Goal: Transaction & Acquisition: Purchase product/service

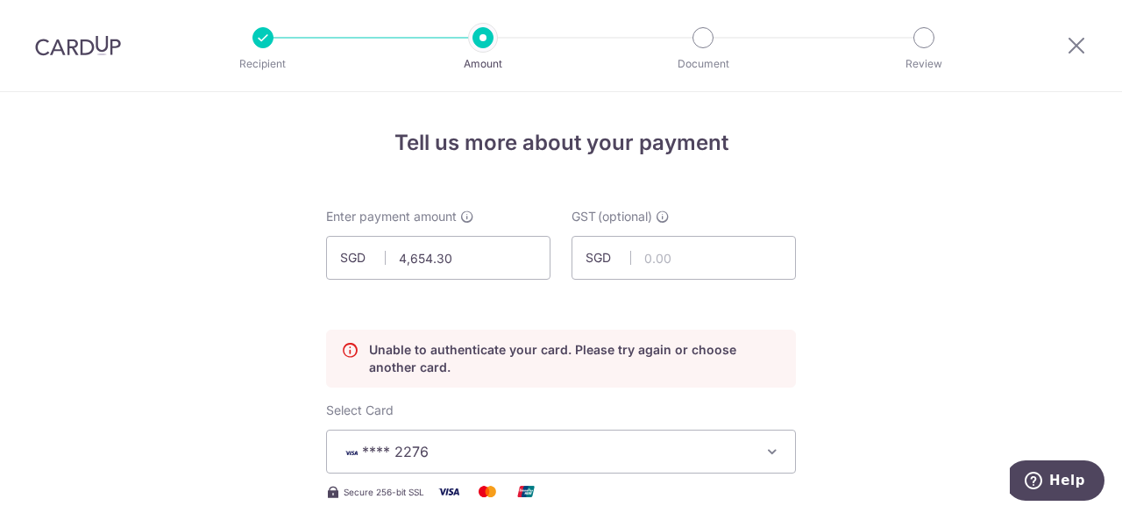
click at [73, 51] on img at bounding box center [78, 45] width 86 height 21
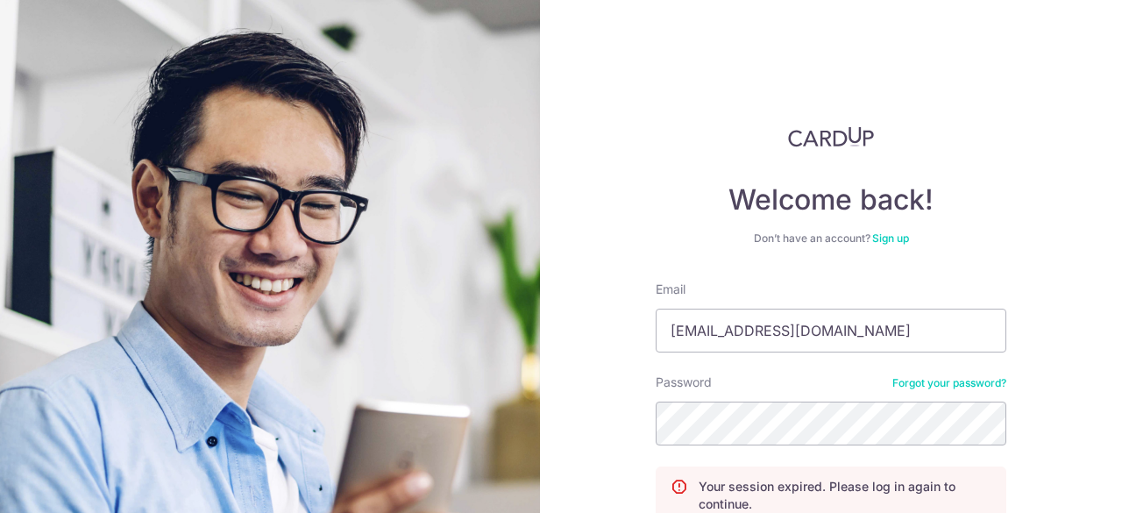
scroll to position [166, 0]
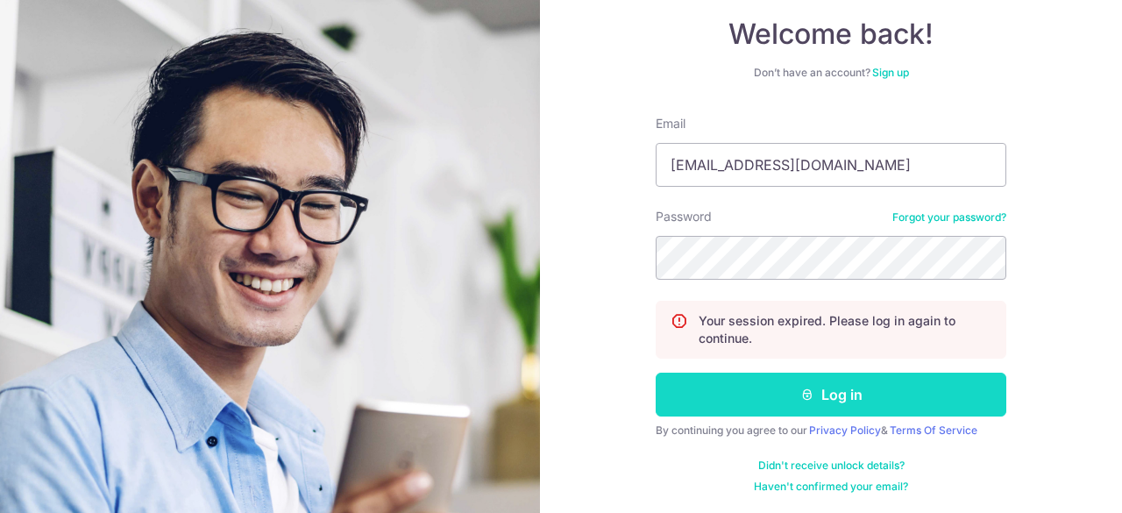
click at [838, 401] on button "Log in" at bounding box center [831, 395] width 351 height 44
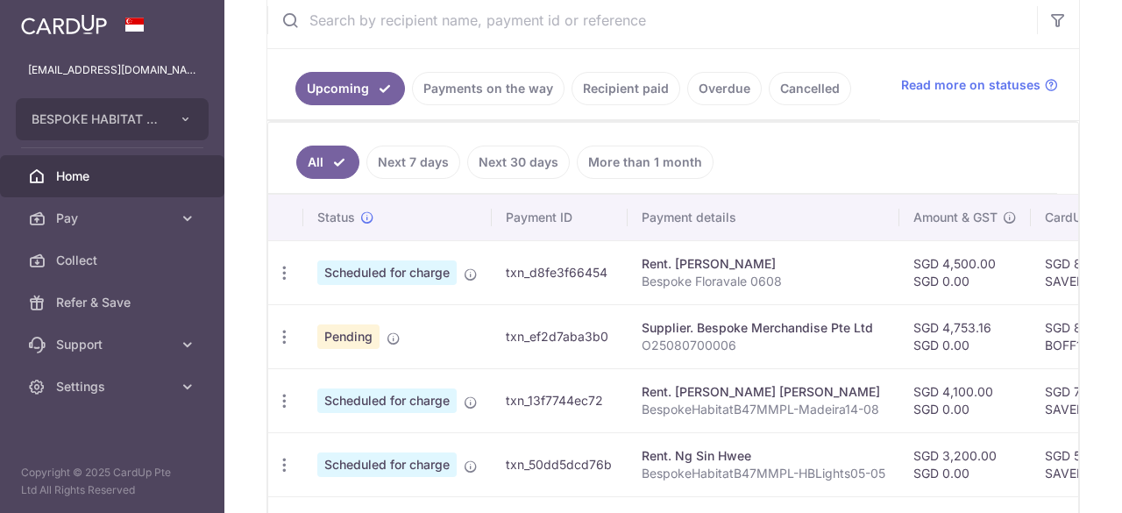
scroll to position [351, 0]
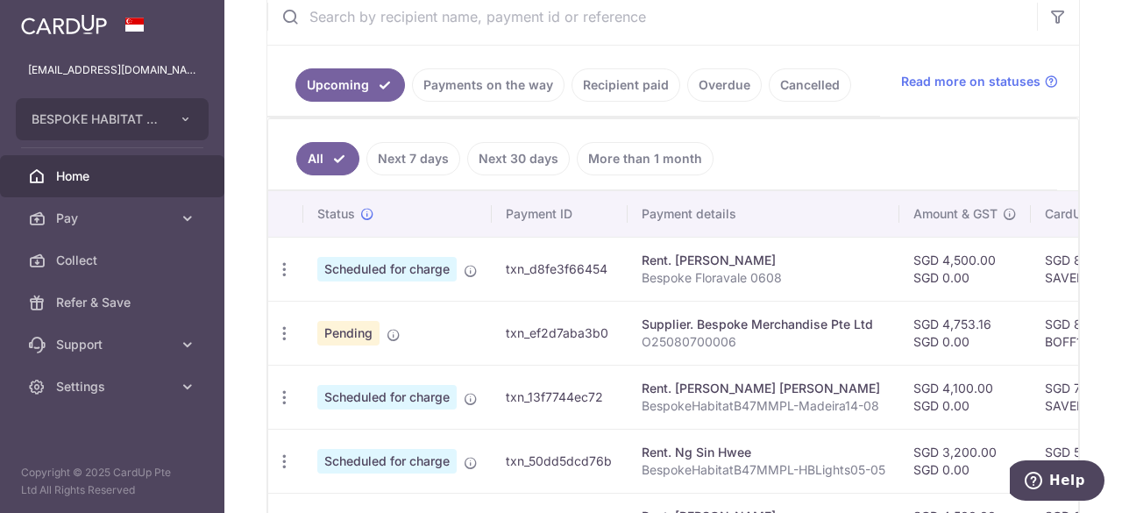
click at [418, 157] on link "Next 7 days" at bounding box center [413, 158] width 94 height 33
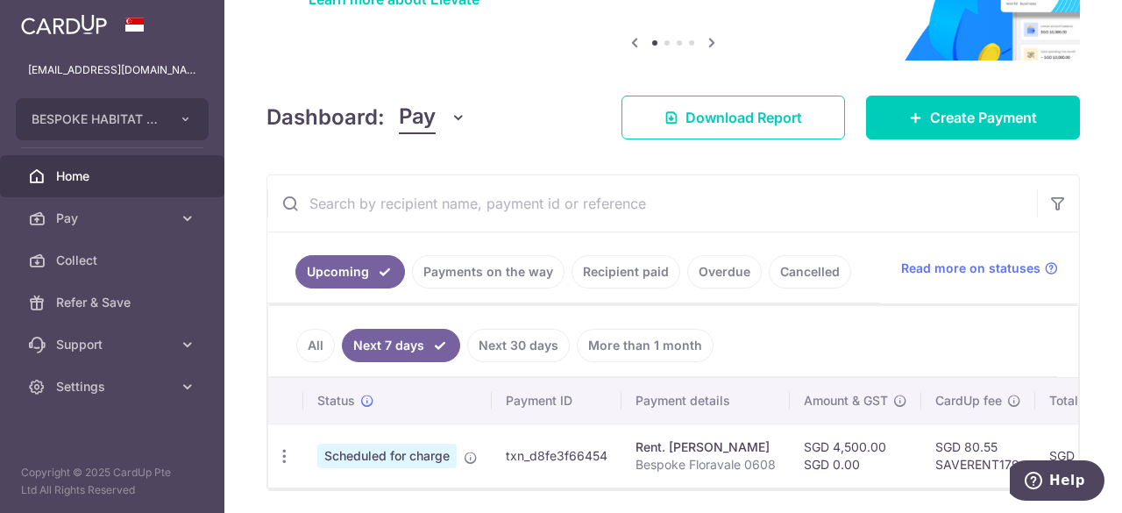
scroll to position [227, 0]
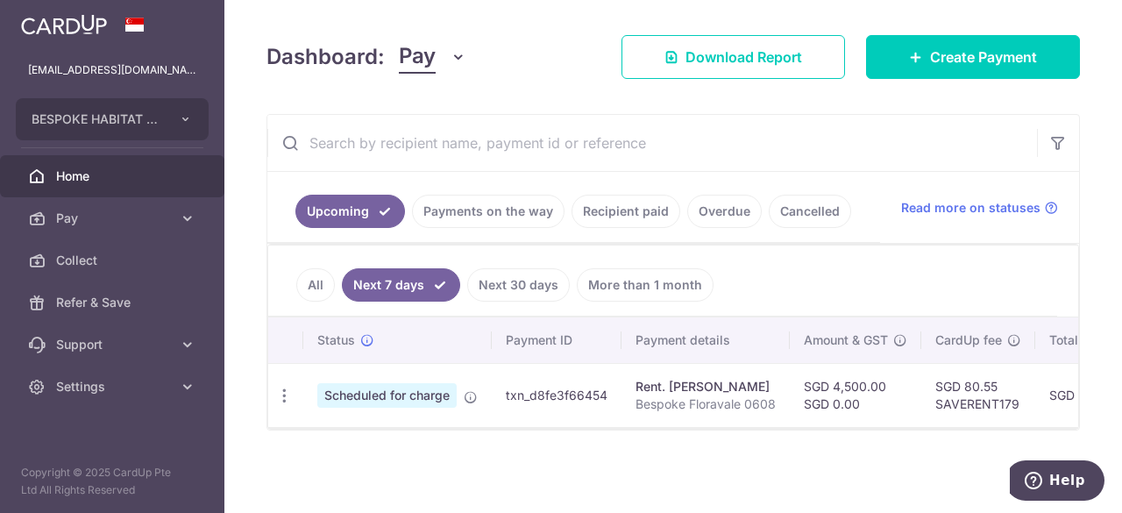
click at [313, 283] on link "All" at bounding box center [315, 284] width 39 height 33
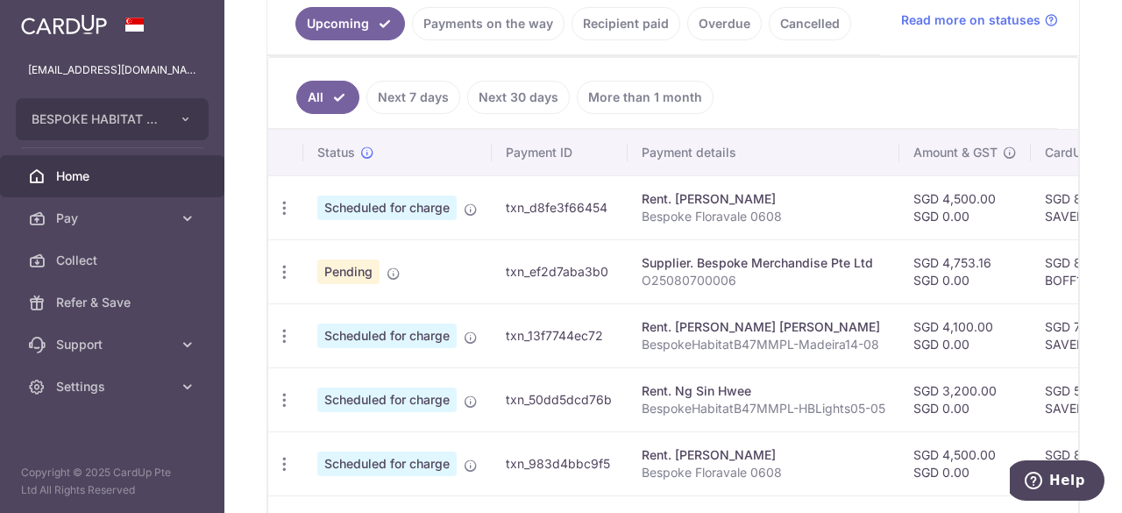
scroll to position [386, 0]
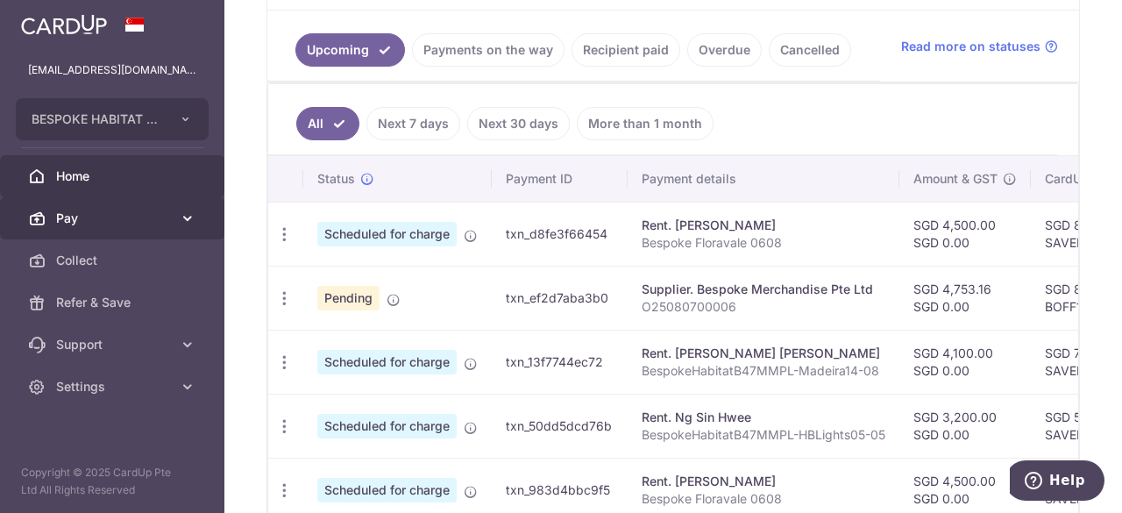
click at [186, 219] on icon at bounding box center [188, 219] width 18 height 18
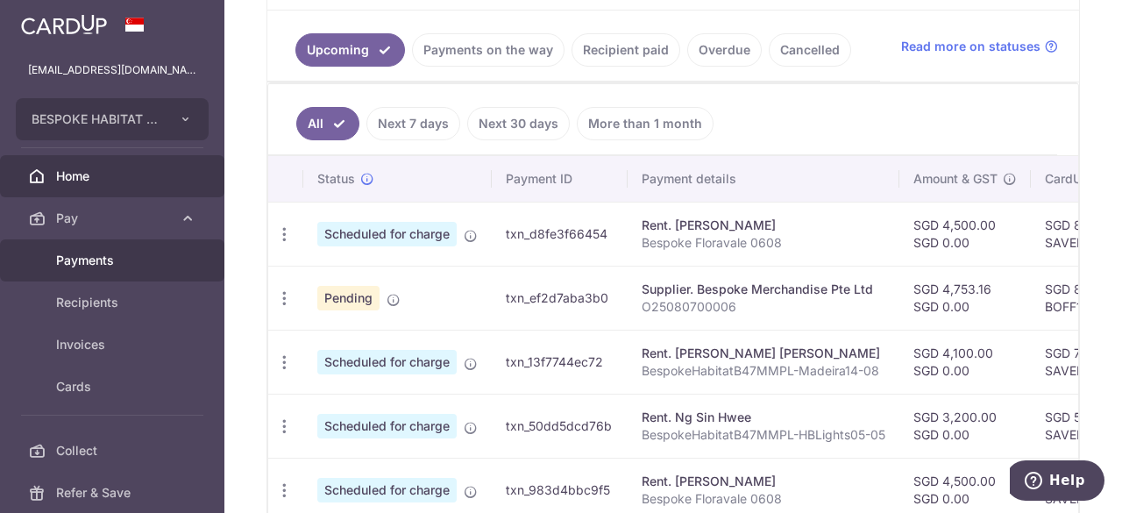
click at [94, 265] on span "Payments" at bounding box center [114, 261] width 116 height 18
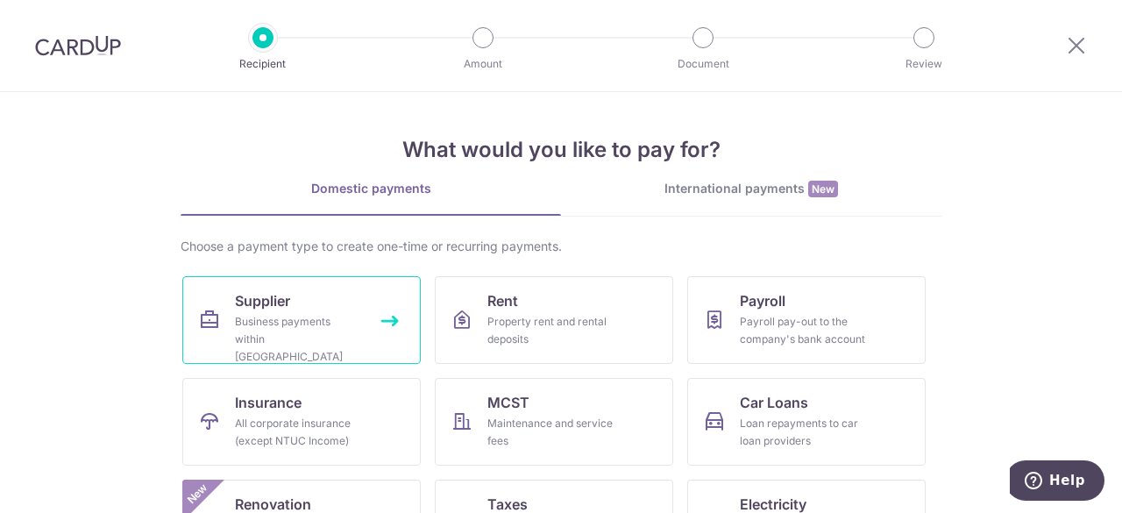
click at [302, 315] on div "Business payments within Singapore" at bounding box center [298, 339] width 126 height 53
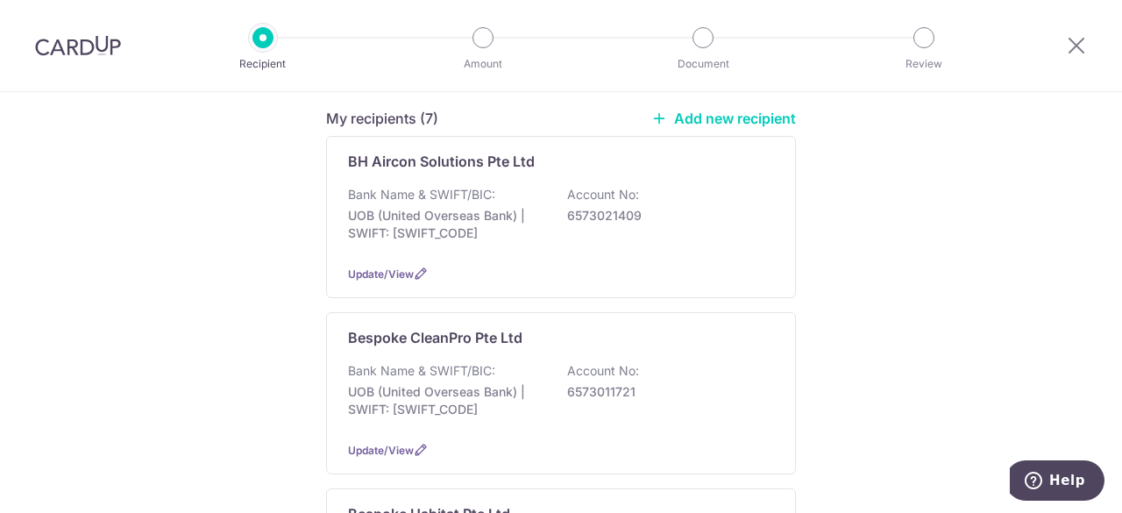
scroll to position [263, 0]
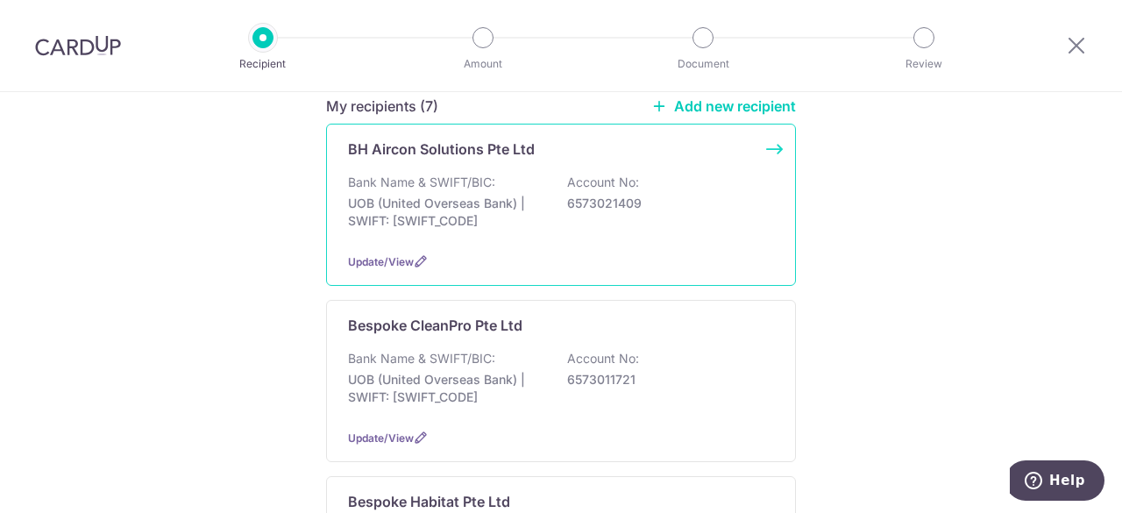
click at [494, 207] on p "UOB (United Overseas Bank) | SWIFT: UOVBSGSGXXX" at bounding box center [446, 212] width 196 height 35
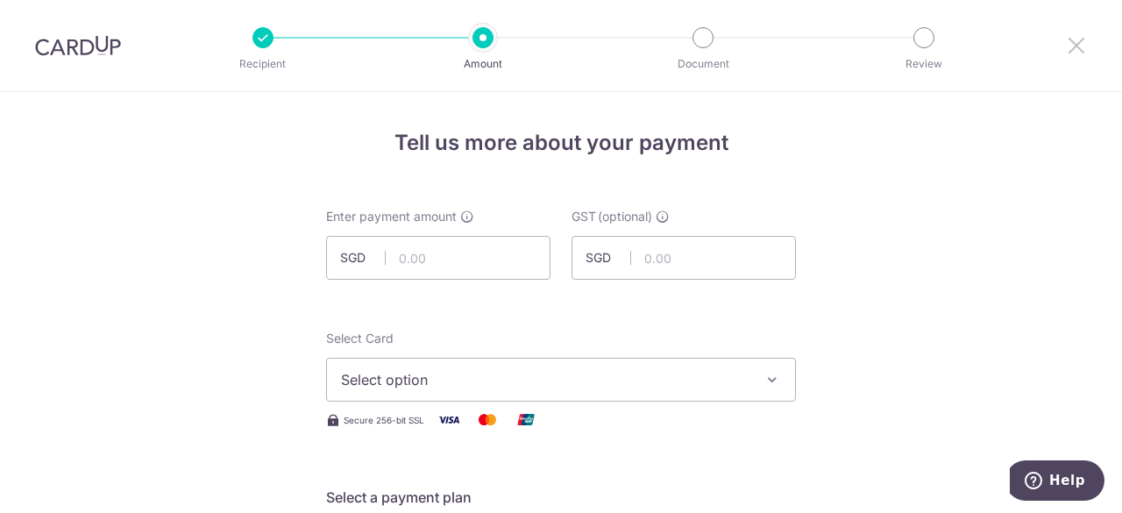
click at [1077, 48] on icon at bounding box center [1076, 45] width 21 height 22
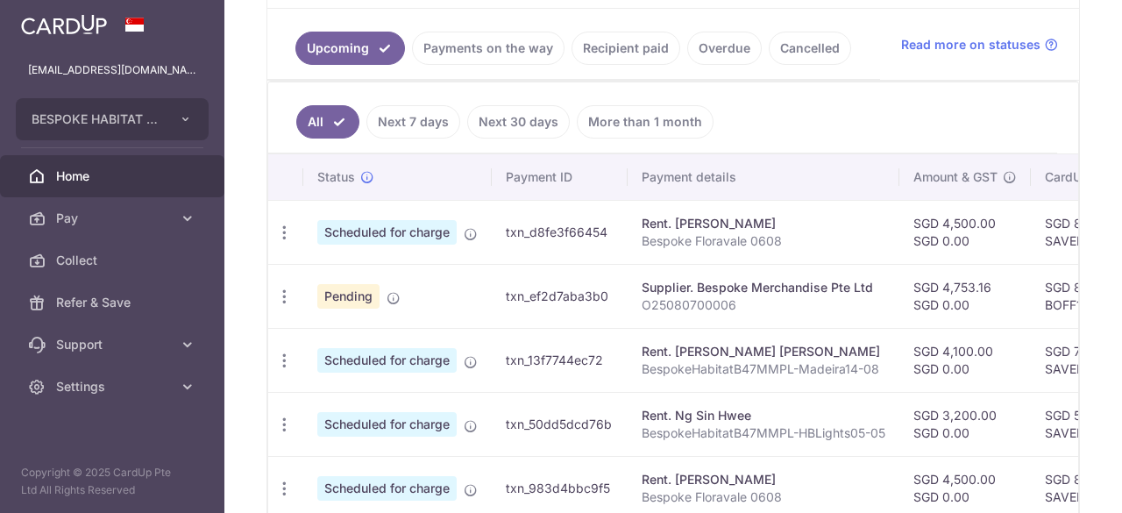
scroll to position [365, 0]
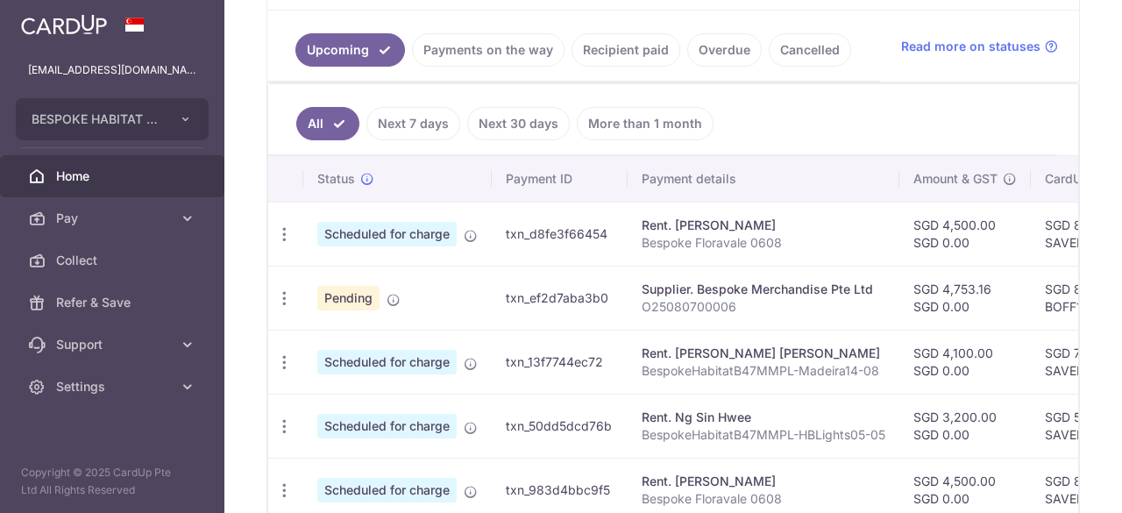
click at [500, 119] on link "Next 30 days" at bounding box center [518, 123] width 103 height 33
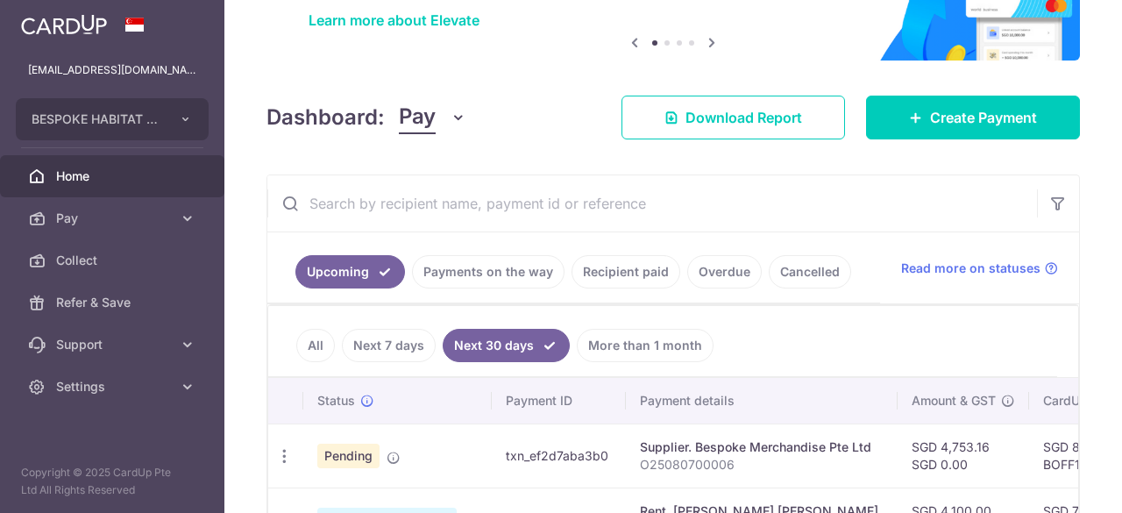
scroll to position [333, 0]
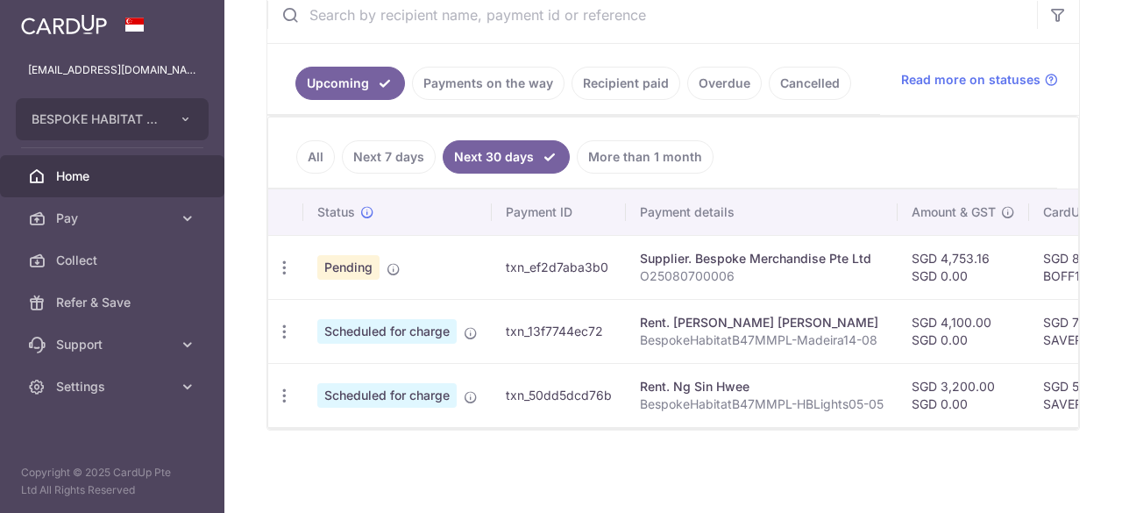
click at [306, 150] on link "All" at bounding box center [315, 156] width 39 height 33
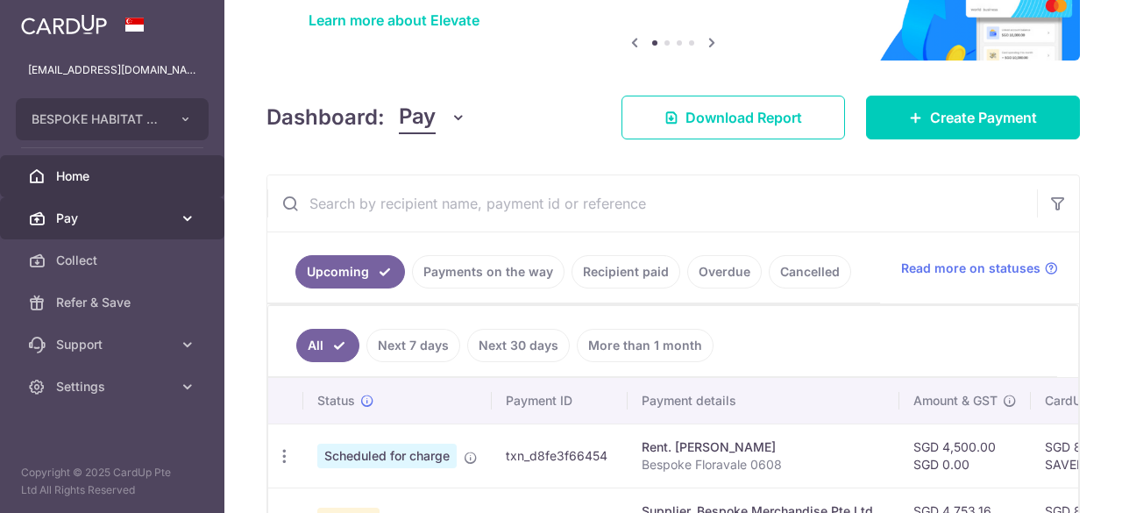
scroll to position [365, 0]
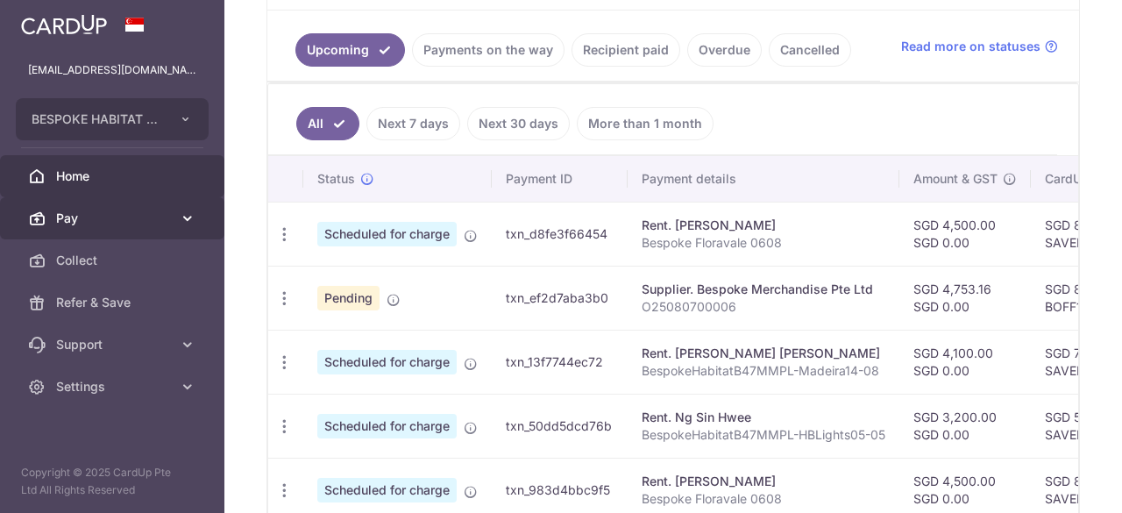
click at [188, 220] on icon at bounding box center [188, 219] width 18 height 18
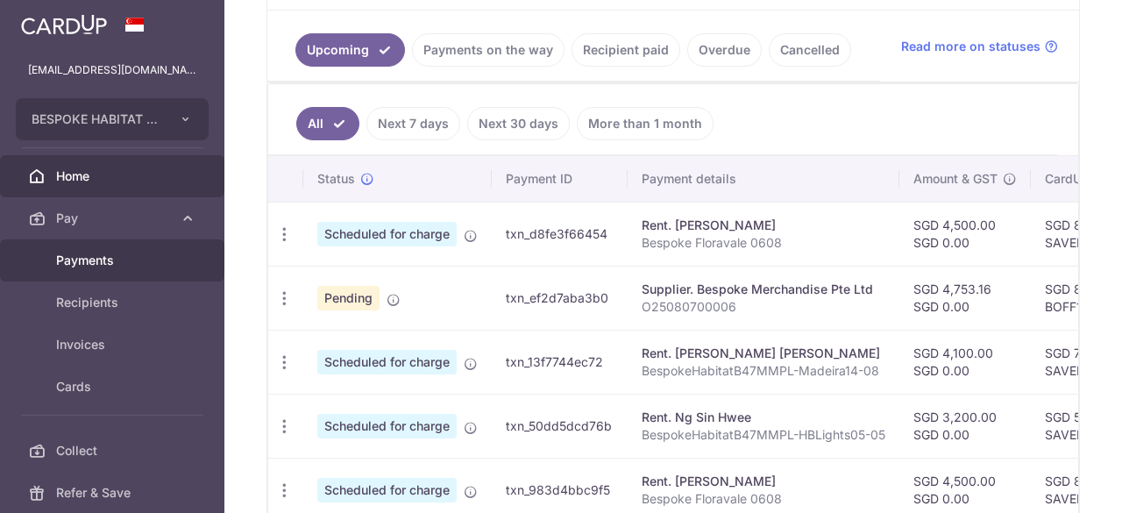
click at [83, 254] on span "Payments" at bounding box center [114, 261] width 116 height 18
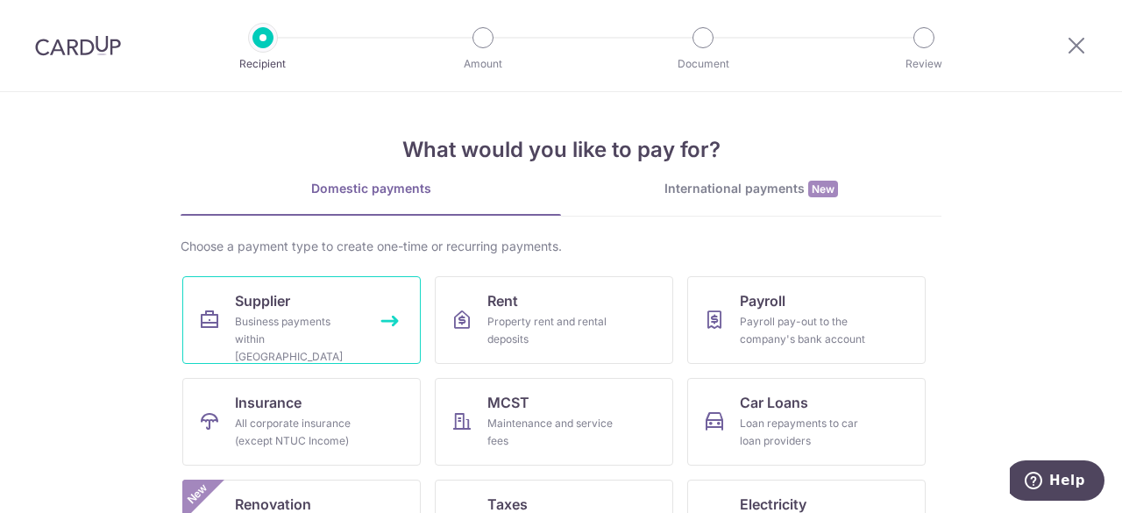
click at [259, 334] on div "Business payments within [GEOGRAPHIC_DATA]" at bounding box center [298, 339] width 126 height 53
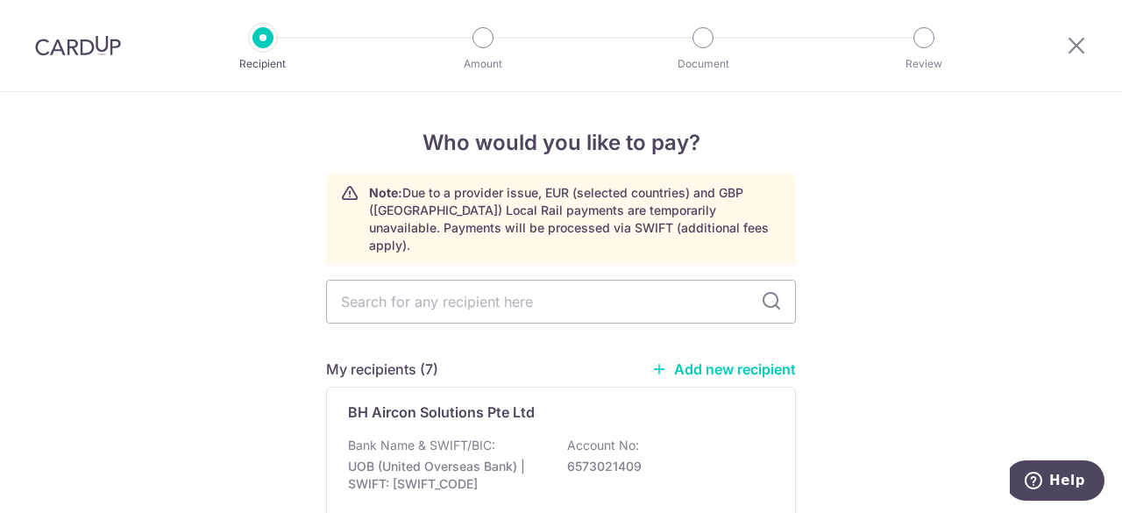
scroll to position [88, 0]
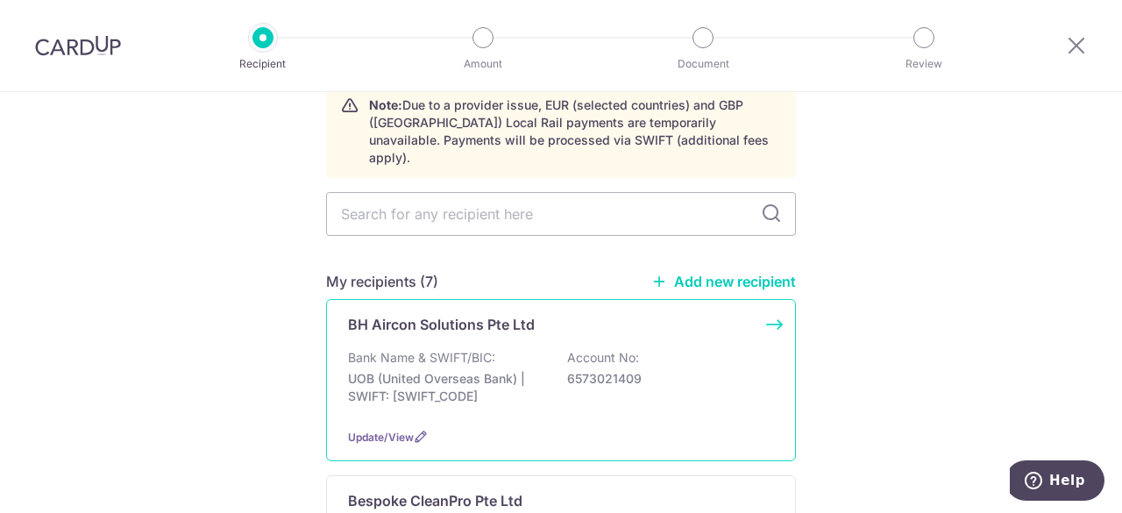
click at [508, 349] on div "Bank Name & SWIFT/BIC: UOB (United Overseas Bank) | SWIFT: UOVBSGSGXXX Account …" at bounding box center [561, 381] width 426 height 65
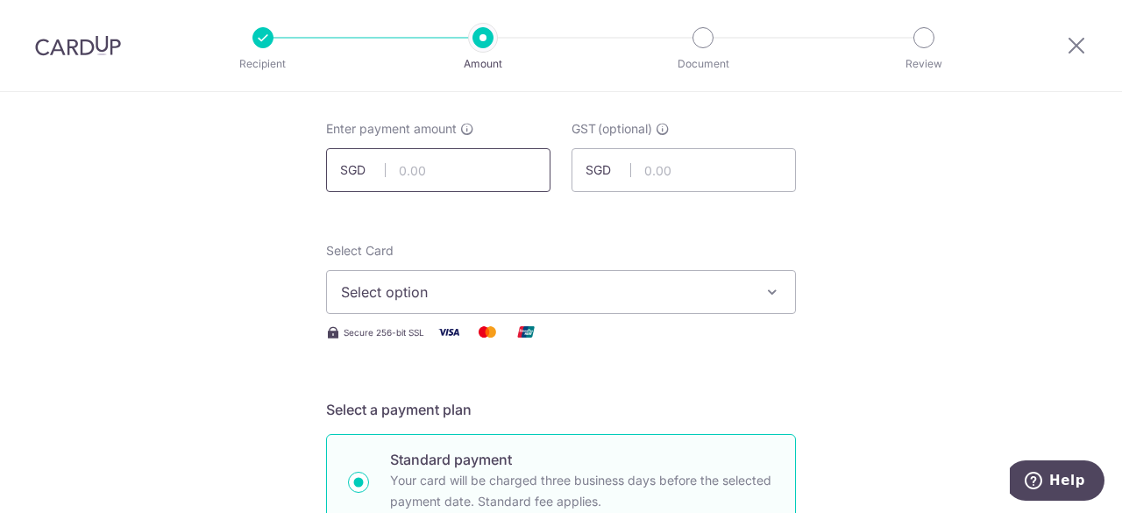
click at [462, 173] on input "text" at bounding box center [438, 170] width 224 height 44
click at [365, 281] on span "Select option" at bounding box center [545, 291] width 409 height 21
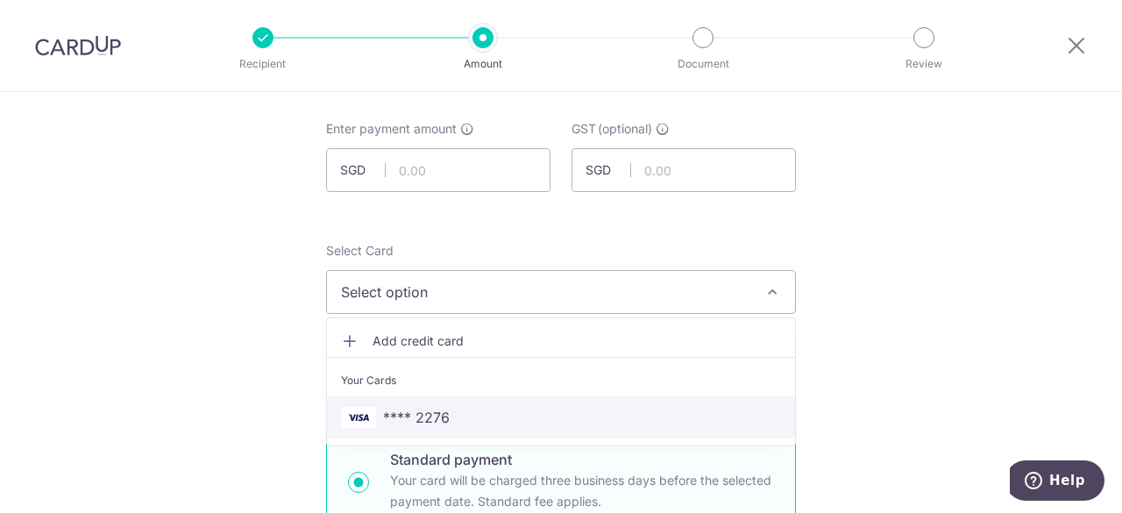
click at [426, 411] on span "**** 2276" at bounding box center [416, 417] width 67 height 21
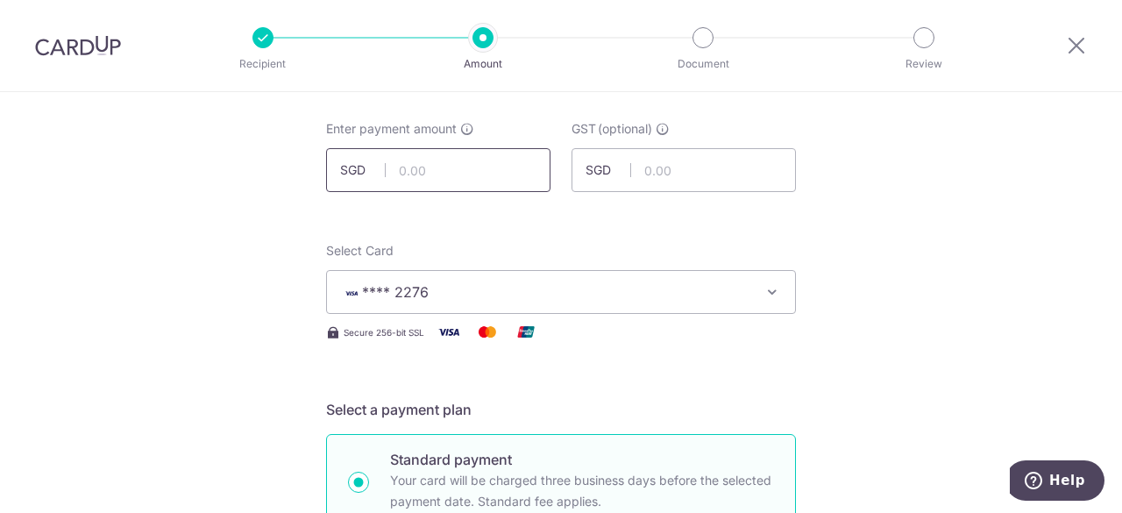
click at [454, 169] on input "text" at bounding box center [438, 170] width 224 height 44
click at [448, 169] on input "text" at bounding box center [438, 170] width 224 height 44
type input "4,654.30"
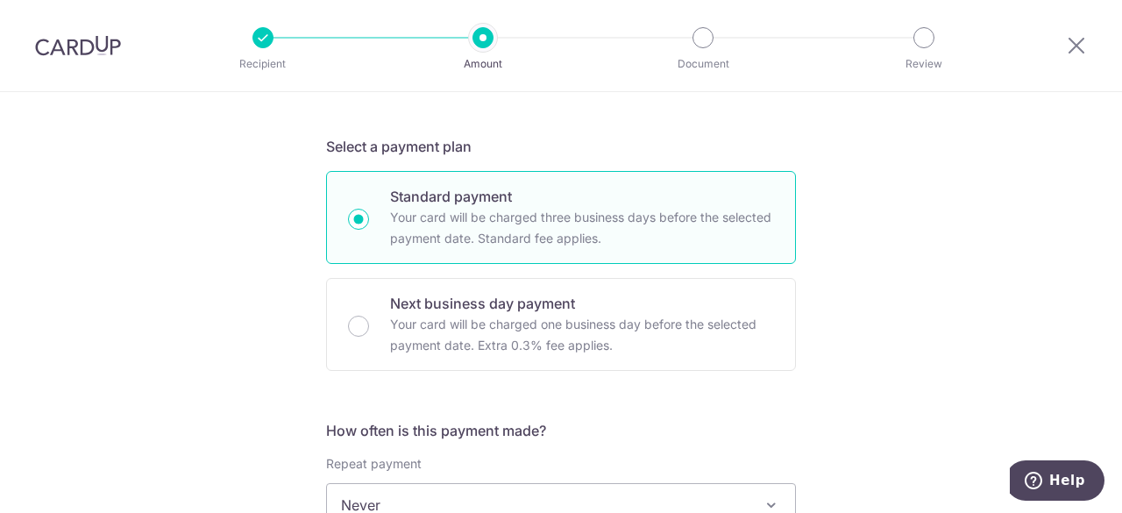
scroll to position [614, 0]
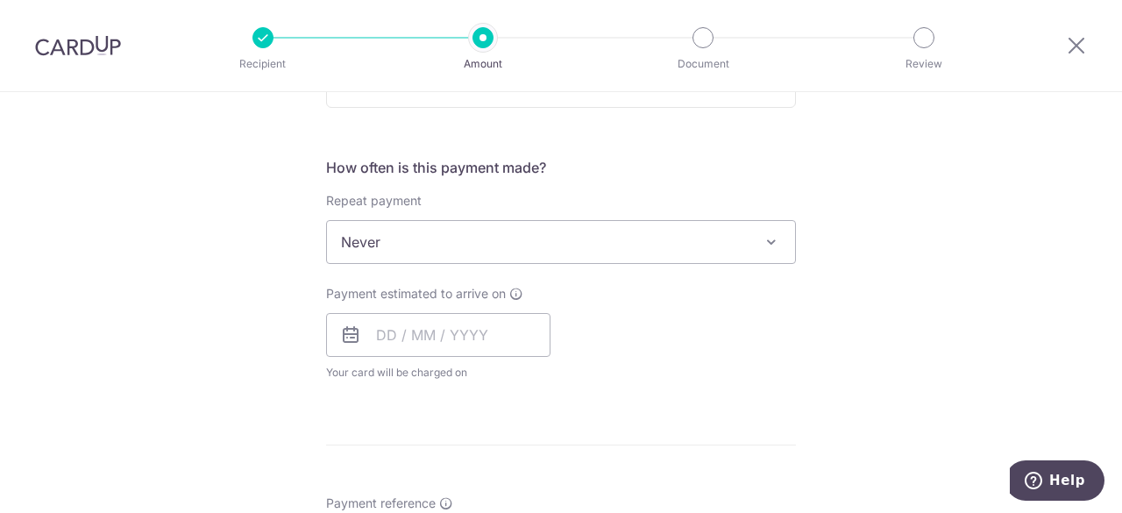
click at [765, 239] on span at bounding box center [771, 241] width 21 height 21
click at [458, 336] on input "text" at bounding box center [438, 335] width 224 height 44
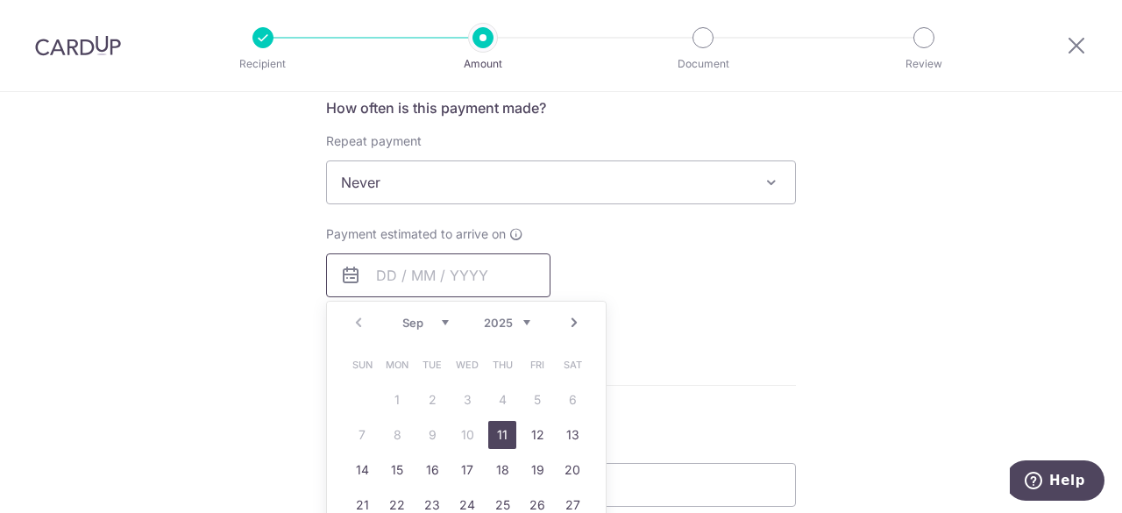
scroll to position [701, 0]
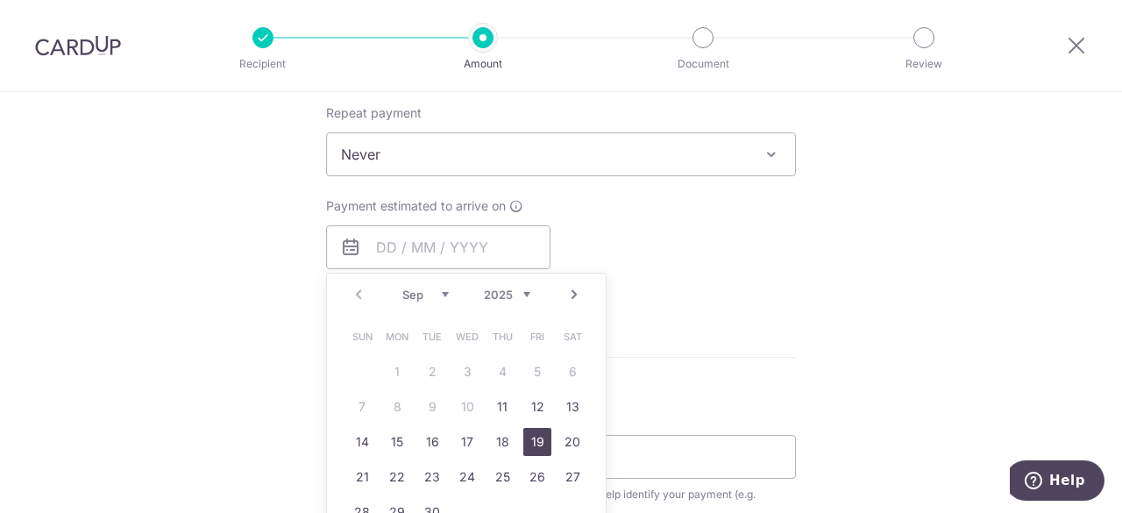
click at [529, 443] on link "19" at bounding box center [537, 442] width 28 height 28
type input "19/09/2025"
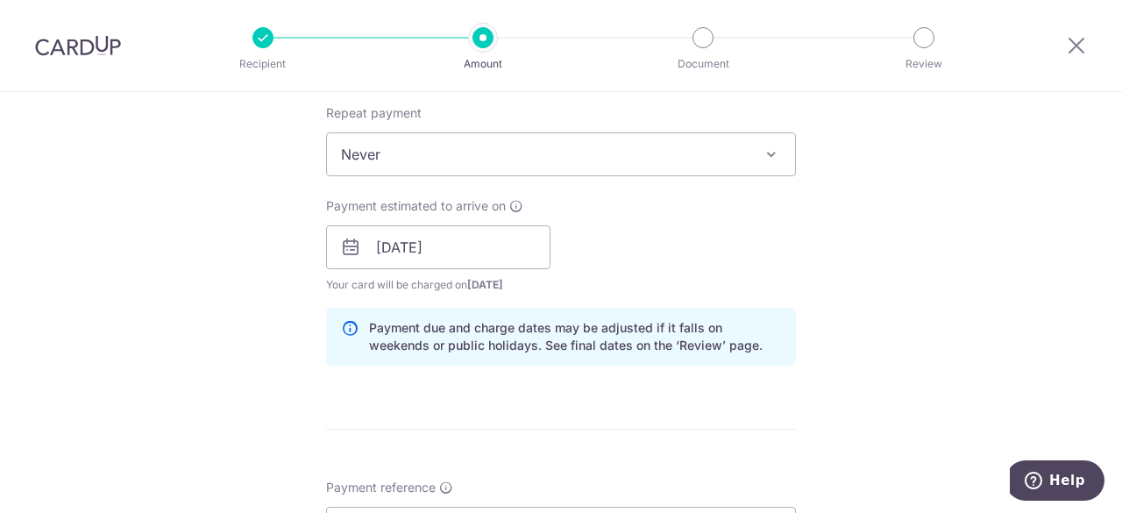
click at [899, 355] on div "Tell us more about your payment Enter payment amount SGD 4,654.30 4654.30 GST (…" at bounding box center [561, 278] width 1122 height 1775
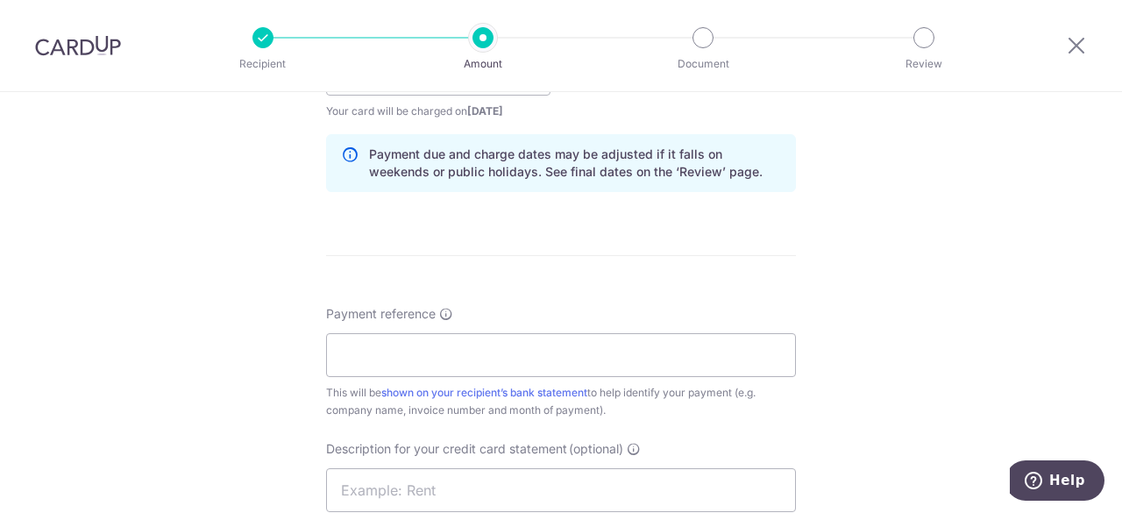
scroll to position [877, 0]
click at [488, 353] on input "Payment reference" at bounding box center [561, 353] width 470 height 44
type input "BHA-8706"
click at [939, 293] on div "Tell us more about your payment Enter payment amount SGD 4,654.30 4654.30 GST (…" at bounding box center [561, 102] width 1122 height 1775
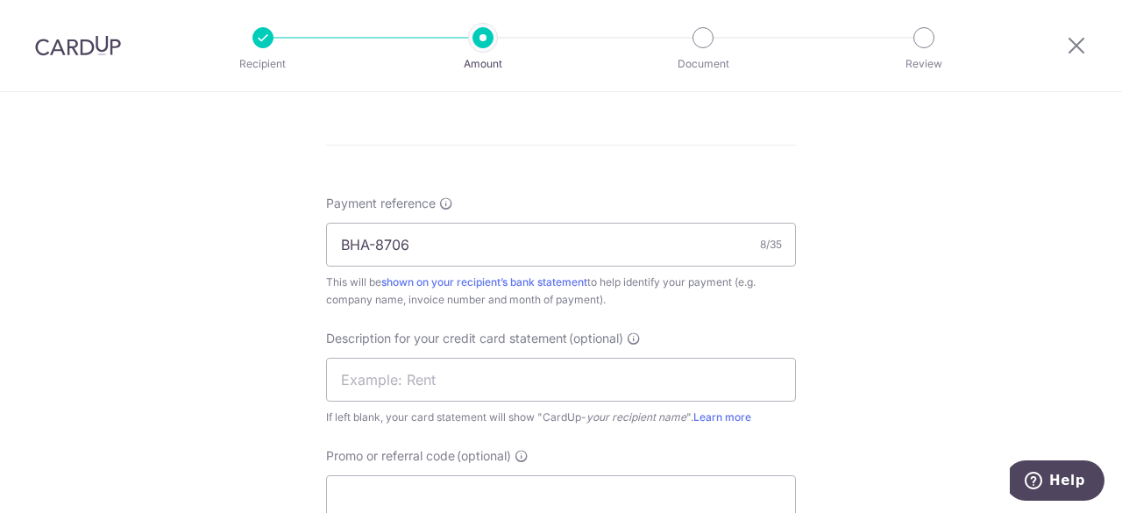
scroll to position [1140, 0]
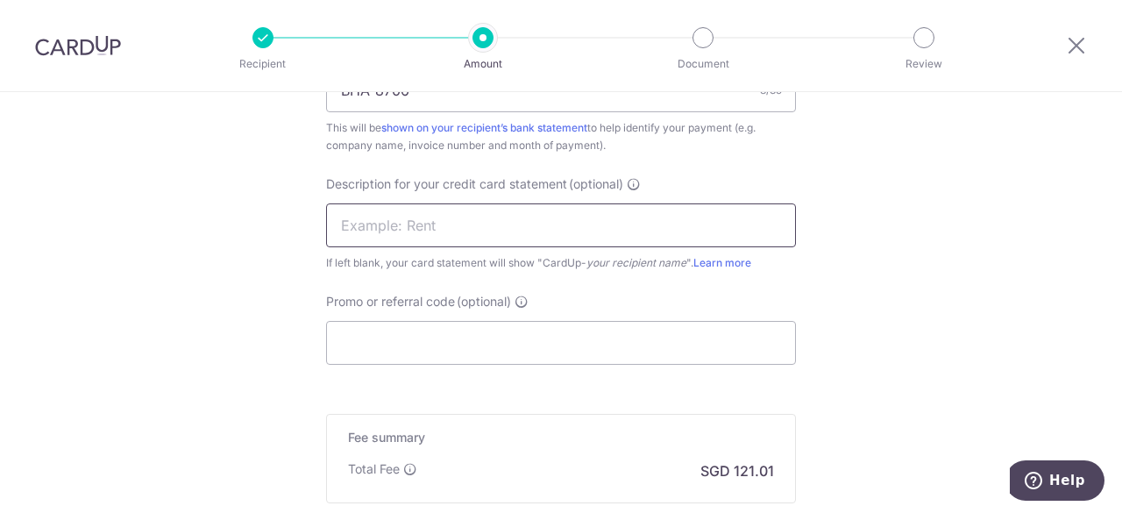
click at [414, 238] on input "text" at bounding box center [561, 225] width 470 height 44
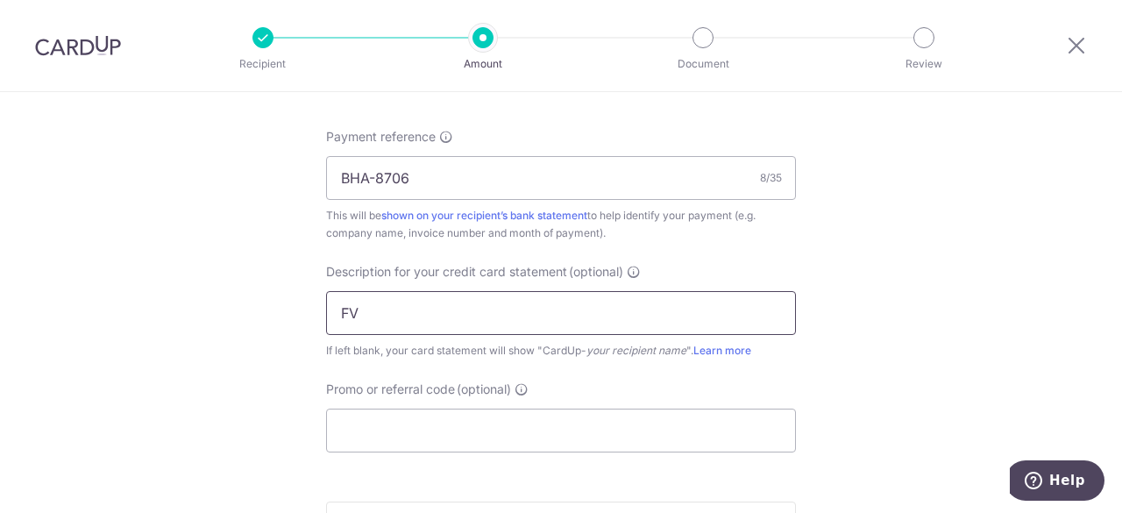
type input "FV0608ACBHA8706"
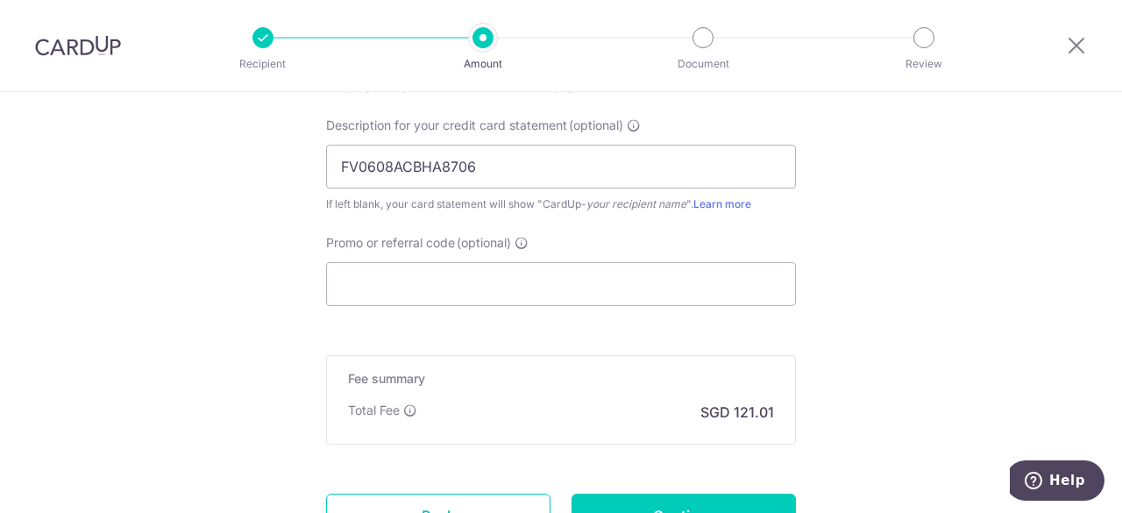
scroll to position [1227, 0]
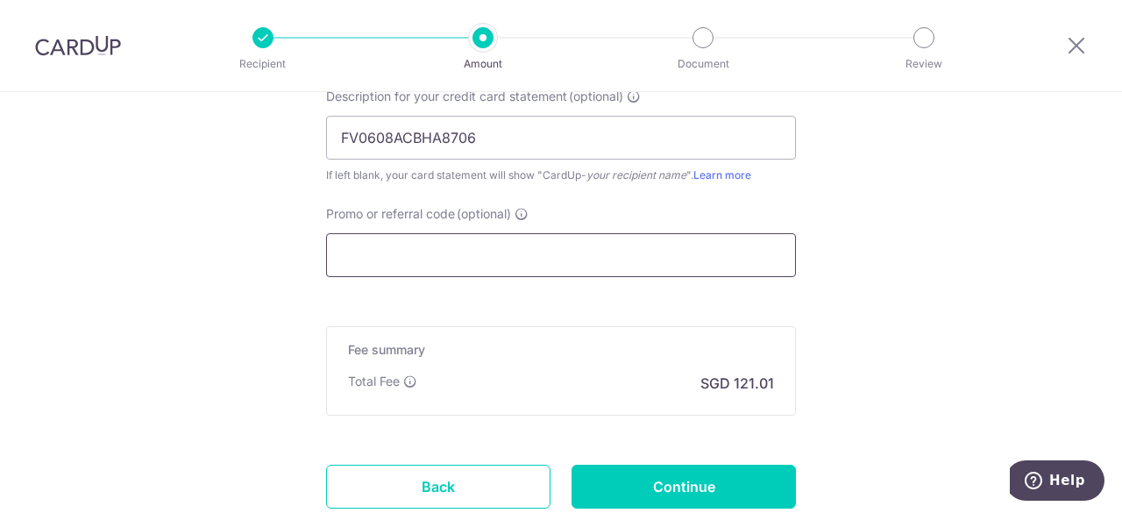
click at [417, 253] on input "Promo or referral code (optional)" at bounding box center [561, 255] width 470 height 44
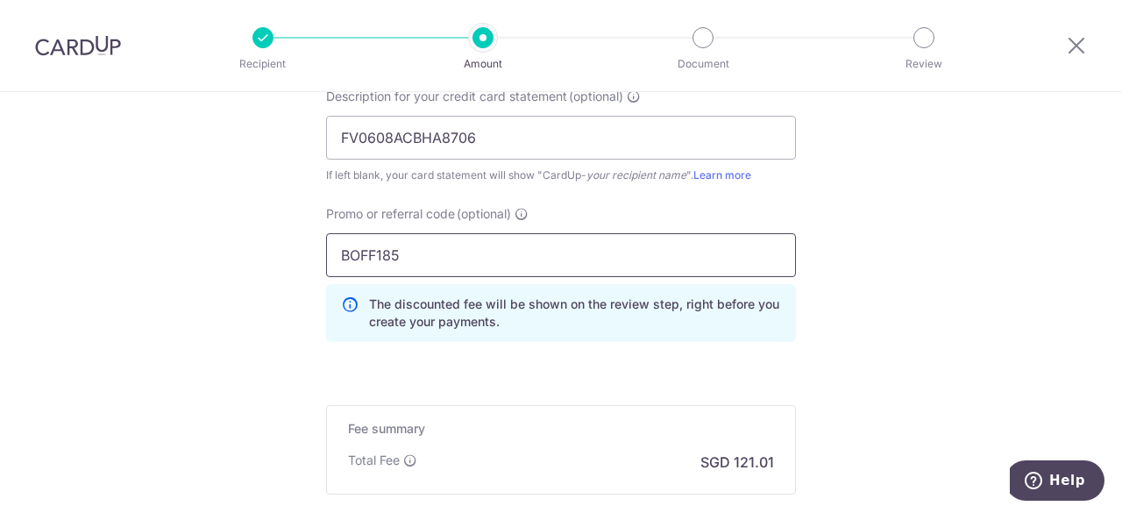
type input "BOFF185"
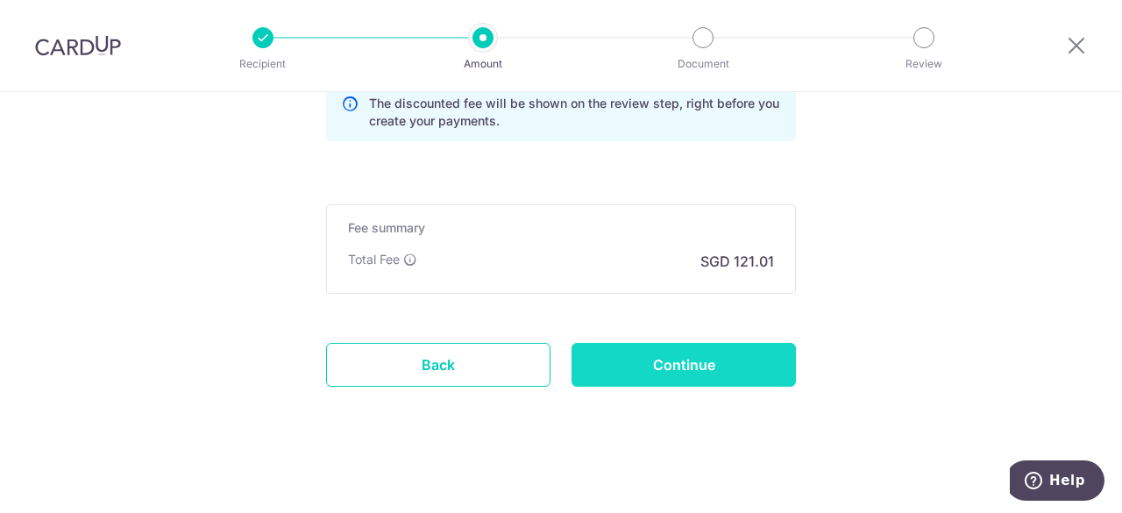
click at [711, 347] on input "Continue" at bounding box center [684, 365] width 224 height 44
type input "Create Schedule"
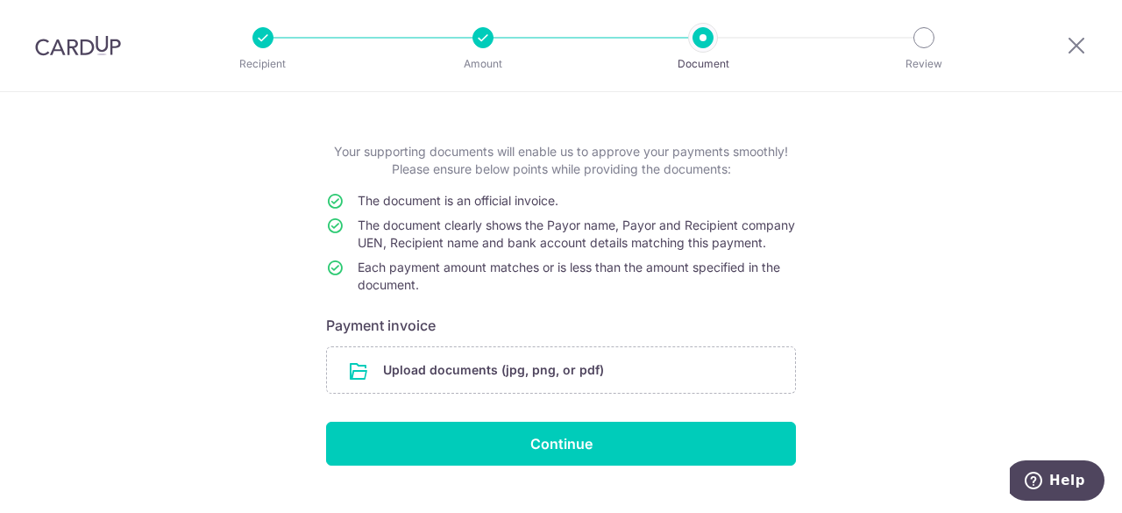
scroll to position [116, 0]
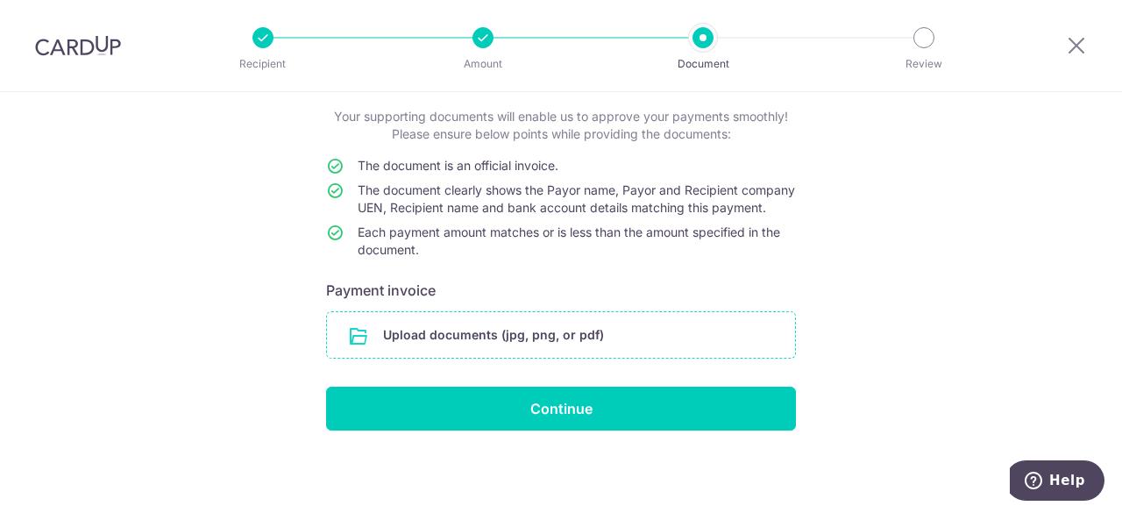
click at [425, 338] on input "file" at bounding box center [561, 335] width 468 height 46
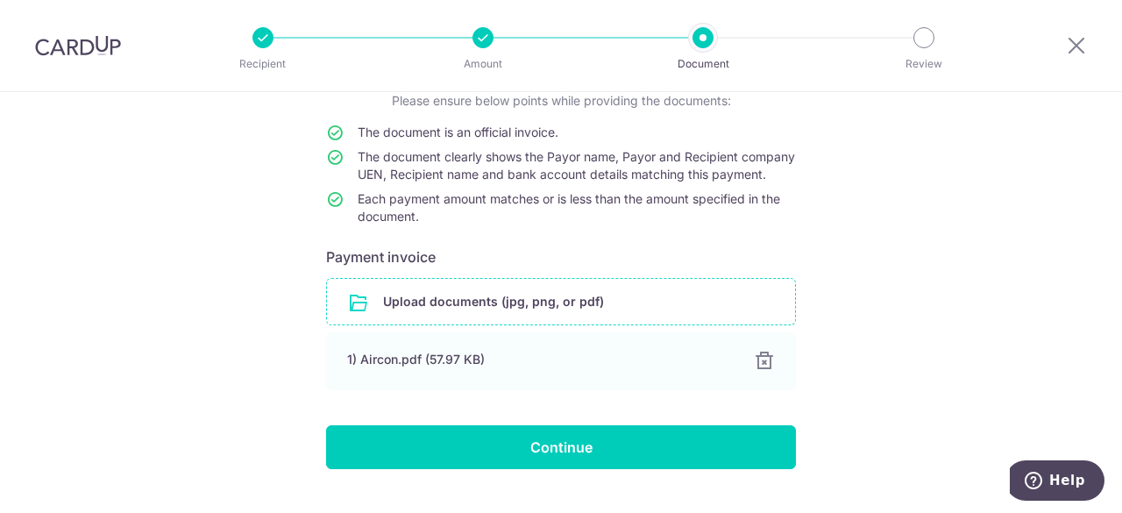
scroll to position [188, 0]
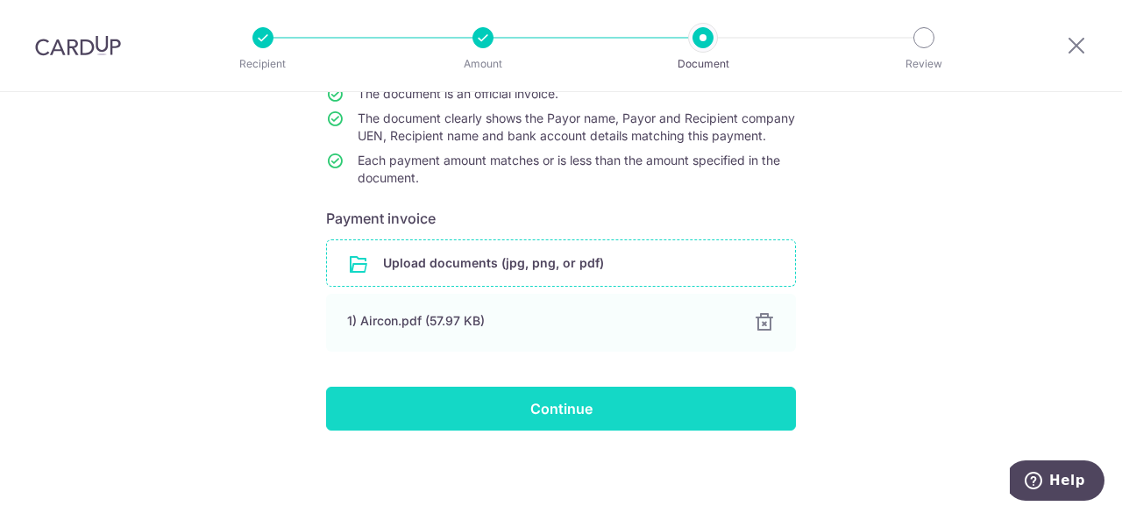
click at [647, 402] on input "Continue" at bounding box center [561, 409] width 470 height 44
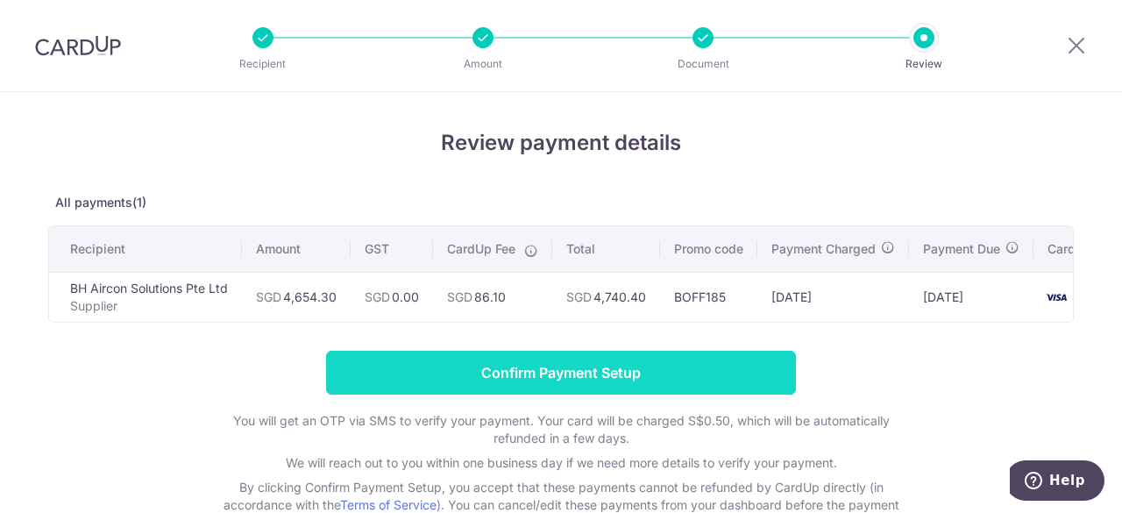
click at [578, 387] on input "Confirm Payment Setup" at bounding box center [561, 373] width 470 height 44
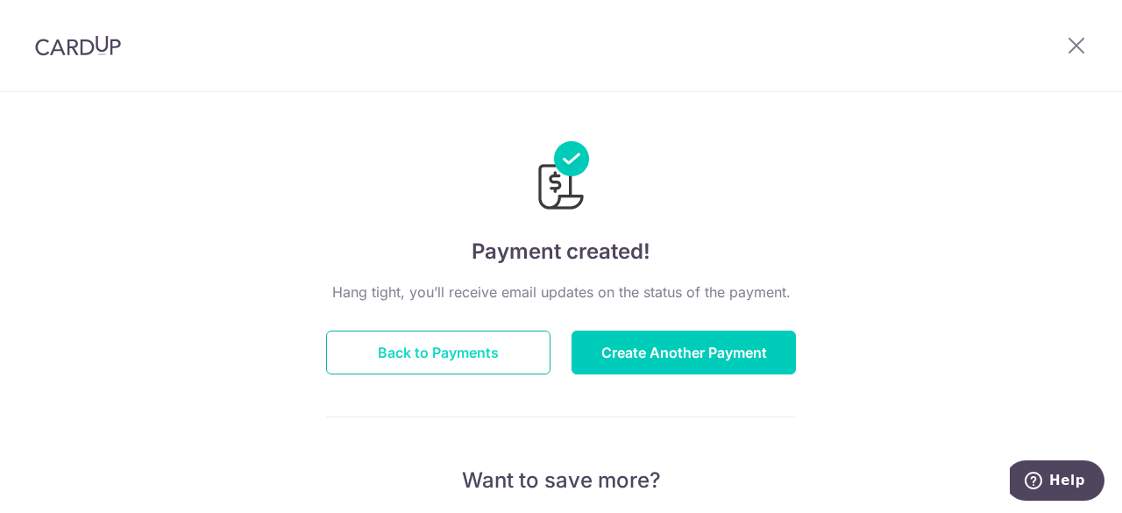
click at [482, 366] on button "Back to Payments" at bounding box center [438, 352] width 224 height 44
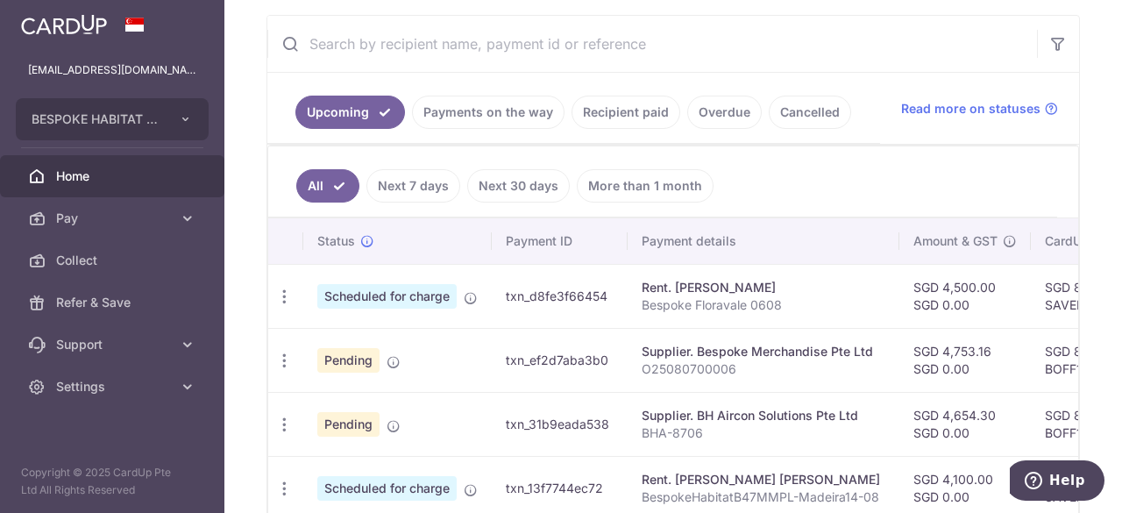
scroll to position [351, 0]
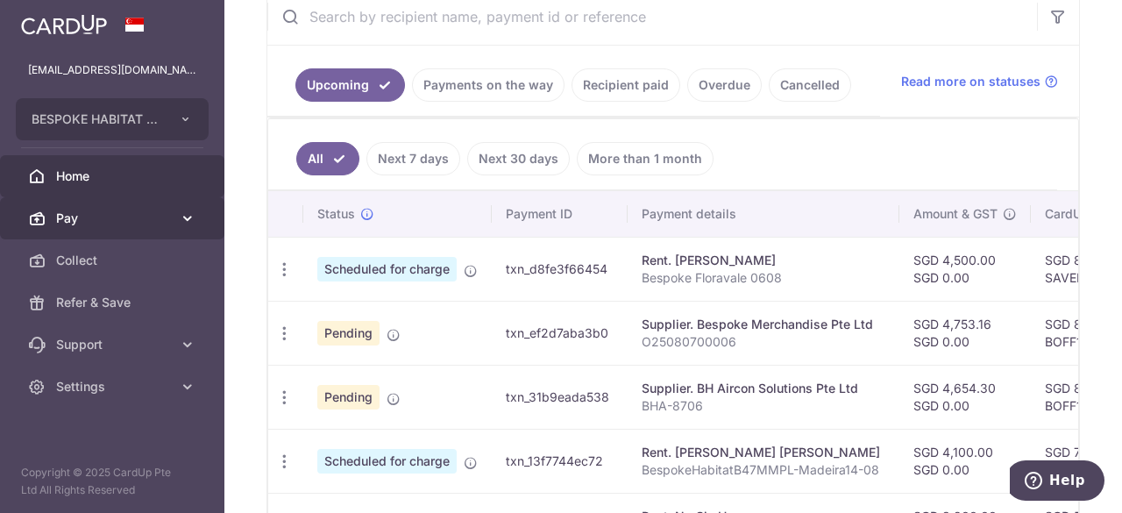
click at [184, 217] on icon at bounding box center [188, 219] width 18 height 18
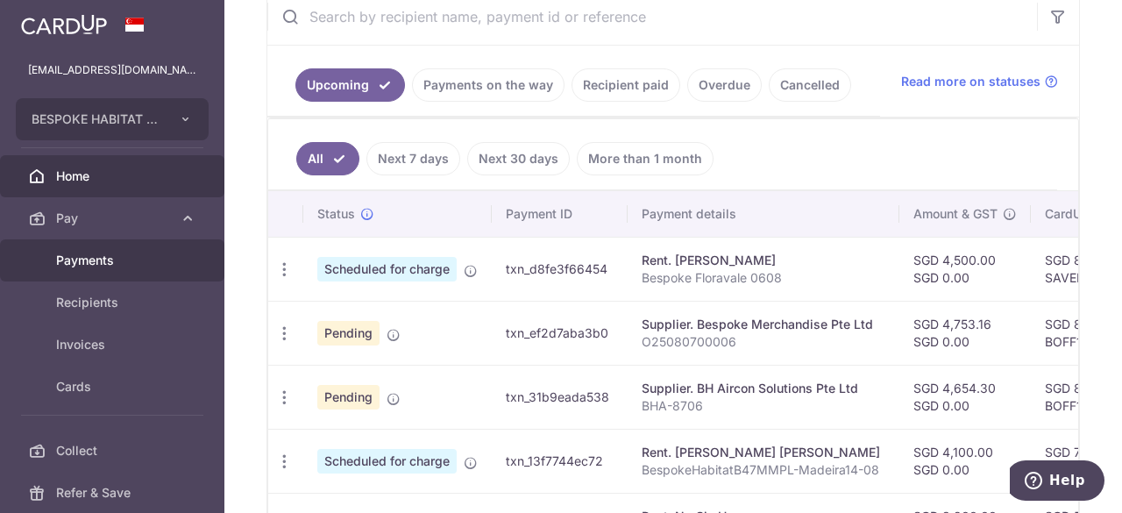
click at [87, 259] on span "Payments" at bounding box center [114, 261] width 116 height 18
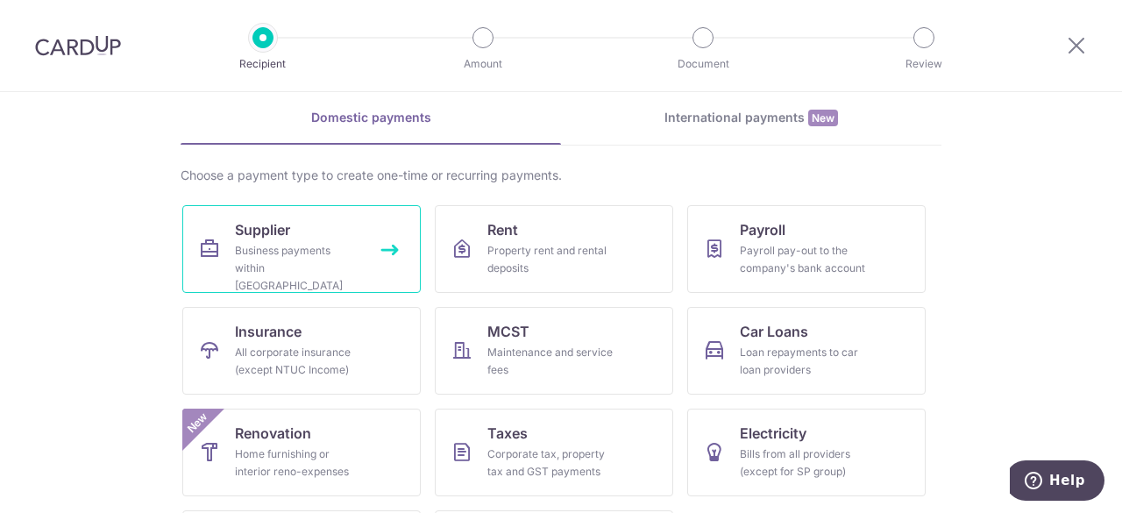
scroll to position [168, 0]
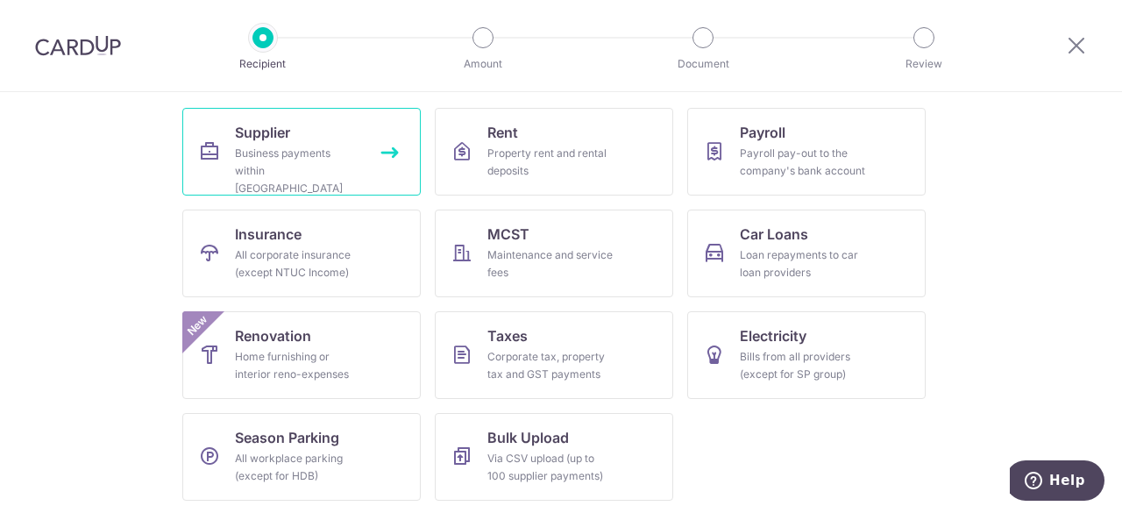
click at [381, 158] on link "Supplier Business payments within [GEOGRAPHIC_DATA]" at bounding box center [301, 152] width 238 height 88
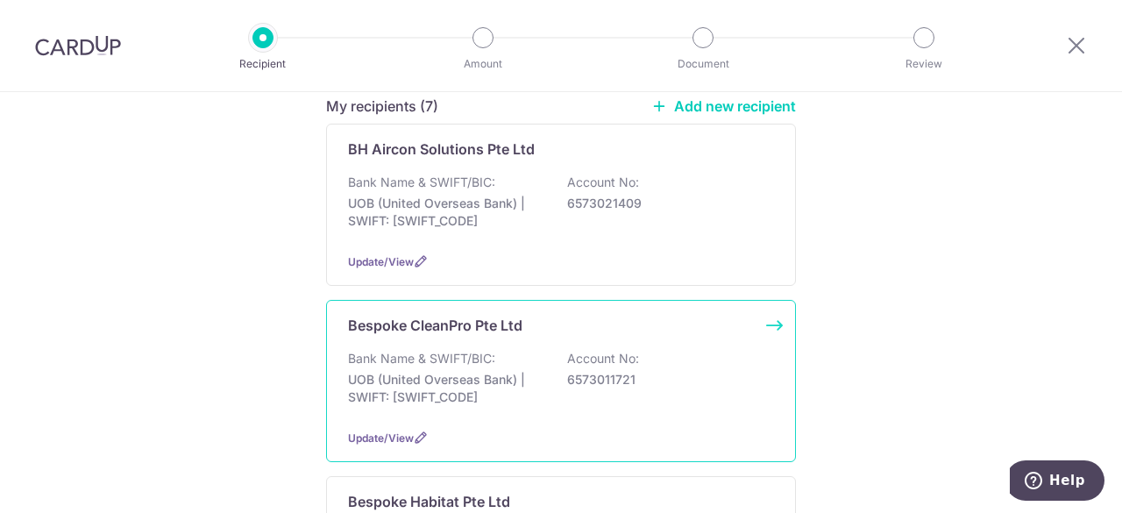
scroll to position [438, 0]
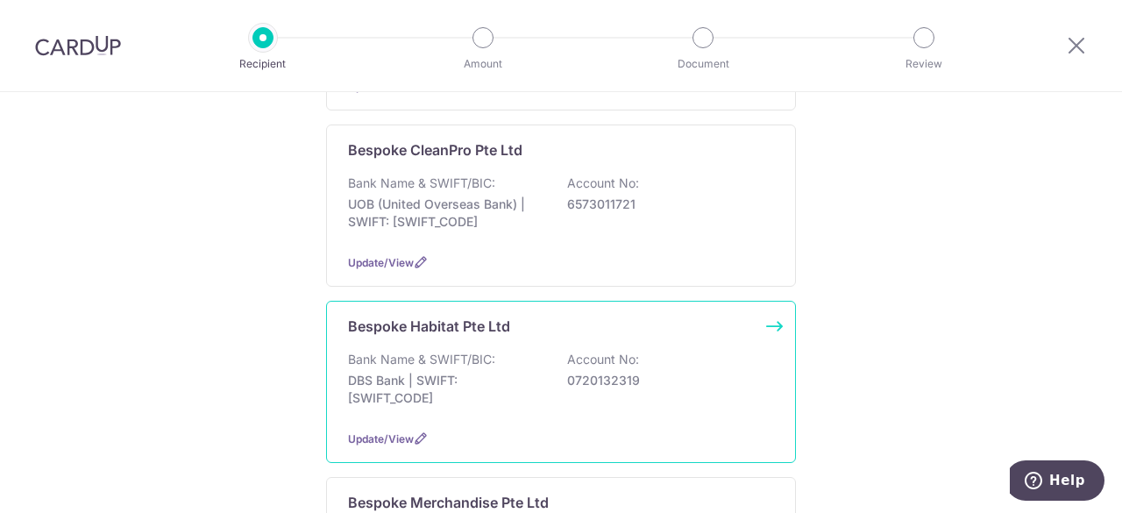
click at [473, 372] on p "DBS Bank | SWIFT: [SWIFT_CODE]" at bounding box center [446, 389] width 196 height 35
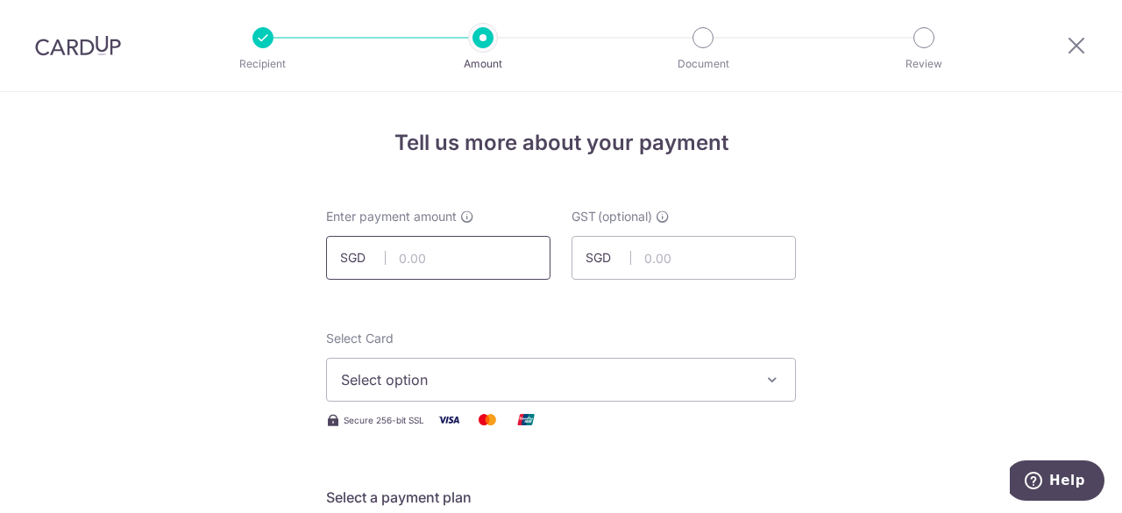
click at [436, 258] on input "text" at bounding box center [438, 258] width 224 height 44
type input "459.28"
drag, startPoint x: 928, startPoint y: 278, endPoint x: 935, endPoint y: 268, distance: 11.4
click at [544, 380] on span "Select option" at bounding box center [545, 379] width 409 height 21
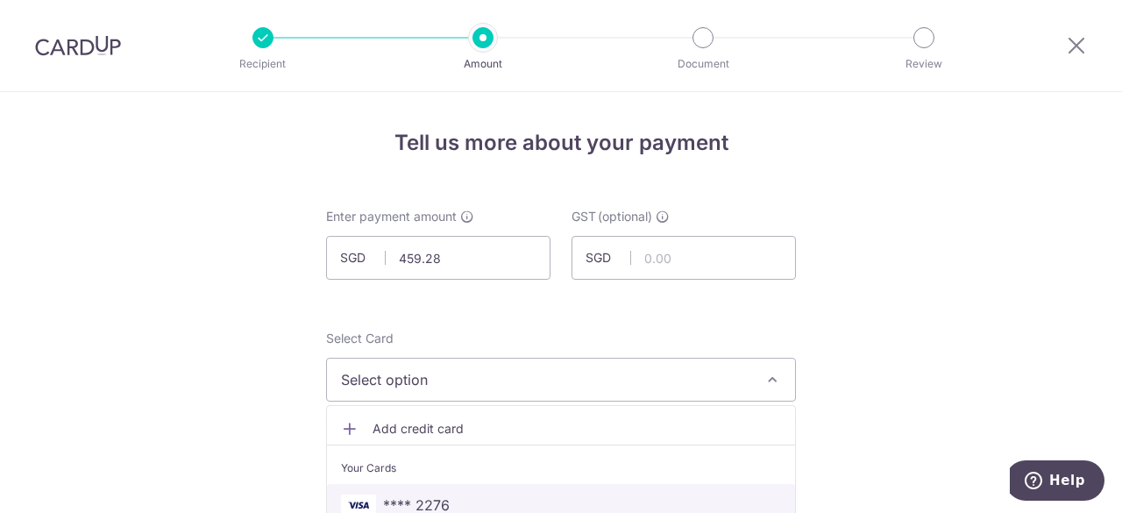
click at [444, 497] on span "**** 2276" at bounding box center [561, 504] width 440 height 21
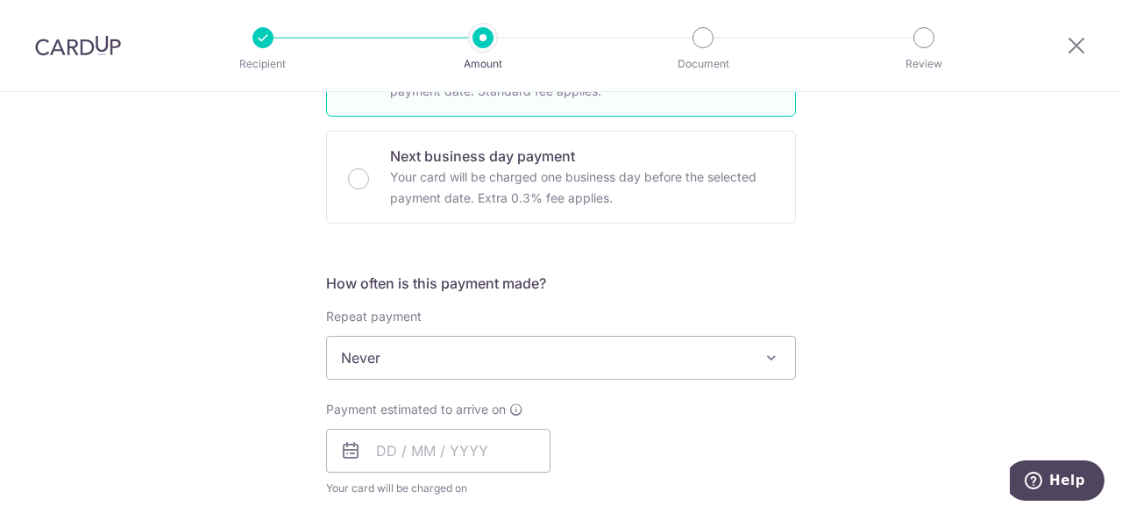
scroll to position [526, 0]
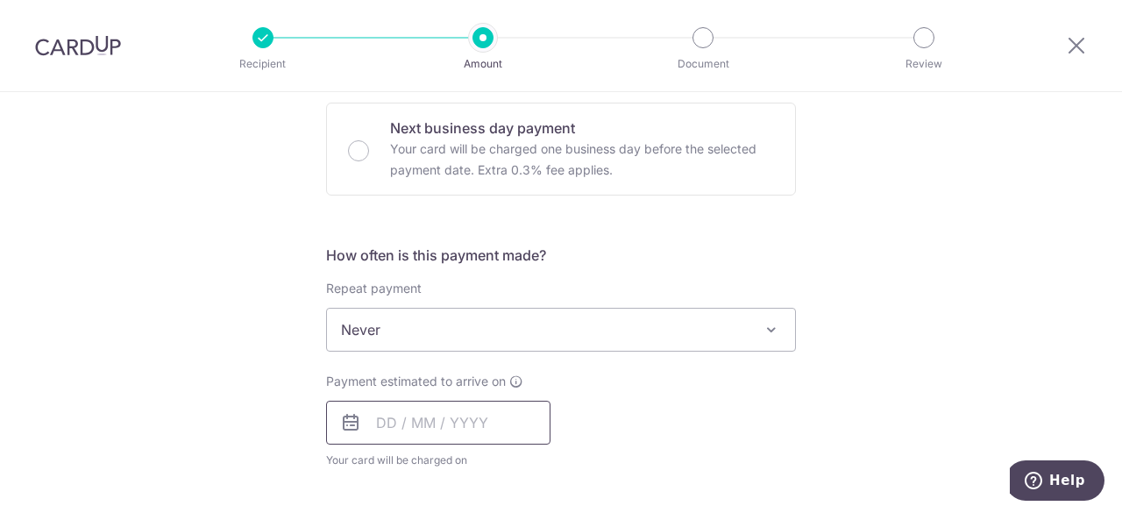
click at [466, 422] on input "text" at bounding box center [438, 423] width 224 height 44
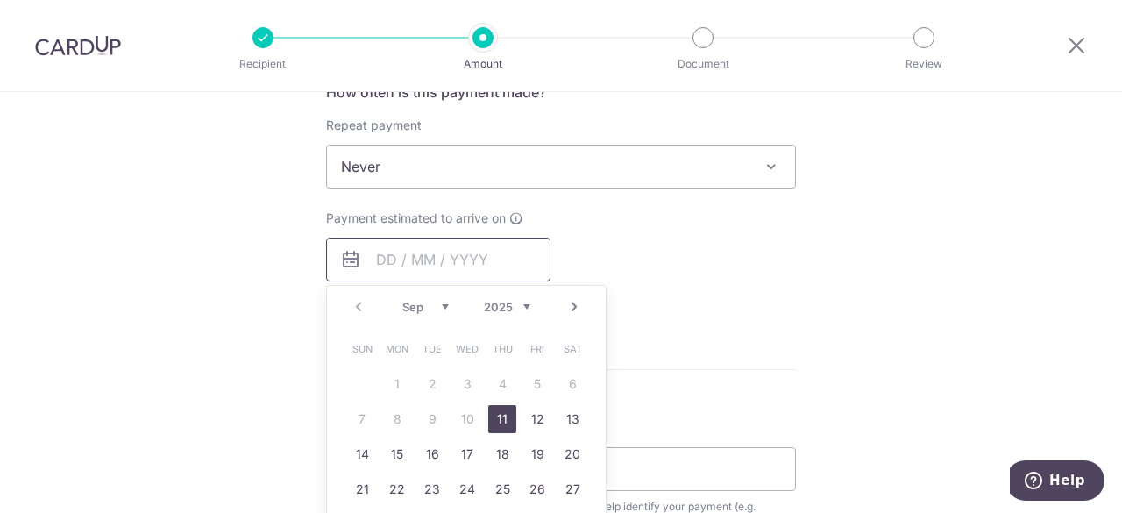
scroll to position [789, 0]
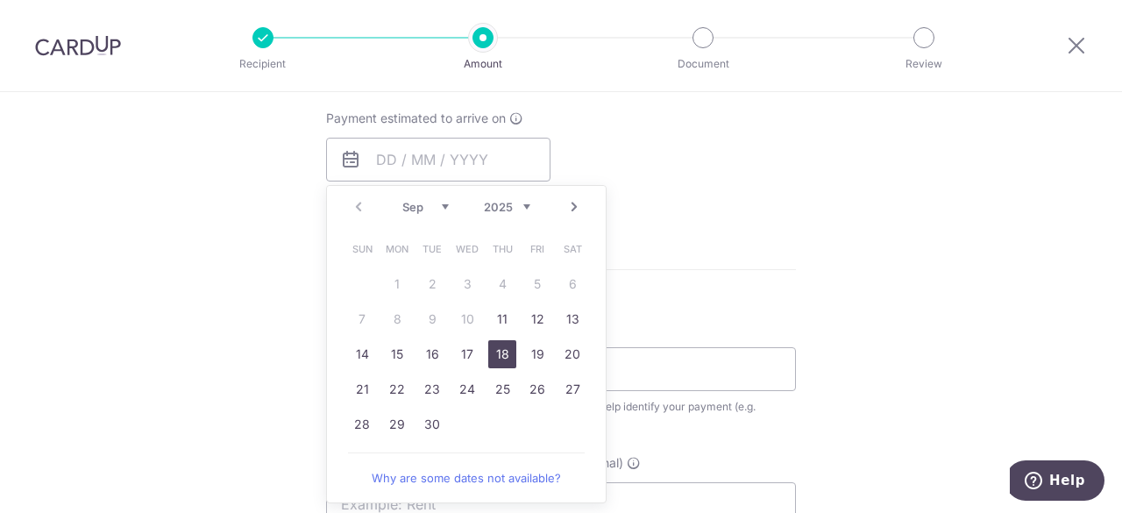
click at [497, 355] on link "18" at bounding box center [502, 354] width 28 height 28
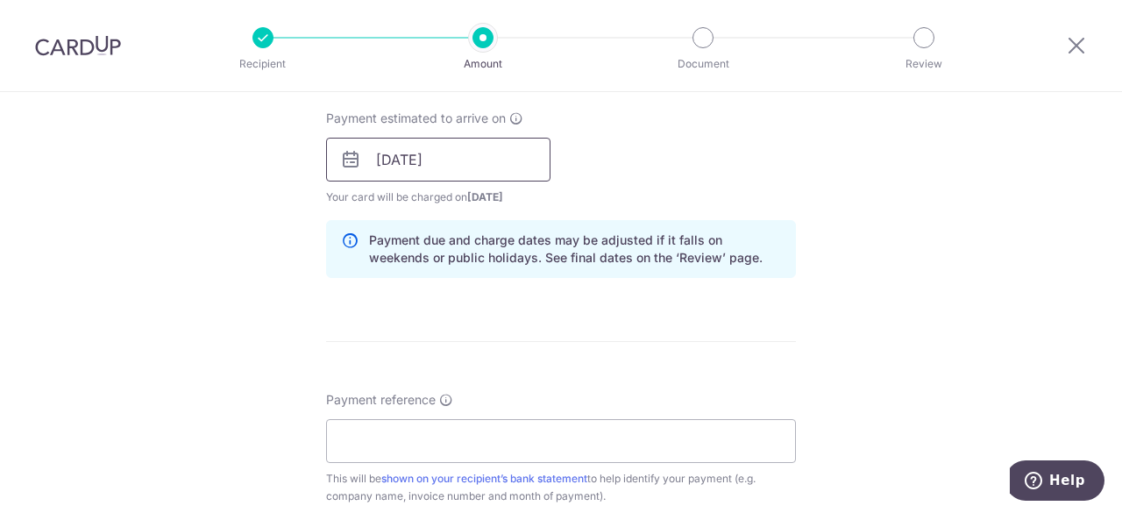
click at [507, 162] on input "18/09/2025" at bounding box center [438, 160] width 224 height 44
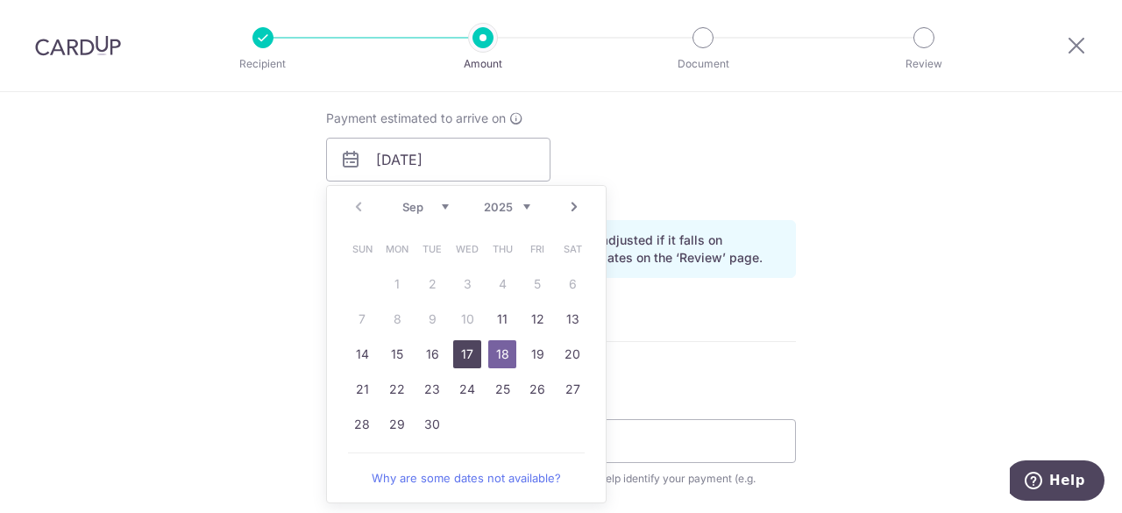
click at [470, 351] on link "17" at bounding box center [467, 354] width 28 height 28
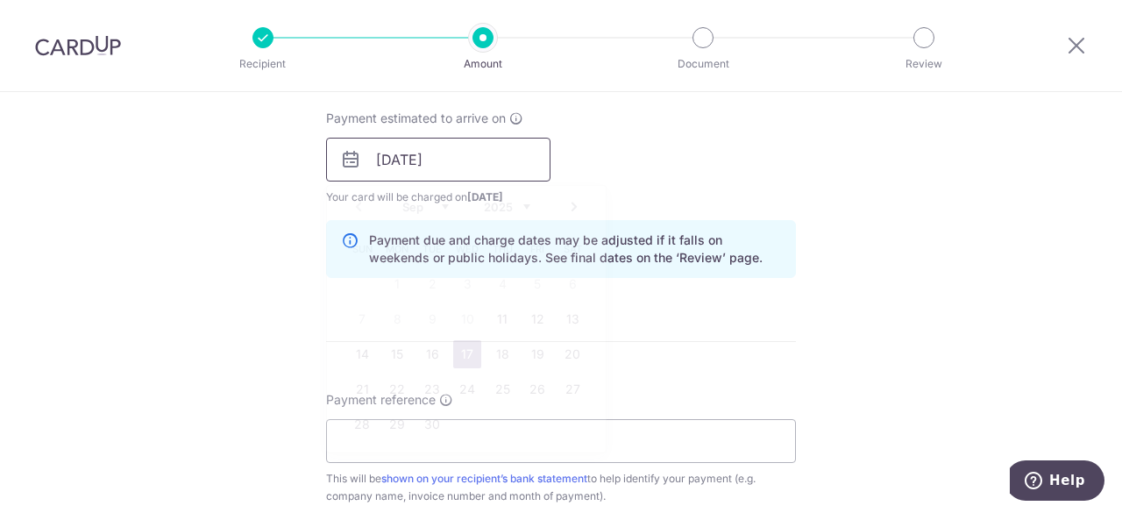
click at [463, 162] on input "17/09/2025" at bounding box center [438, 160] width 224 height 44
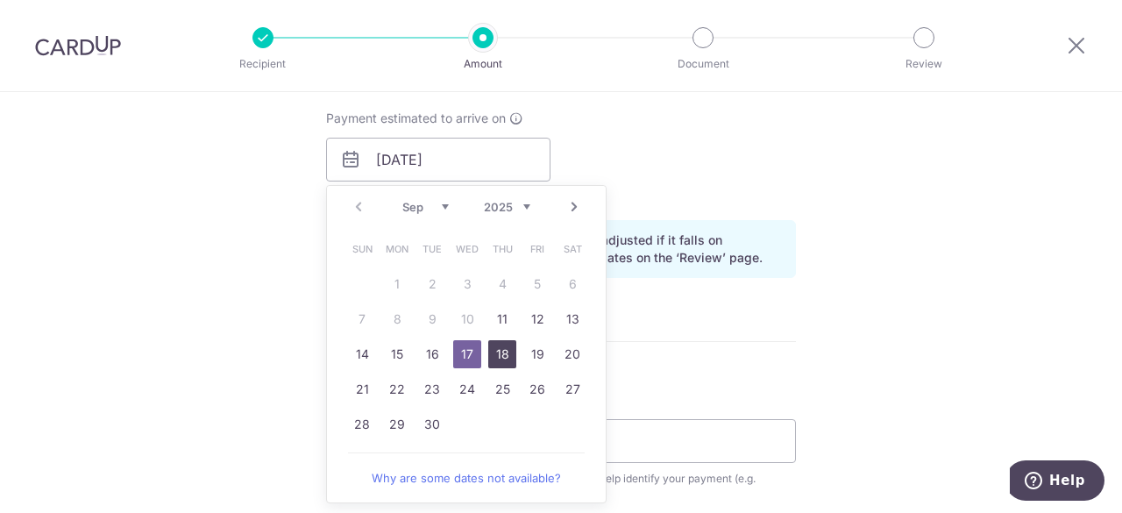
click at [500, 357] on link "18" at bounding box center [502, 354] width 28 height 28
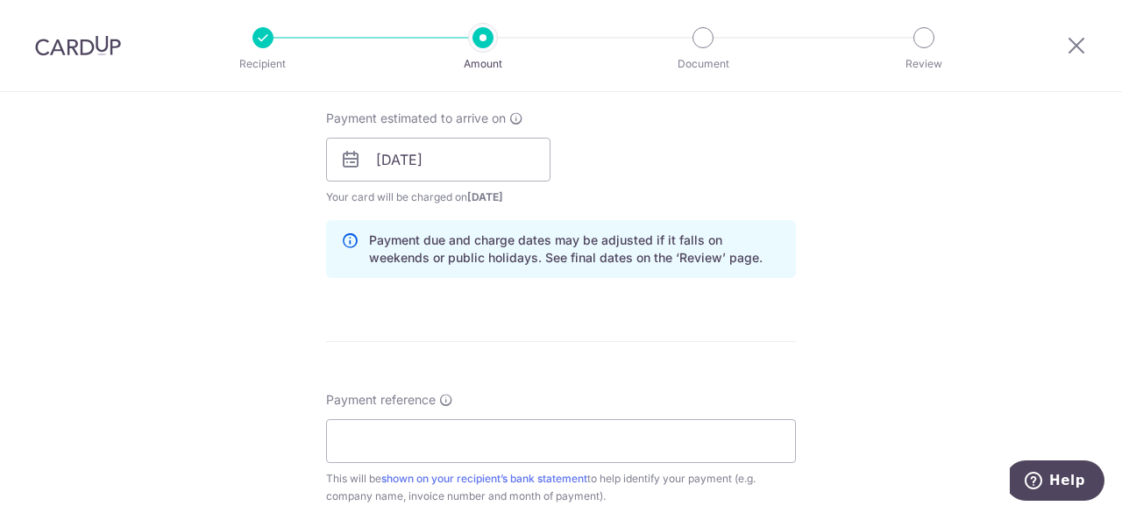
click at [885, 271] on div "Tell us more about your payment Enter payment amount SGD 459.28 459.28 GST (opt…" at bounding box center [561, 190] width 1122 height 1775
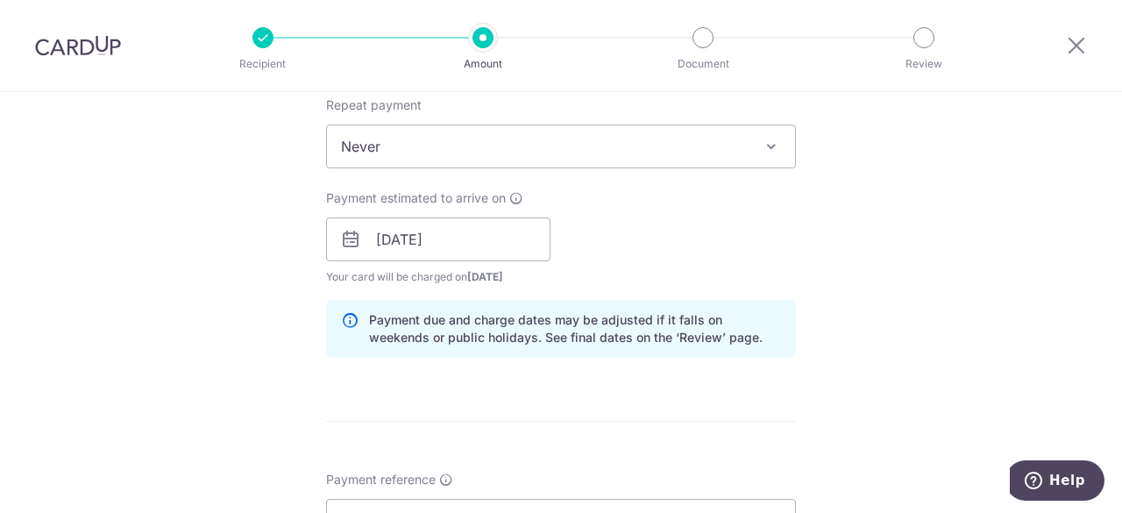
scroll to position [614, 0]
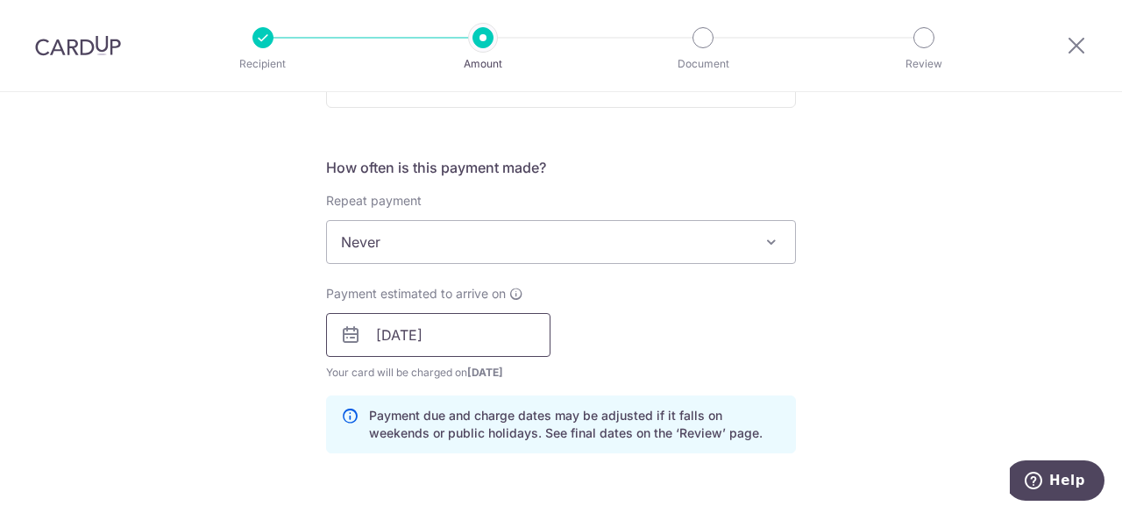
click at [471, 332] on input "18/09/2025" at bounding box center [438, 335] width 224 height 44
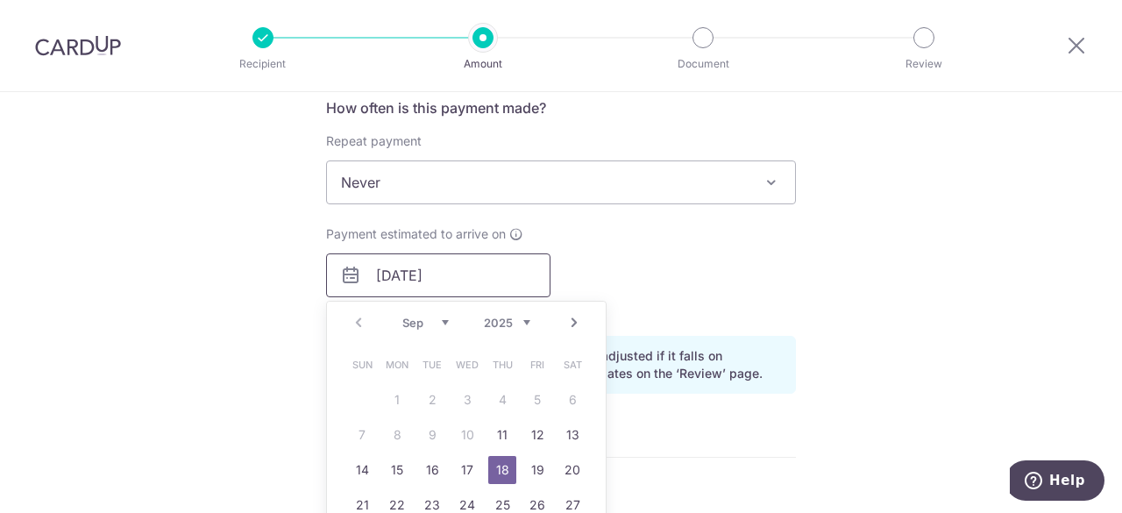
scroll to position [701, 0]
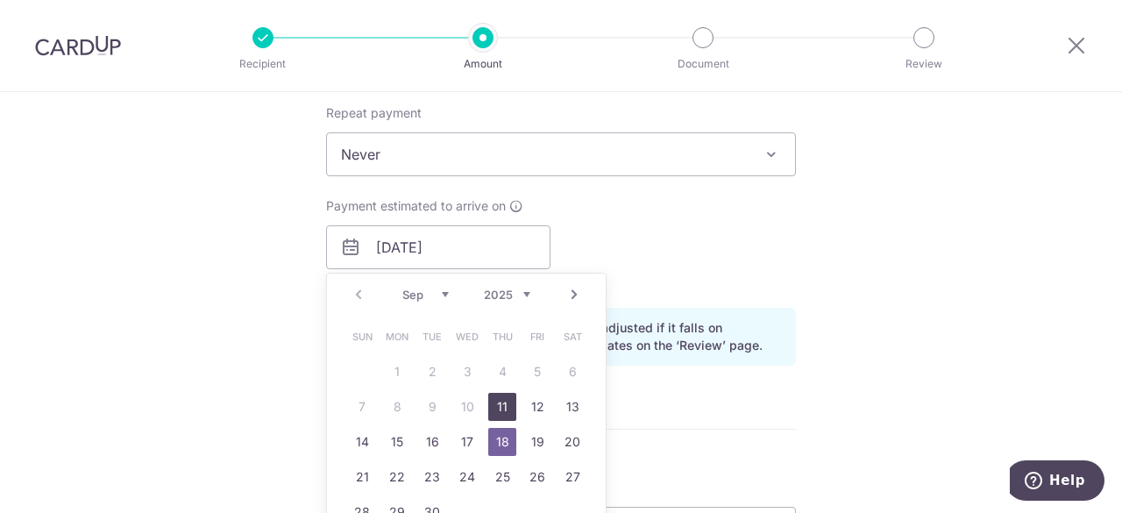
click at [496, 408] on link "11" at bounding box center [502, 407] width 28 height 28
type input "11/09/2025"
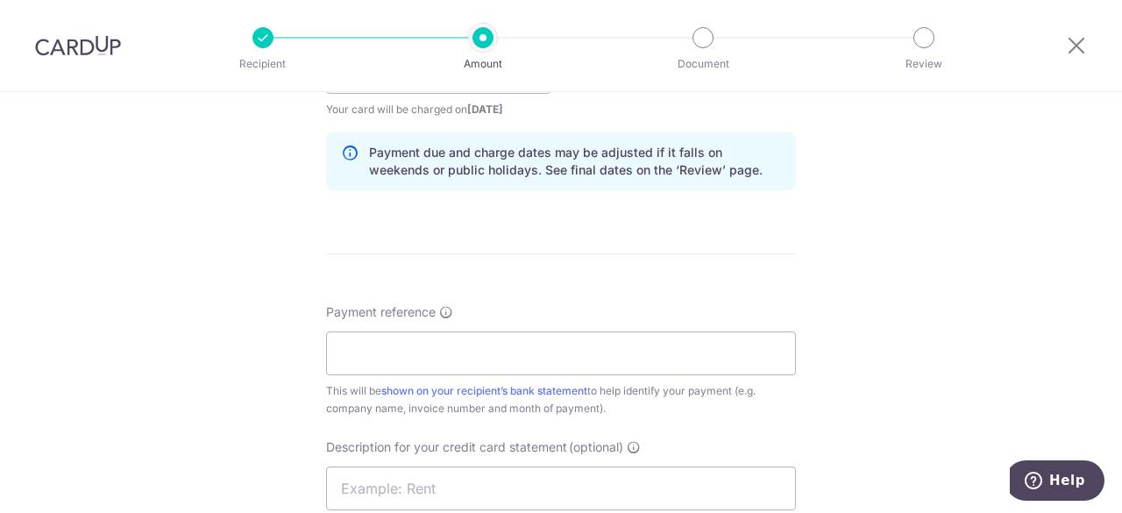
scroll to position [964, 0]
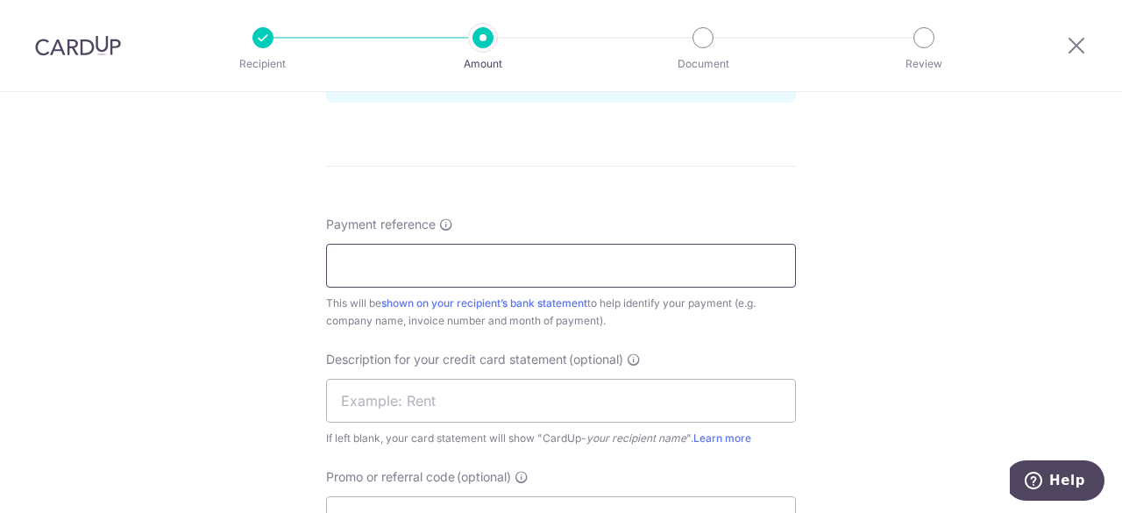
click at [487, 271] on input "Payment reference" at bounding box center [561, 266] width 470 height 44
click at [370, 255] on input "Payment reference" at bounding box center [561, 266] width 470 height 44
paste input "INV-018033"
type input "INV-018033"
click at [880, 239] on div "Tell us more about your payment Enter payment amount SGD 459.28 459.28 GST (opt…" at bounding box center [561, 15] width 1122 height 1775
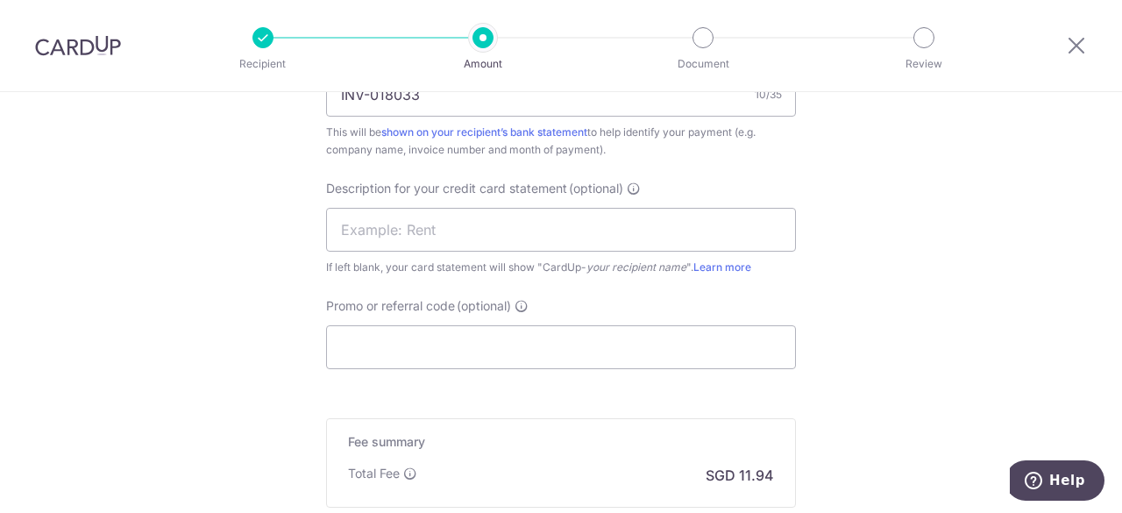
scroll to position [1140, 0]
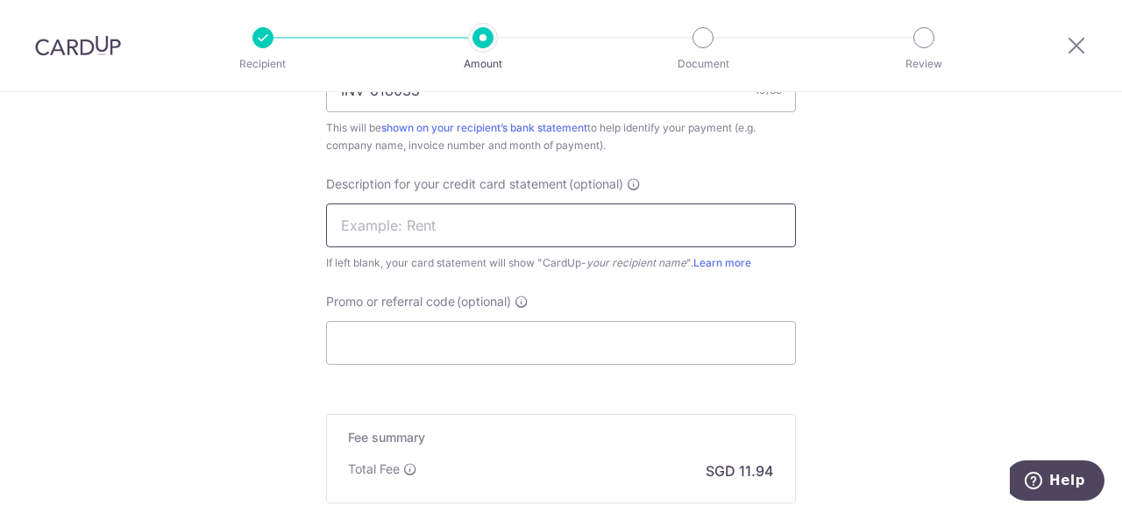
click at [454, 220] on input "text" at bounding box center [561, 225] width 470 height 44
drag, startPoint x: 450, startPoint y: 222, endPoint x: 307, endPoint y: 215, distance: 143.1
drag, startPoint x: 365, startPoint y: 222, endPoint x: 742, endPoint y: 233, distance: 377.1
click at [742, 233] on input "HBL0505BH Mgt" at bounding box center [561, 225] width 470 height 44
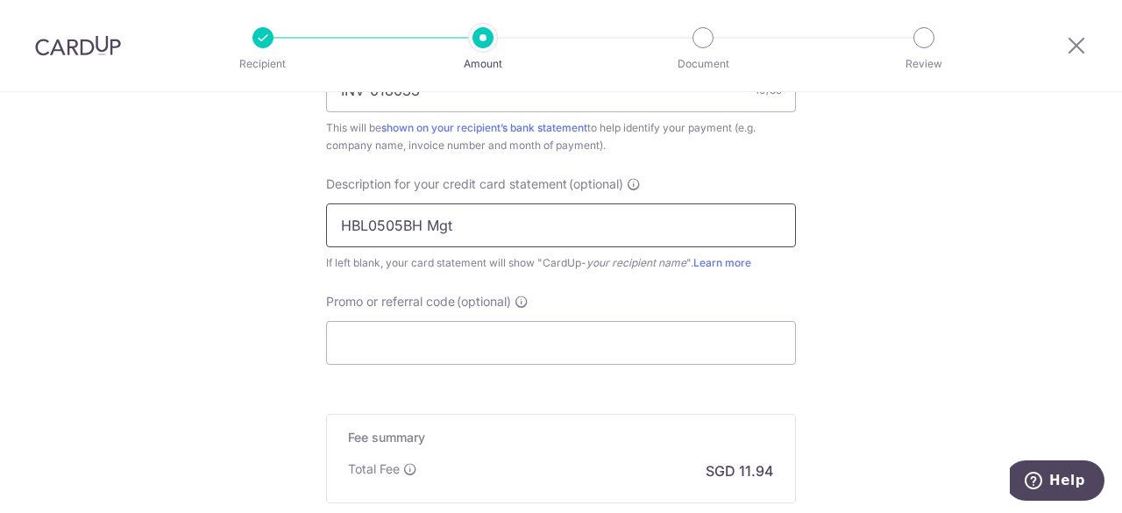
click at [489, 232] on input "HBL0505BH Mgt" at bounding box center [561, 225] width 470 height 44
click at [421, 222] on input "HBL0505BH MgtFe" at bounding box center [561, 225] width 470 height 44
type input "HBL0505 MgtFee"
click at [449, 339] on input "Promo or referral code (optional)" at bounding box center [561, 343] width 470 height 44
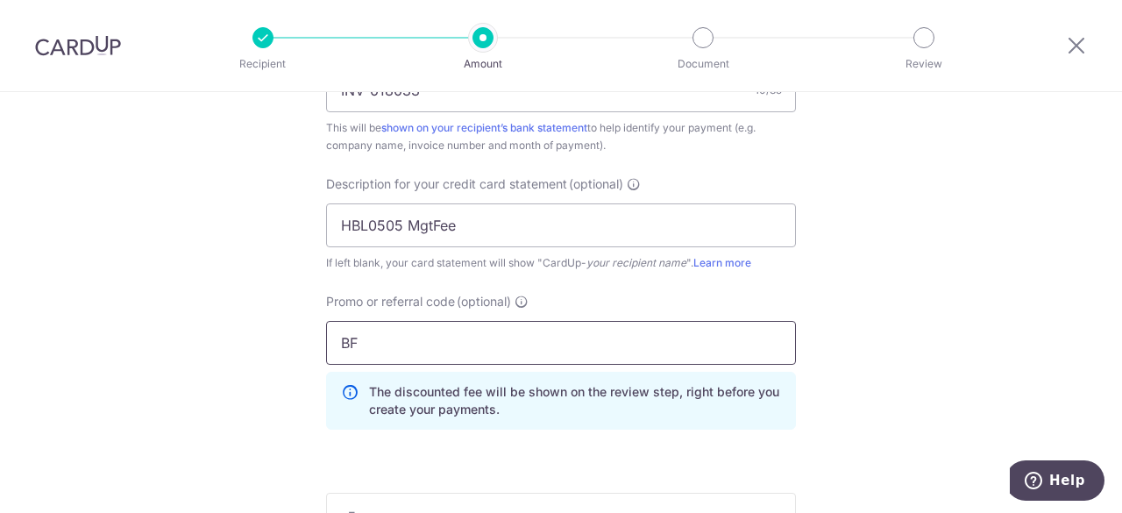
type input "B"
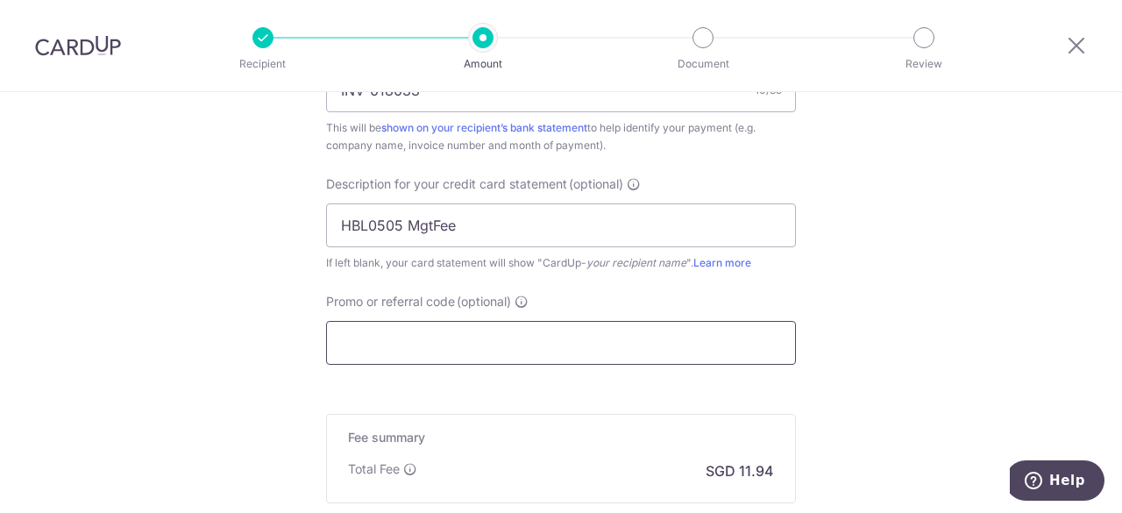
paste input "MMO2025"
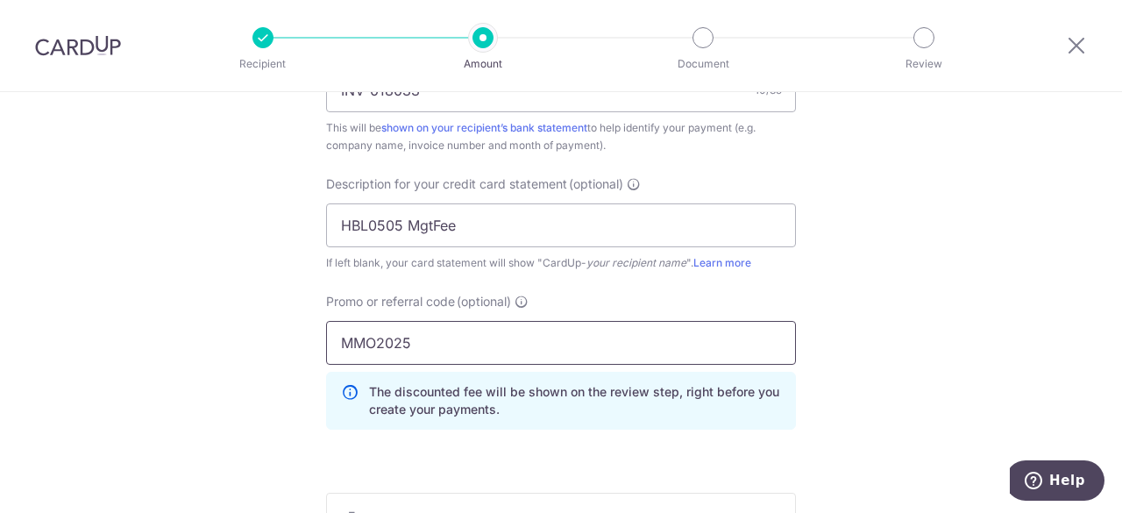
type input "MMO2025"
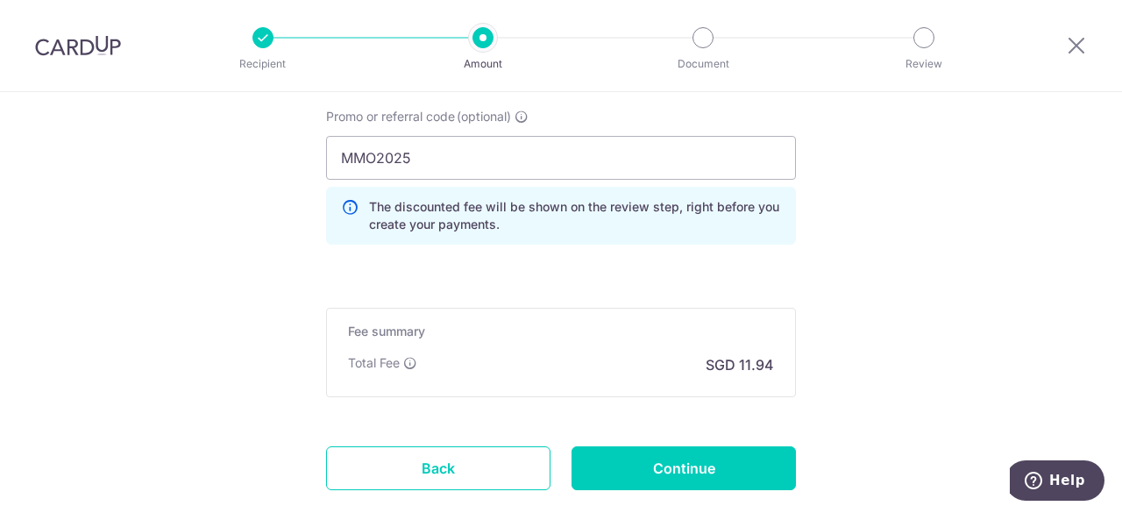
scroll to position [1403, 0]
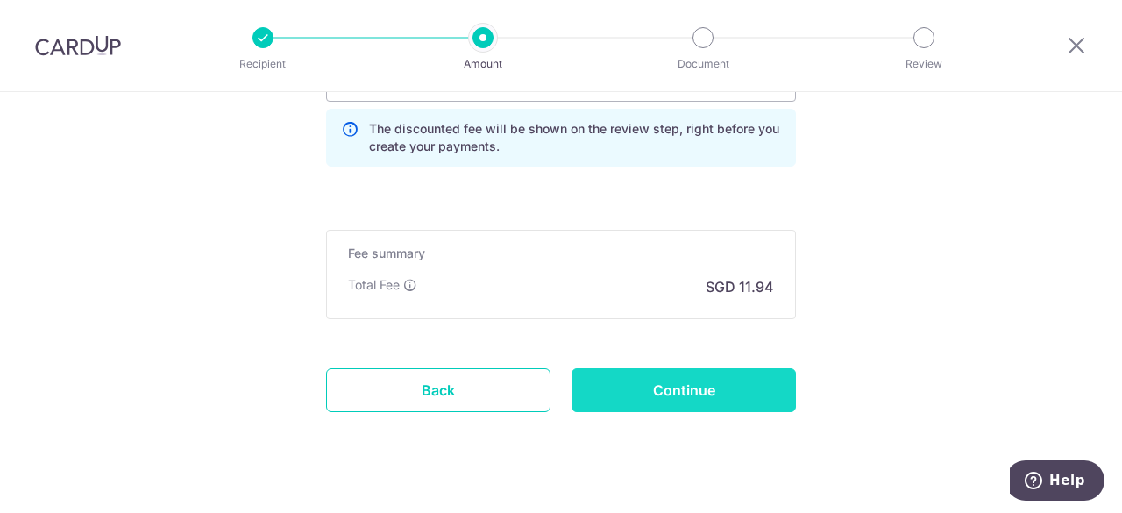
click at [697, 389] on input "Continue" at bounding box center [684, 390] width 224 height 44
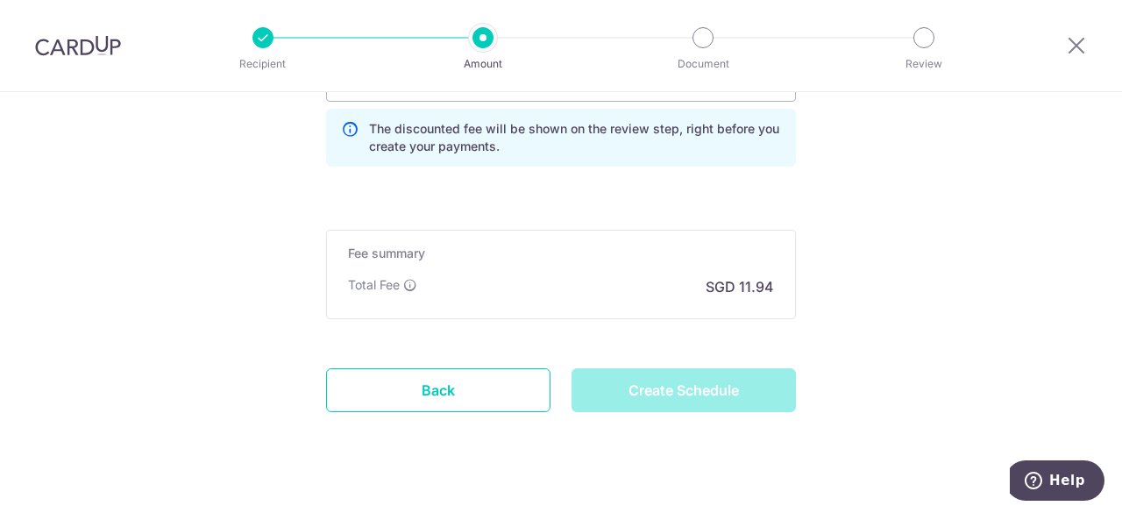
type input "Create Schedule"
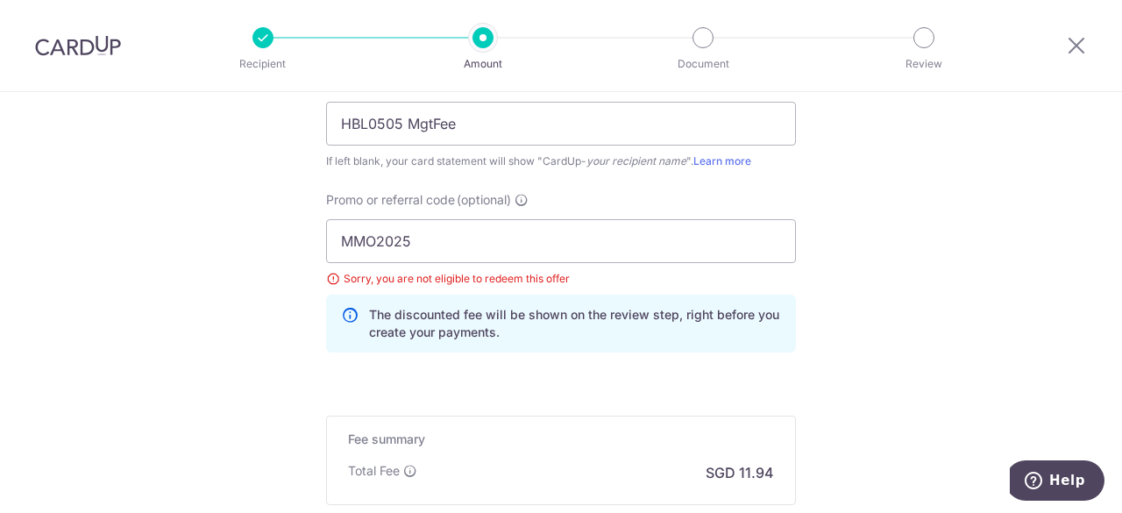
scroll to position [1241, 0]
drag, startPoint x: 438, startPoint y: 241, endPoint x: 83, endPoint y: 216, distance: 356.0
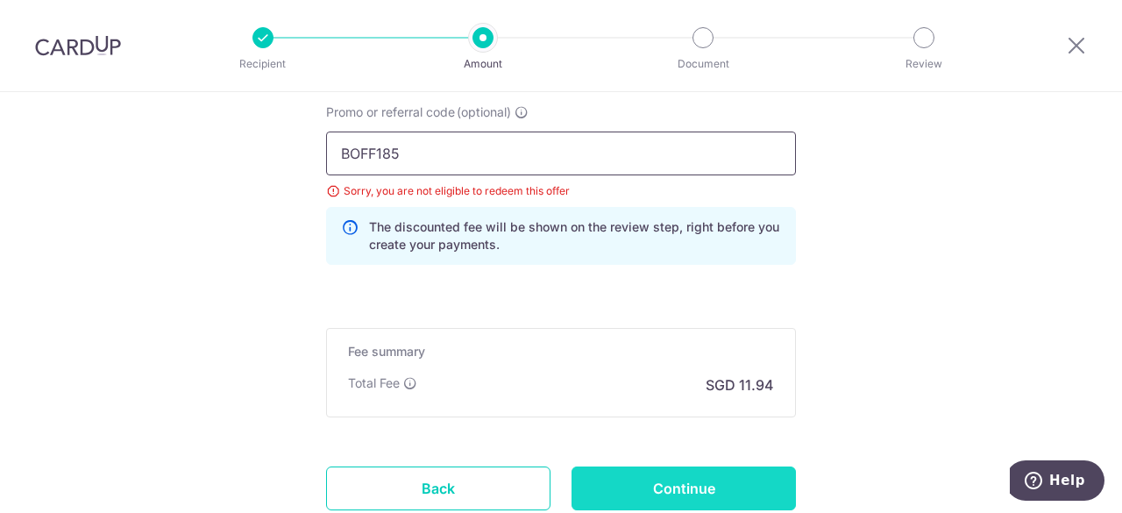
type input "BOFF185"
click at [697, 488] on input "Continue" at bounding box center [684, 488] width 224 height 44
type input "Update Schedule"
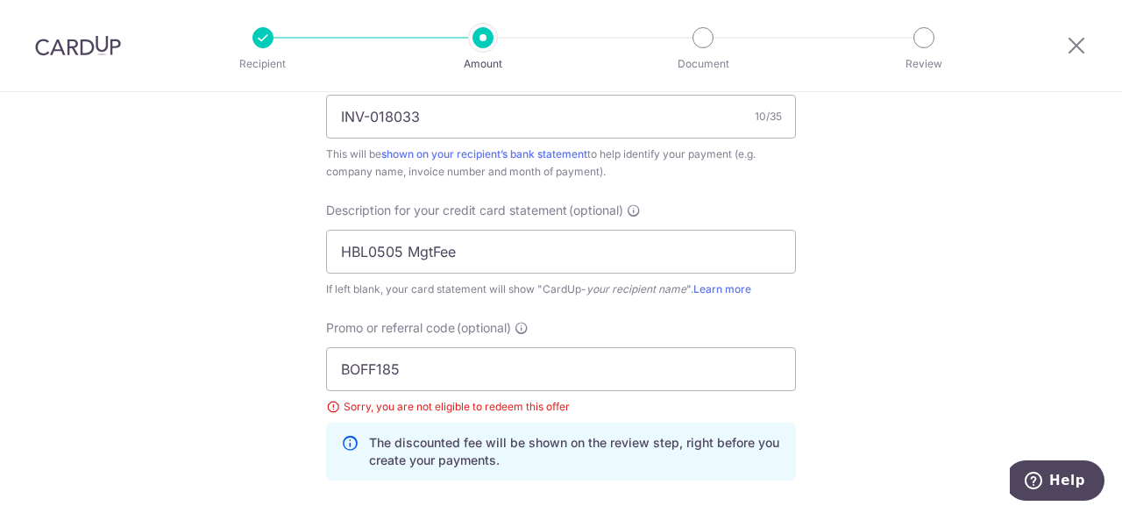
scroll to position [1278, 0]
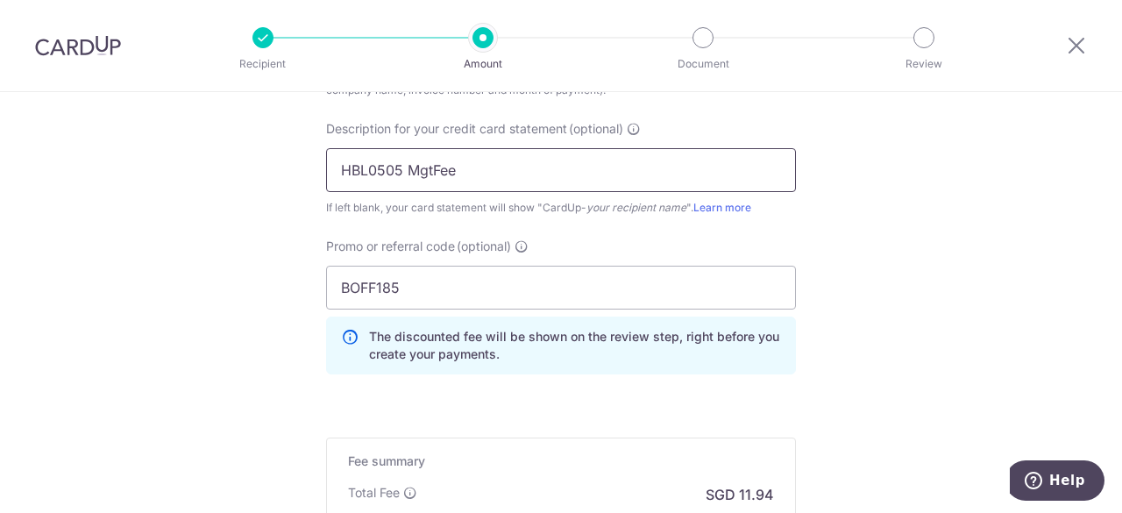
scroll to position [1403, 0]
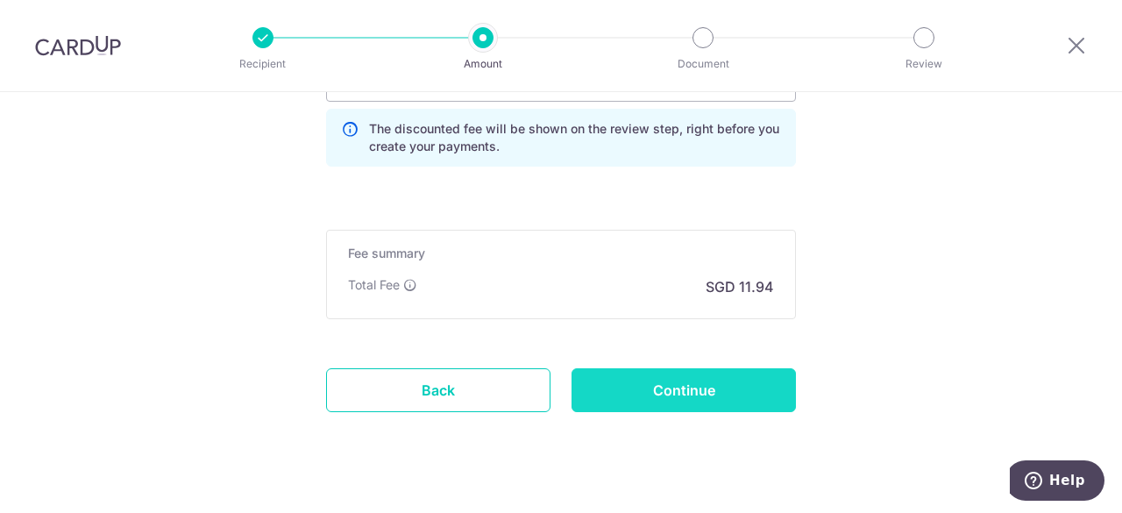
click at [677, 389] on input "Continue" at bounding box center [684, 390] width 224 height 44
type input "Update Schedule"
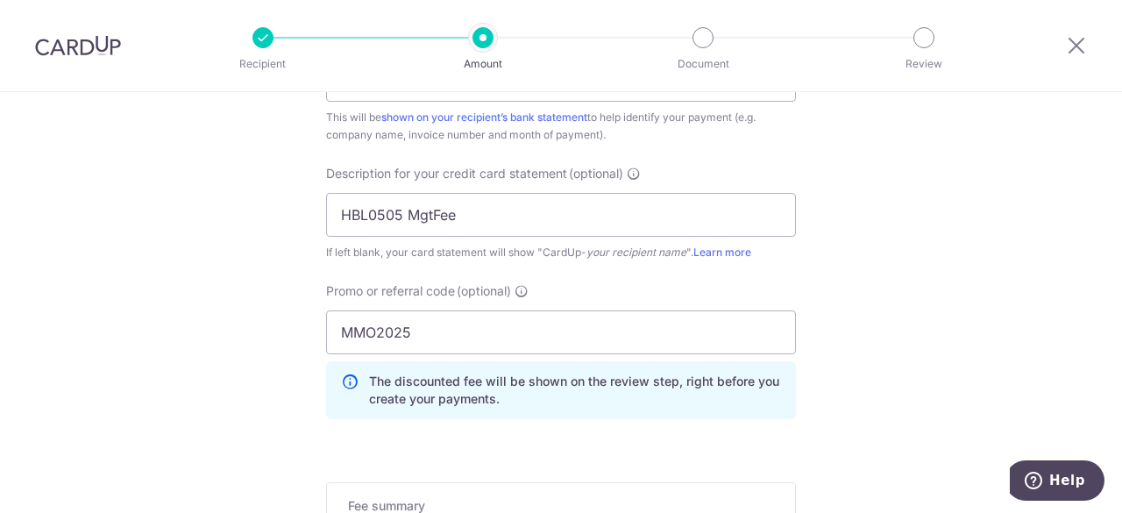
scroll to position [1403, 0]
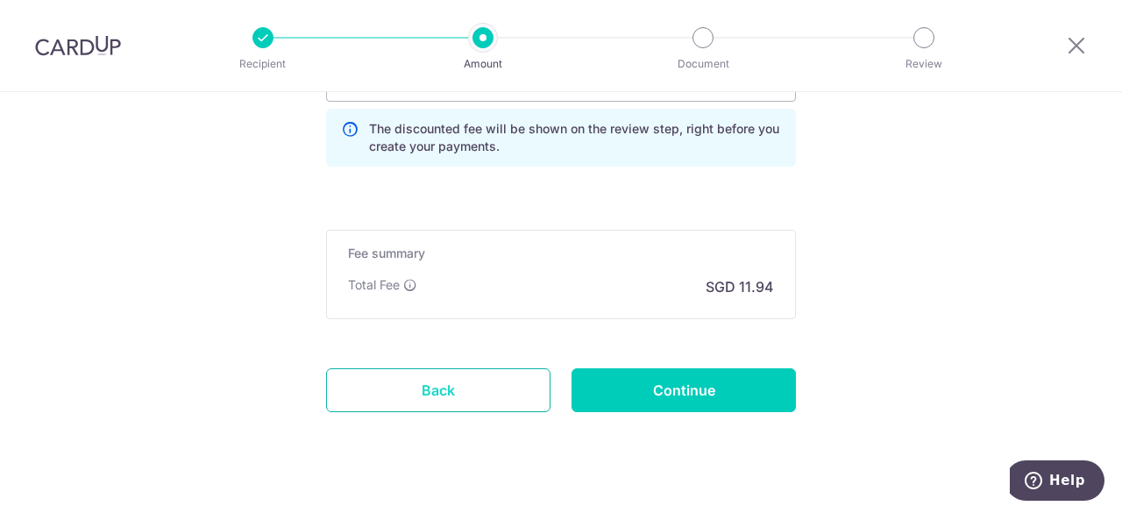
click at [419, 394] on link "Back" at bounding box center [438, 390] width 224 height 44
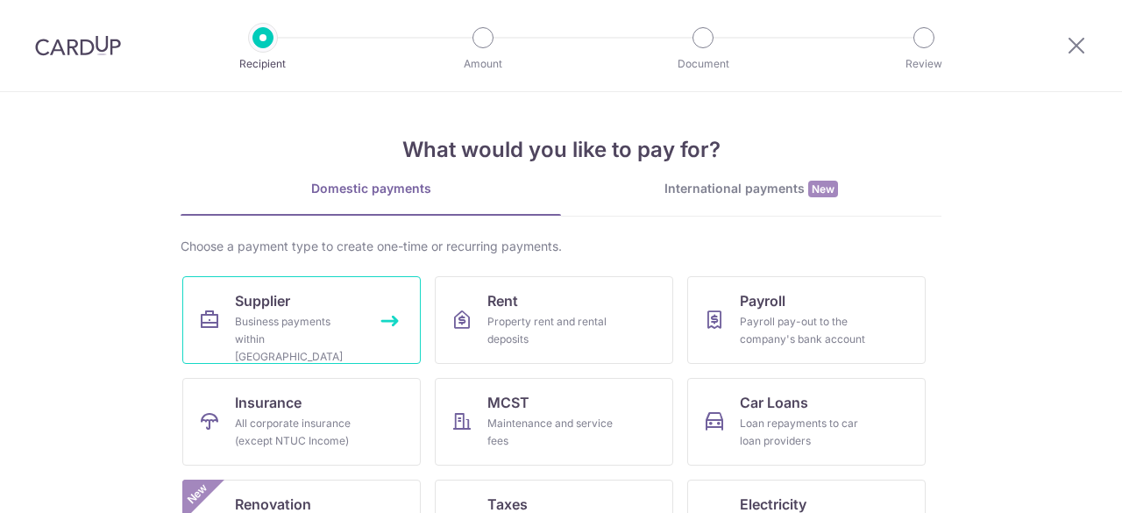
click at [195, 346] on link "Supplier Business payments within Singapore" at bounding box center [301, 320] width 238 height 88
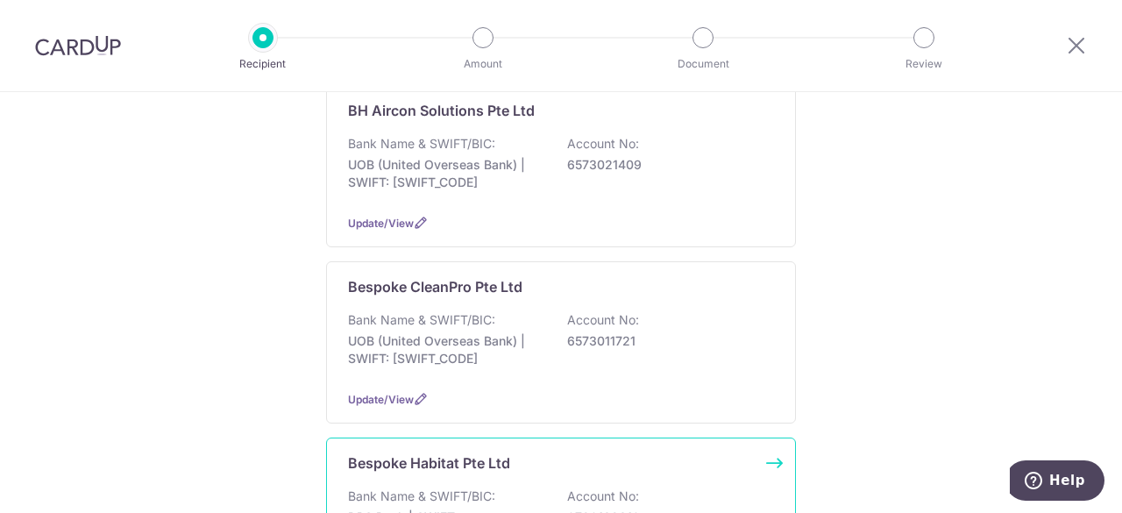
scroll to position [438, 0]
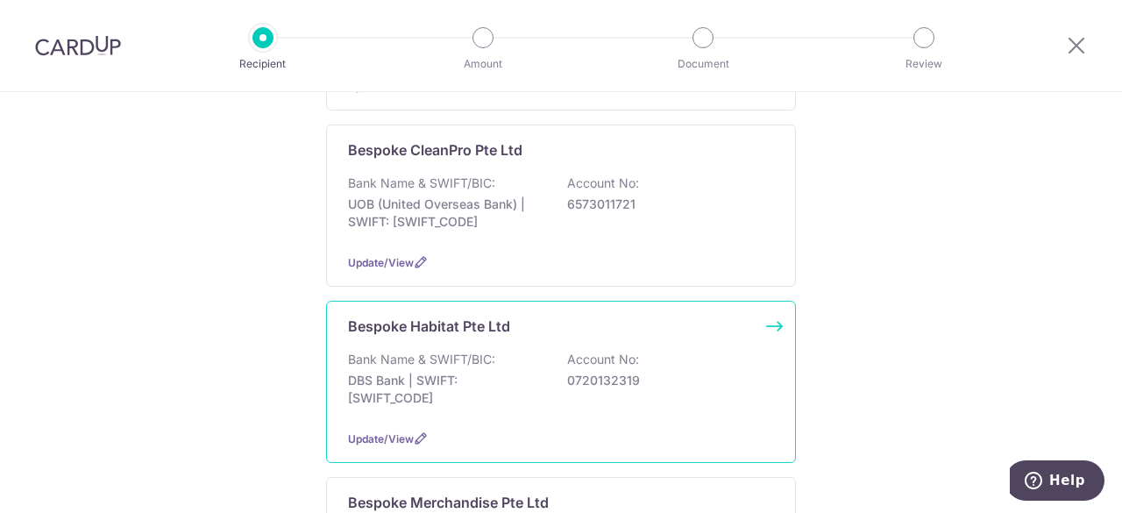
click at [454, 351] on p "Bank Name & SWIFT/BIC:" at bounding box center [421, 360] width 147 height 18
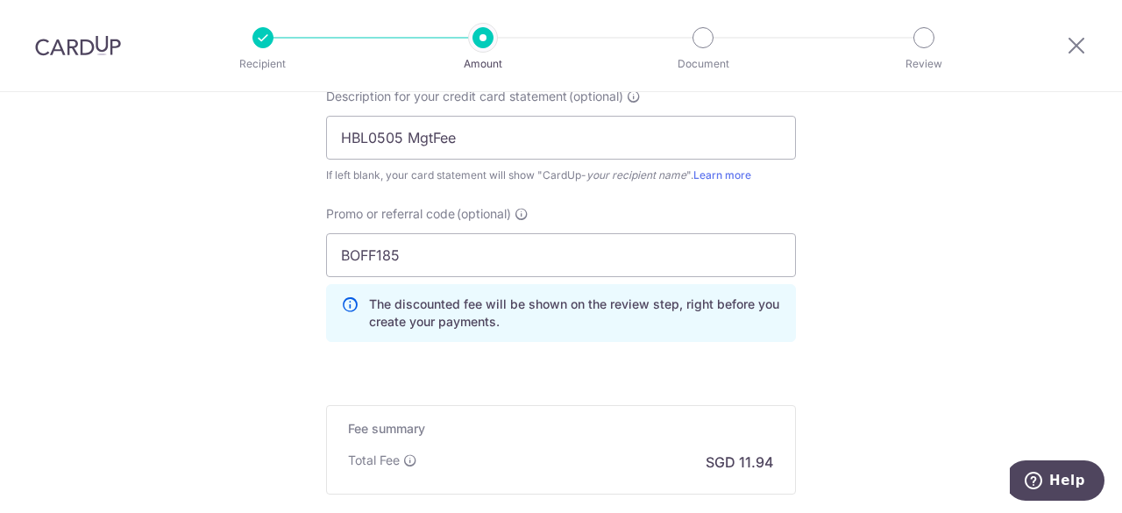
scroll to position [1428, 0]
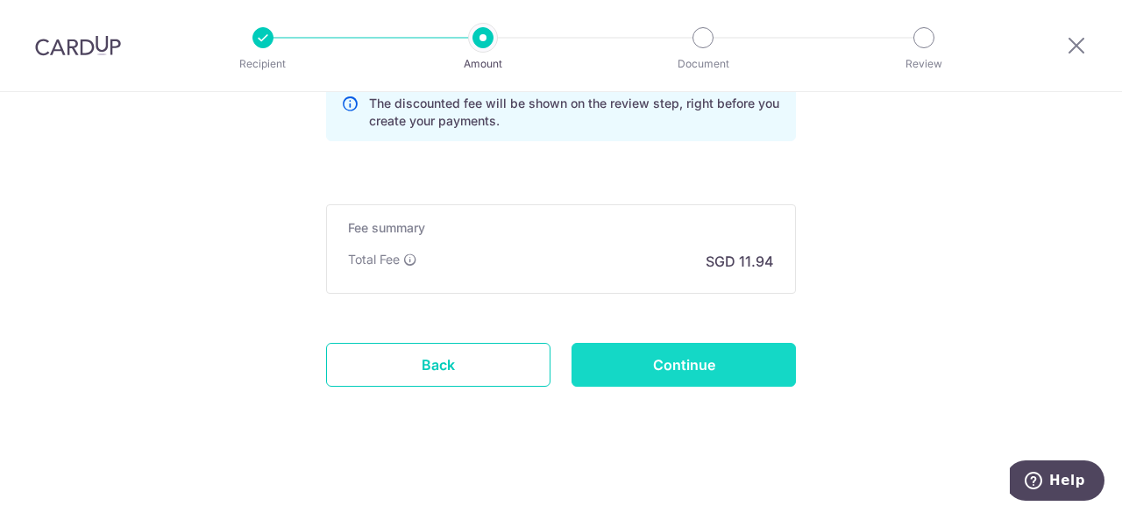
click at [650, 359] on input "Continue" at bounding box center [684, 365] width 224 height 44
type input "Update Schedule"
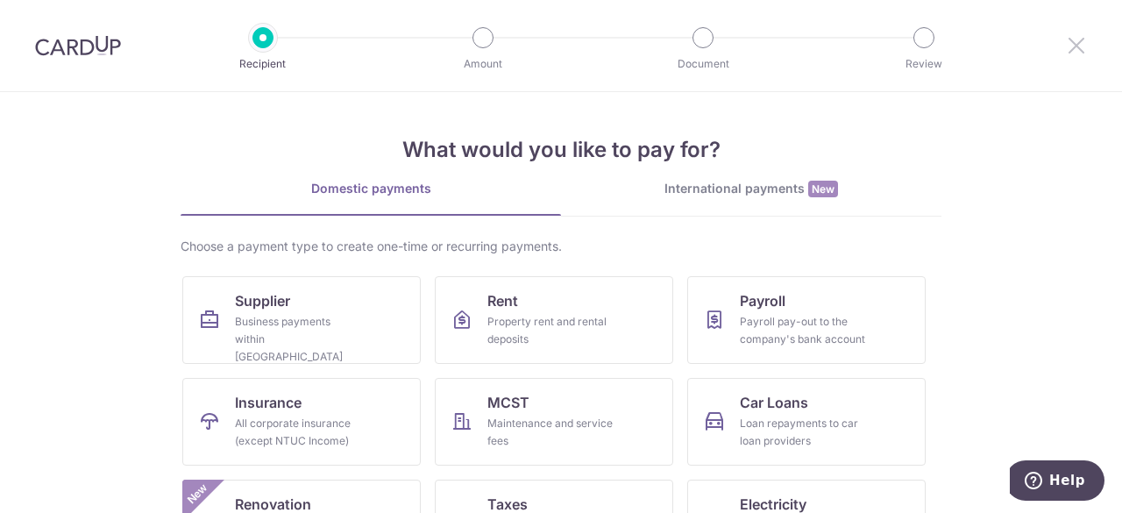
click at [1077, 47] on icon at bounding box center [1076, 45] width 21 height 22
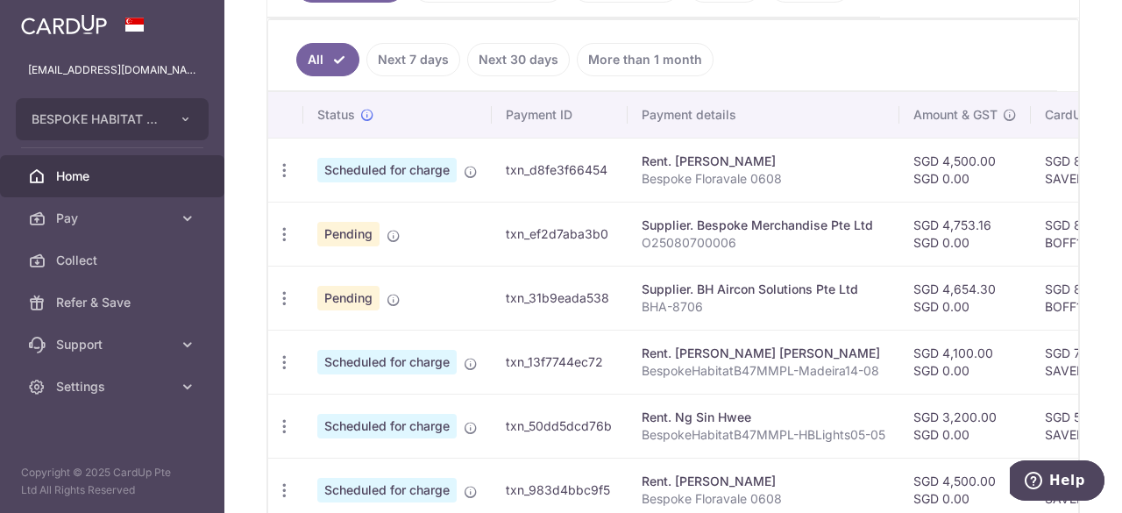
scroll to position [166, 0]
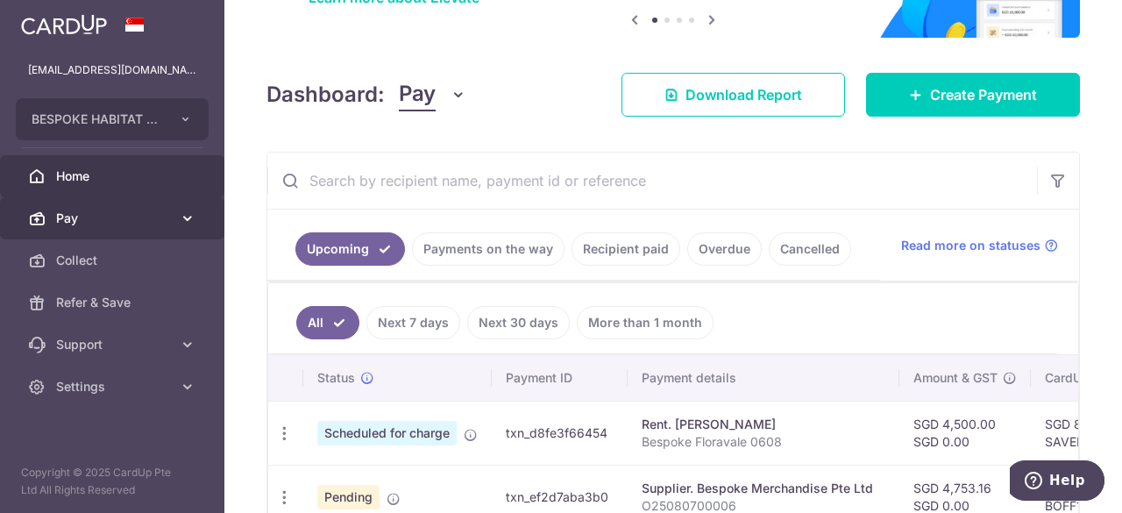
click at [187, 216] on icon at bounding box center [188, 219] width 18 height 18
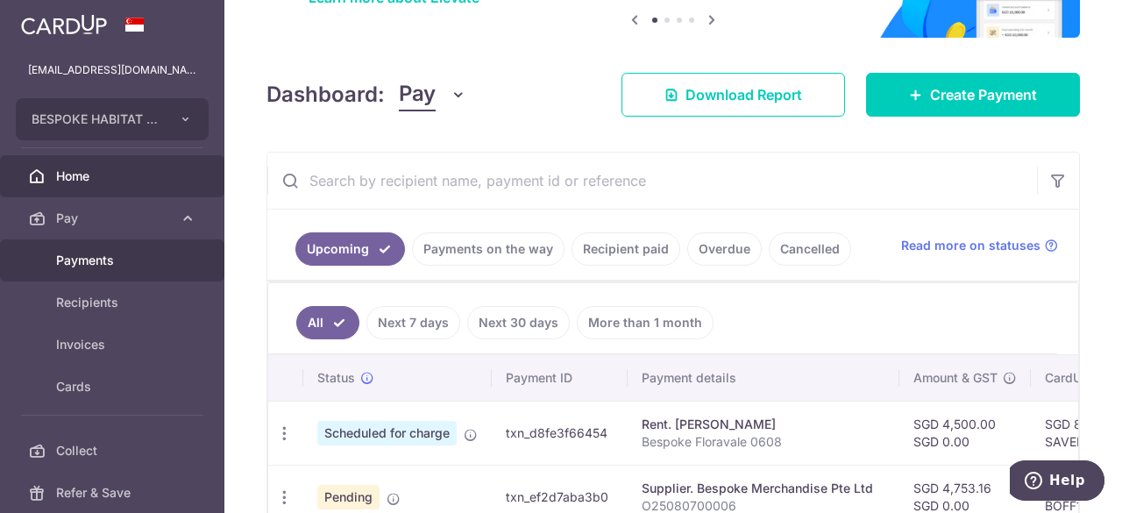
click at [90, 261] on span "Payments" at bounding box center [114, 261] width 116 height 18
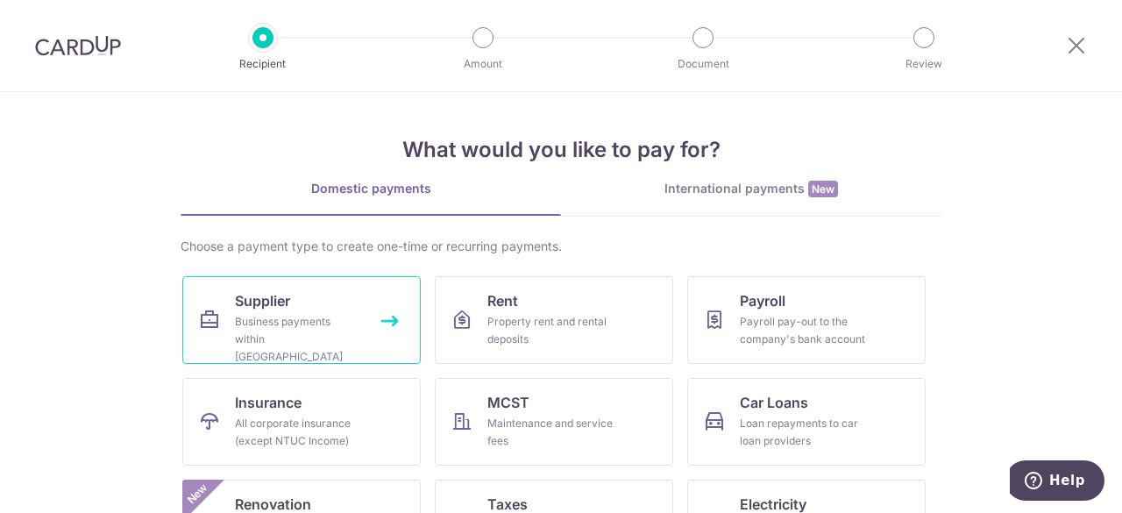
click at [274, 304] on span "Supplier" at bounding box center [262, 300] width 55 height 21
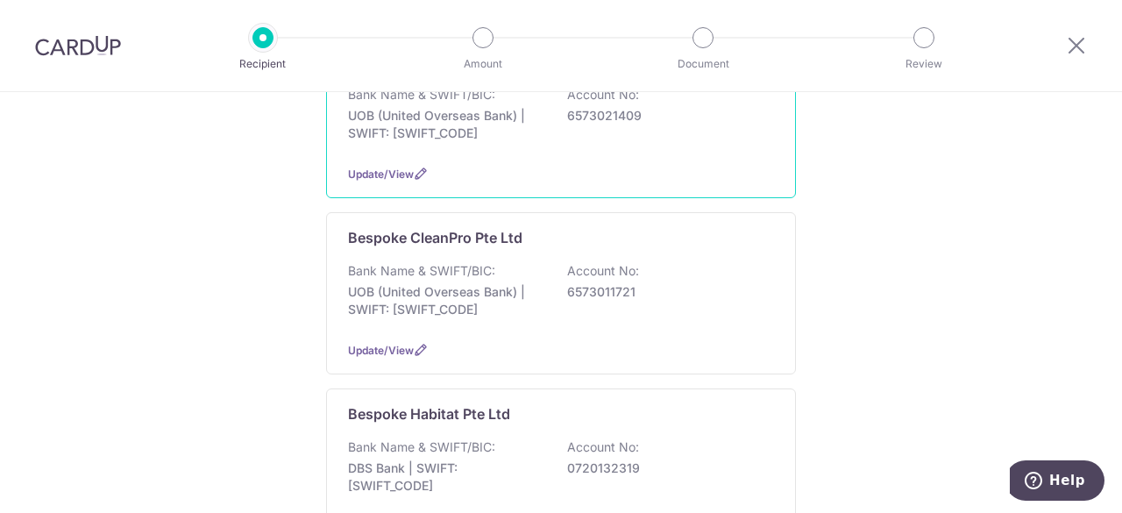
scroll to position [526, 0]
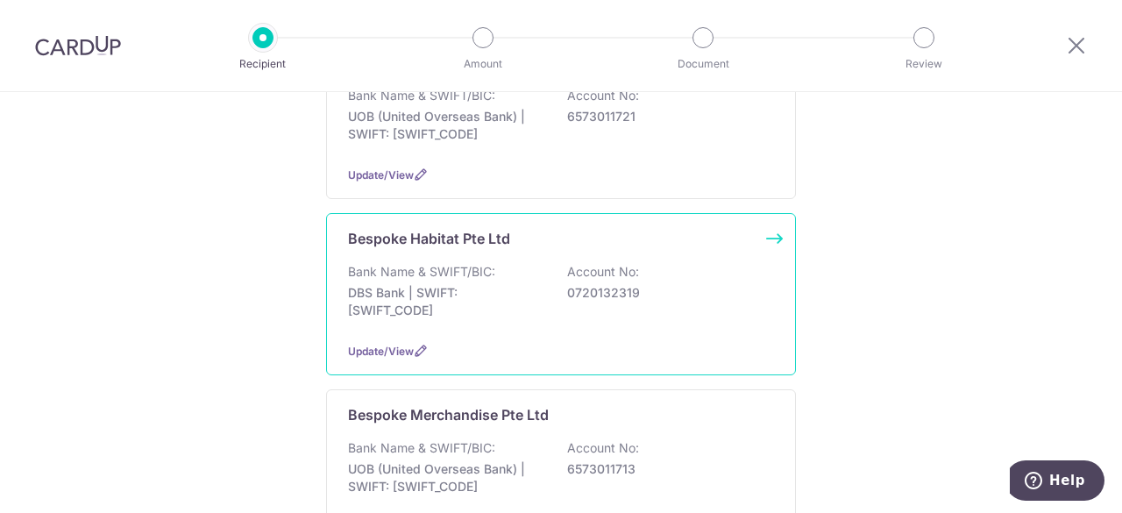
click at [387, 284] on p "DBS Bank | SWIFT: [SWIFT_CODE]" at bounding box center [446, 301] width 196 height 35
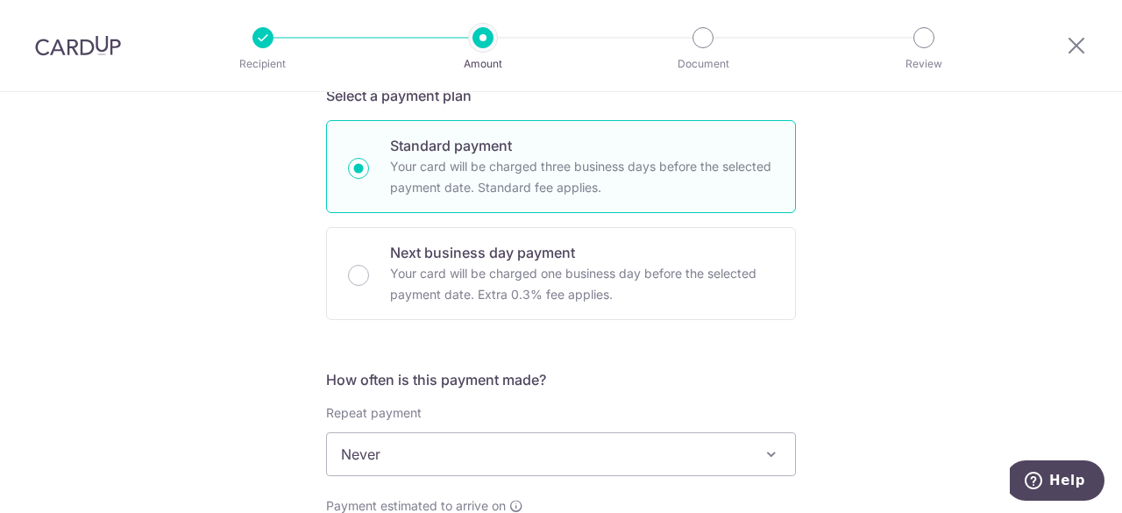
scroll to position [51, 0]
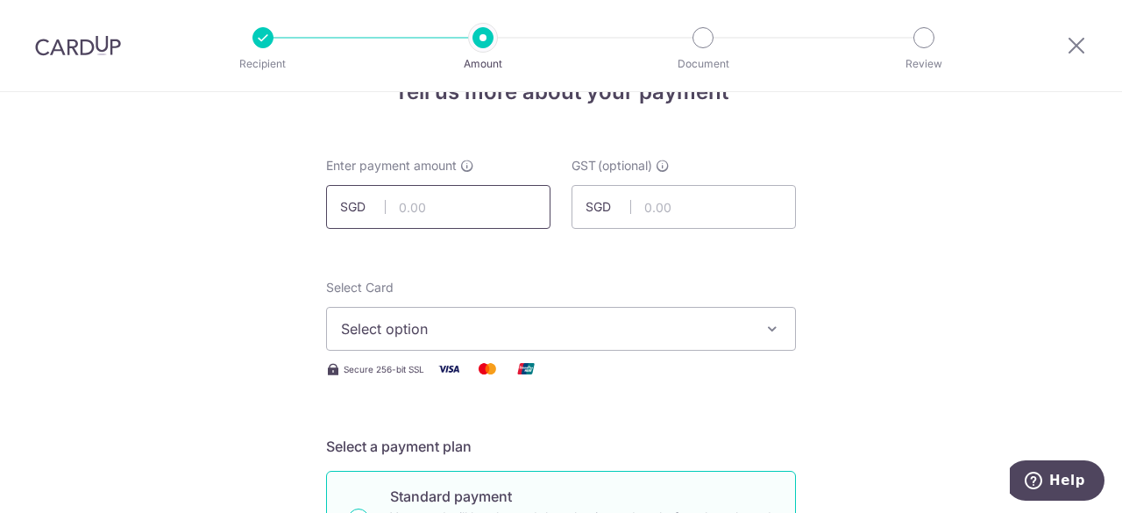
click at [480, 217] on input "text" at bounding box center [438, 207] width 224 height 44
type input "459.28"
click at [471, 336] on span "Select option" at bounding box center [545, 328] width 409 height 21
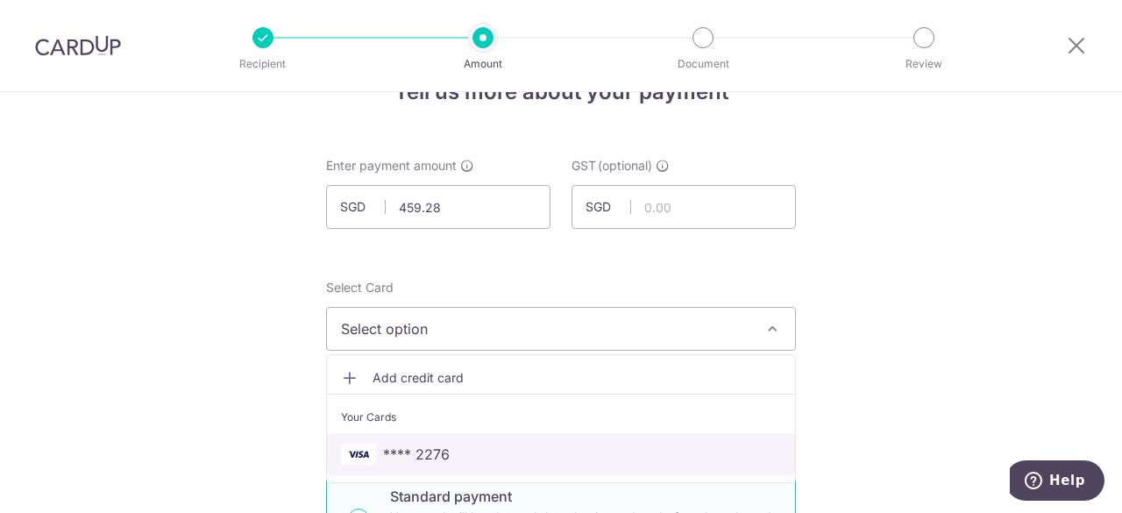
drag, startPoint x: 408, startPoint y: 454, endPoint x: 517, endPoint y: 418, distance: 115.3
click at [408, 454] on span "**** 2276" at bounding box center [416, 454] width 67 height 21
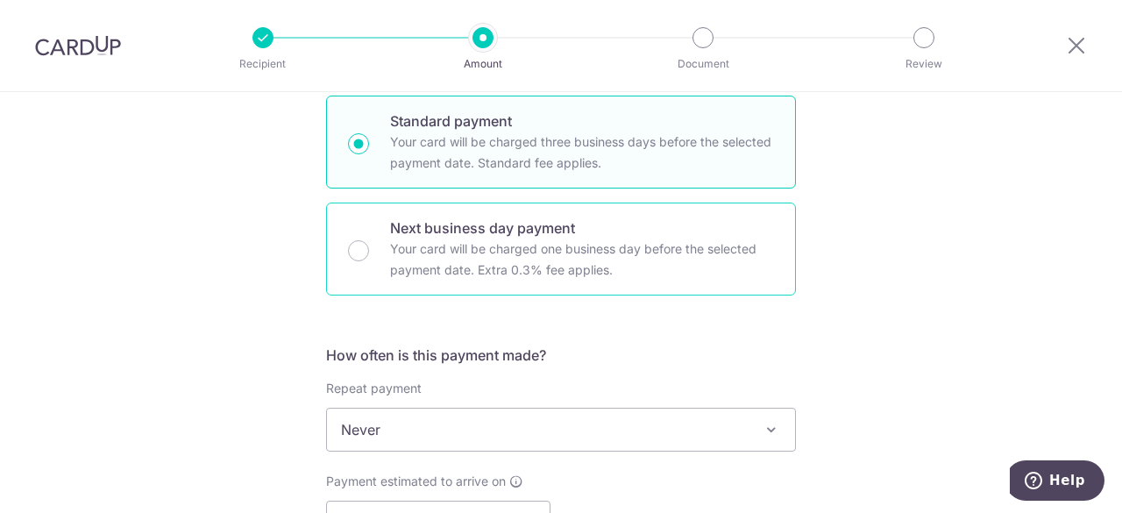
scroll to position [577, 0]
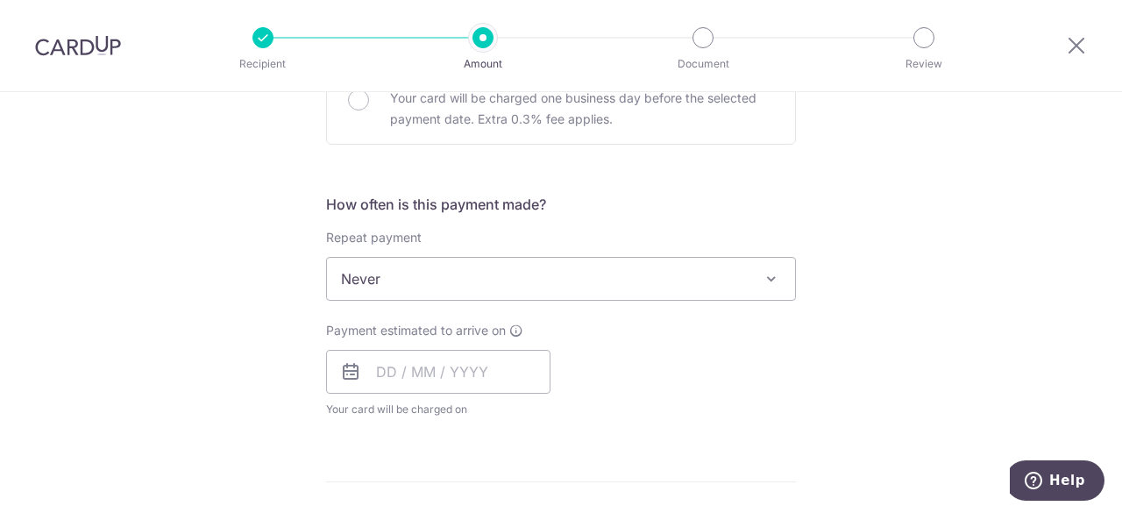
click at [446, 272] on span "Never" at bounding box center [561, 279] width 468 height 42
click at [1000, 360] on div "Tell us more about your payment Enter payment amount SGD 459.28 459.28 GST (opt…" at bounding box center [561, 366] width 1122 height 1703
click at [441, 374] on input "text" at bounding box center [438, 372] width 224 height 44
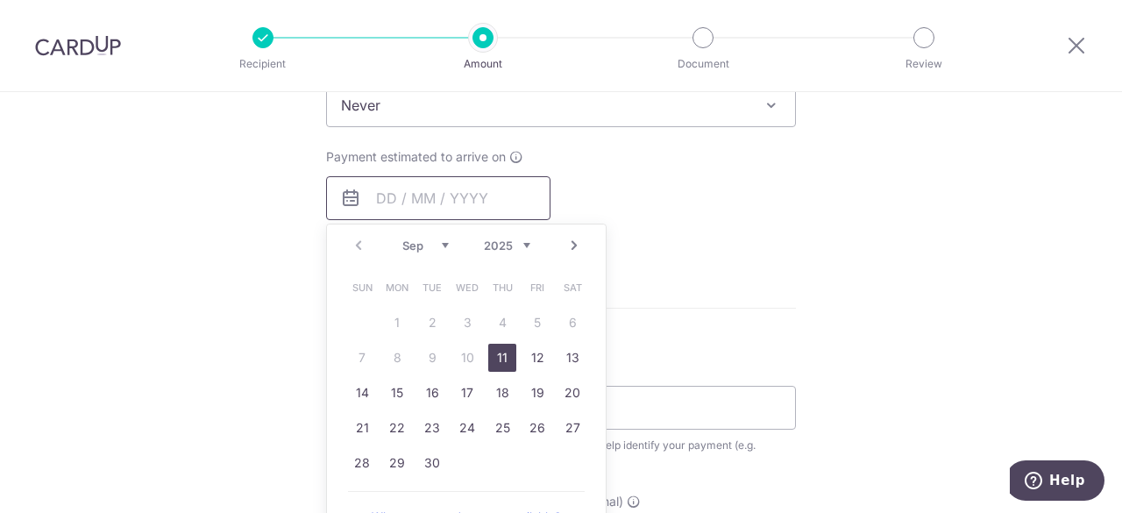
scroll to position [752, 0]
click at [498, 355] on link "11" at bounding box center [502, 356] width 28 height 28
type input "11/09/2025"
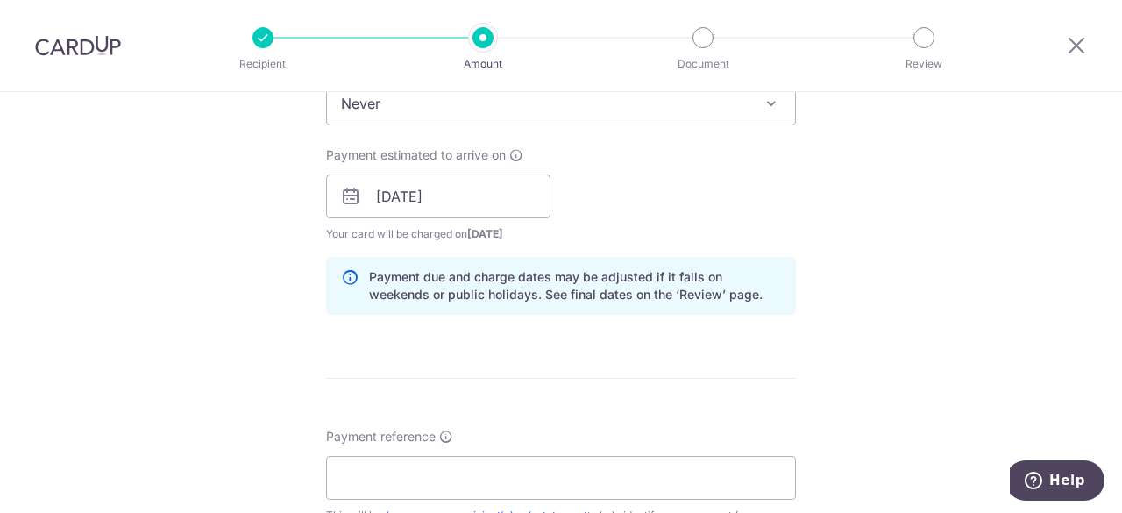
click at [935, 298] on div "Tell us more about your payment Enter payment amount SGD 459.28 459.28 GST (opt…" at bounding box center [561, 227] width 1122 height 1775
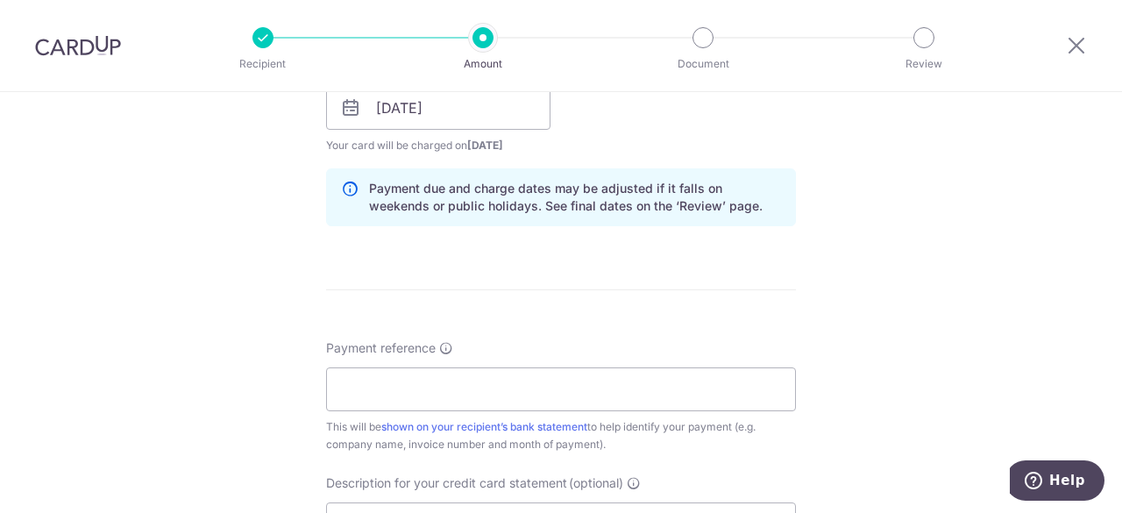
scroll to position [927, 0]
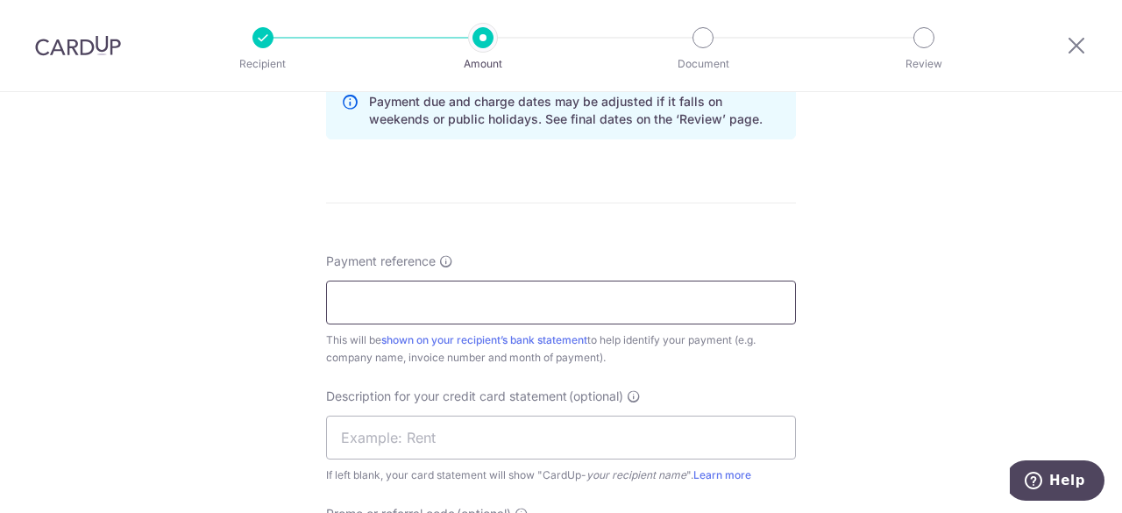
click at [508, 306] on input "Payment reference" at bounding box center [561, 303] width 470 height 44
type input "INV-018033"
click at [470, 416] on input "text" at bounding box center [561, 438] width 470 height 44
click at [909, 288] on div "Tell us more about your payment Enter payment amount SGD 459.28 459.28 GST (opt…" at bounding box center [561, 52] width 1122 height 1775
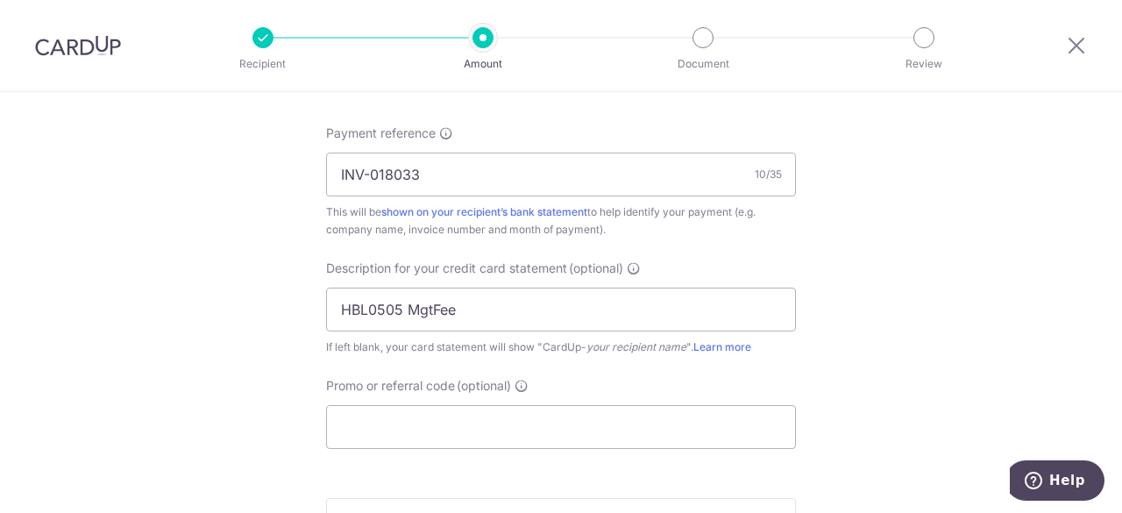
scroll to position [1103, 0]
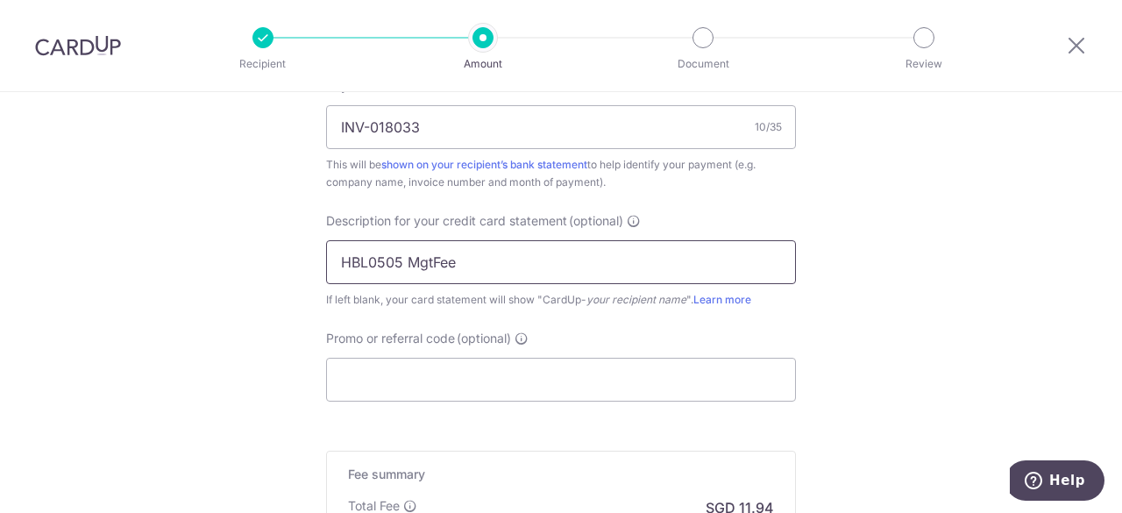
click at [405, 263] on input "HBL0505 MgtFee" at bounding box center [561, 262] width 470 height 44
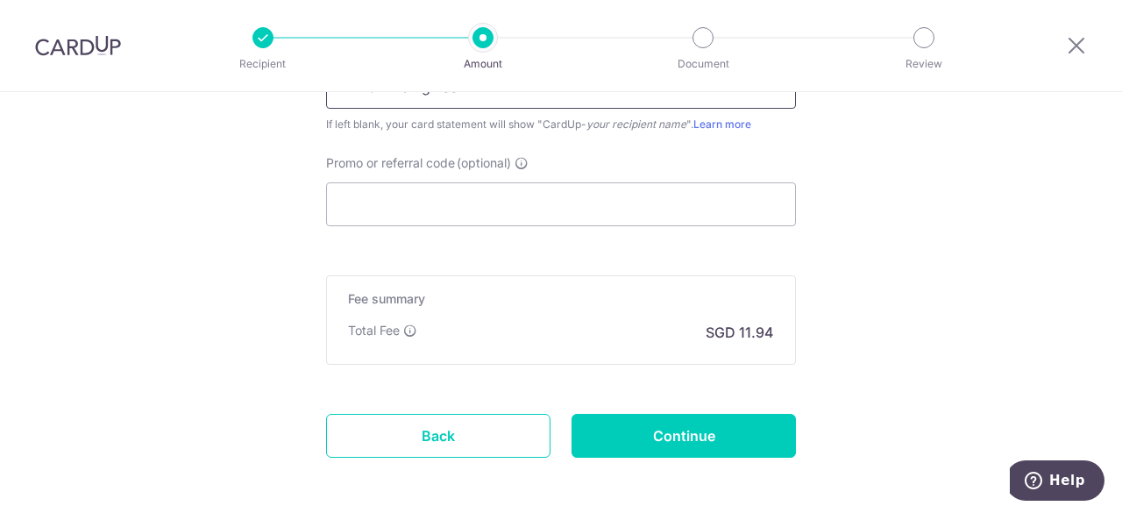
scroll to position [1350, 0]
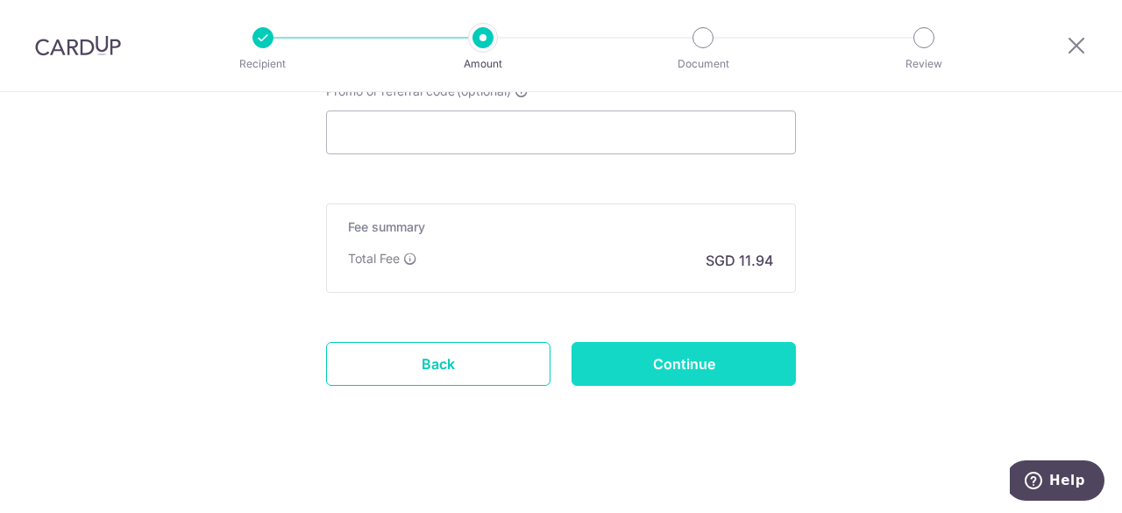
type input "HBLJul'25MgtFee"
click at [722, 359] on input "Continue" at bounding box center [684, 364] width 224 height 44
type input "Create Schedule"
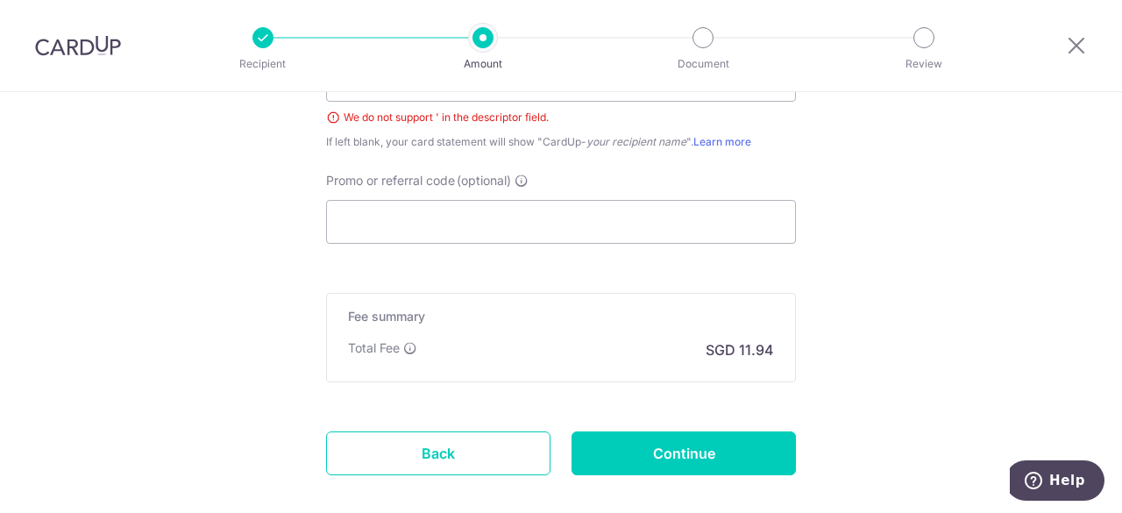
scroll to position [1112, 0]
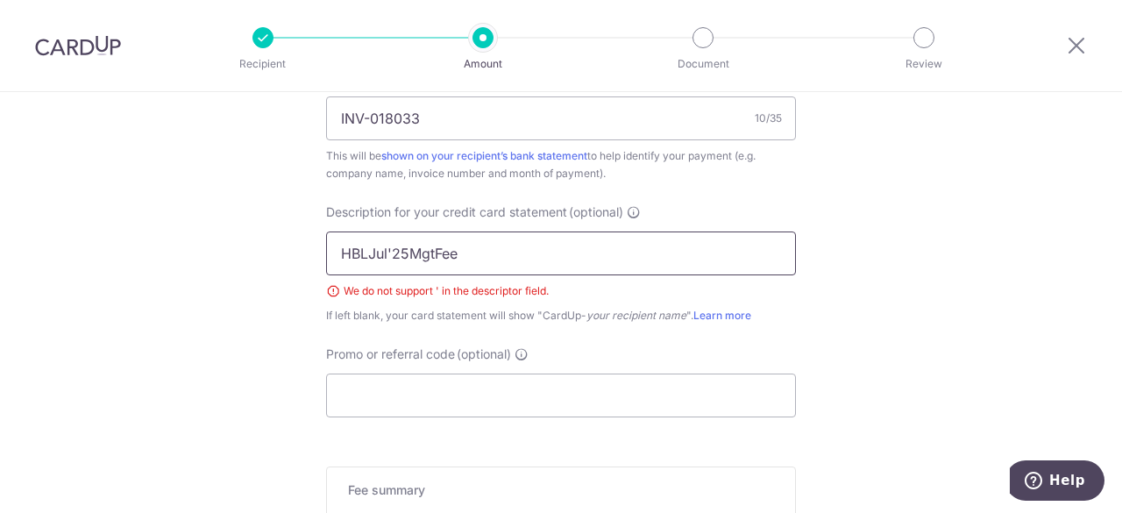
drag, startPoint x: 389, startPoint y: 251, endPoint x: 448, endPoint y: 245, distance: 59.1
click at [388, 251] on input "HBLJul'25MgtFee" at bounding box center [561, 253] width 470 height 44
type input "HBLJul25MgtFee"
click at [441, 398] on input "Promo or referral code (optional)" at bounding box center [561, 395] width 470 height 44
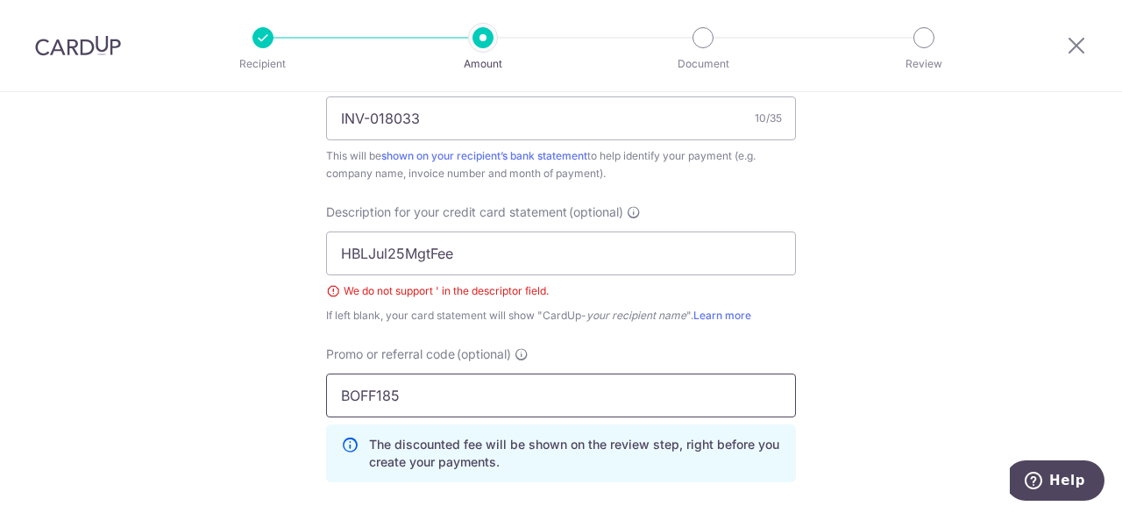
type input "BOFF185"
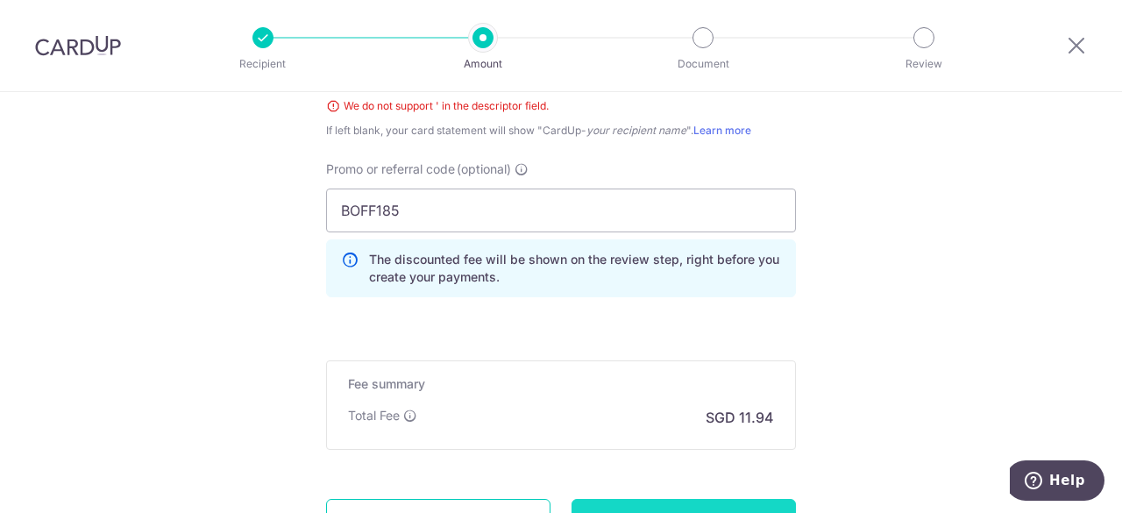
scroll to position [1375, 0]
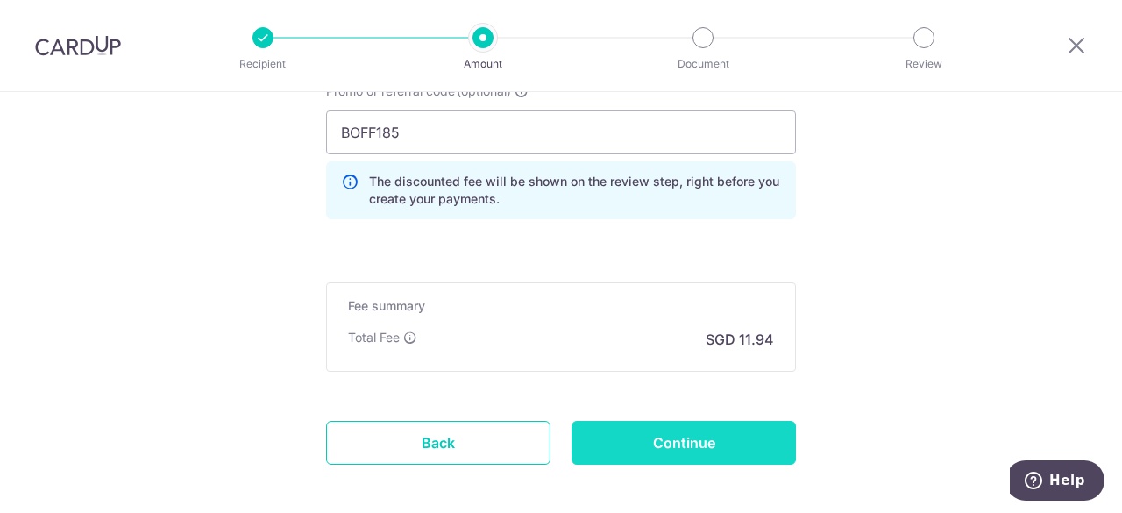
click at [683, 437] on input "Continue" at bounding box center [684, 443] width 224 height 44
type input "Create Schedule"
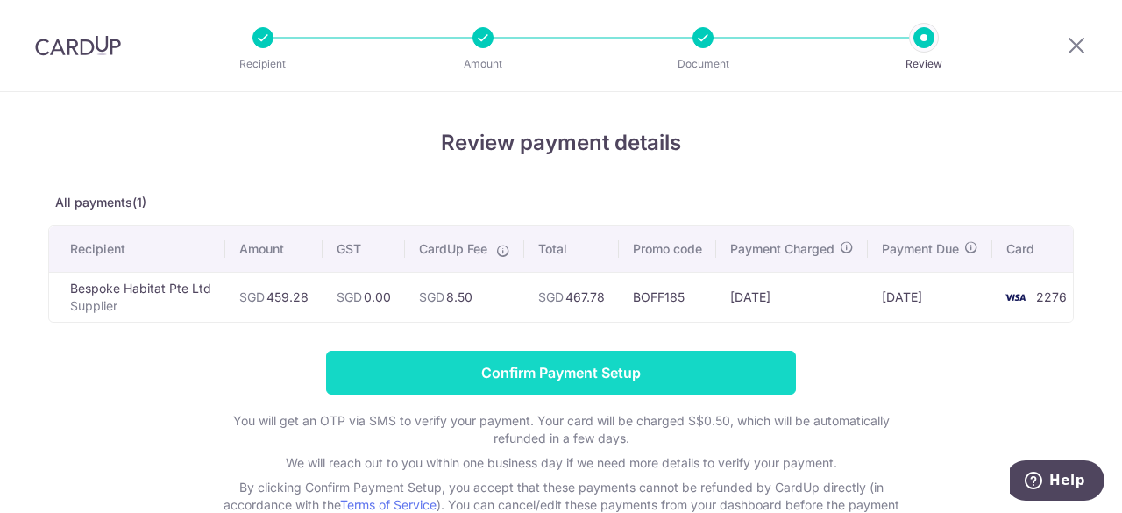
click at [665, 390] on input "Confirm Payment Setup" at bounding box center [561, 373] width 470 height 44
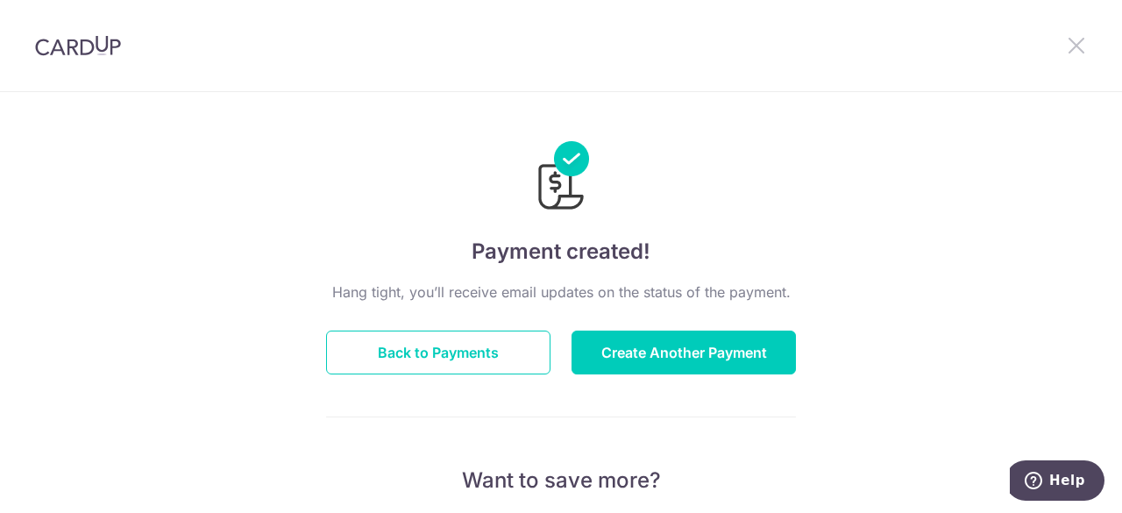
click at [1077, 46] on icon at bounding box center [1076, 45] width 21 height 22
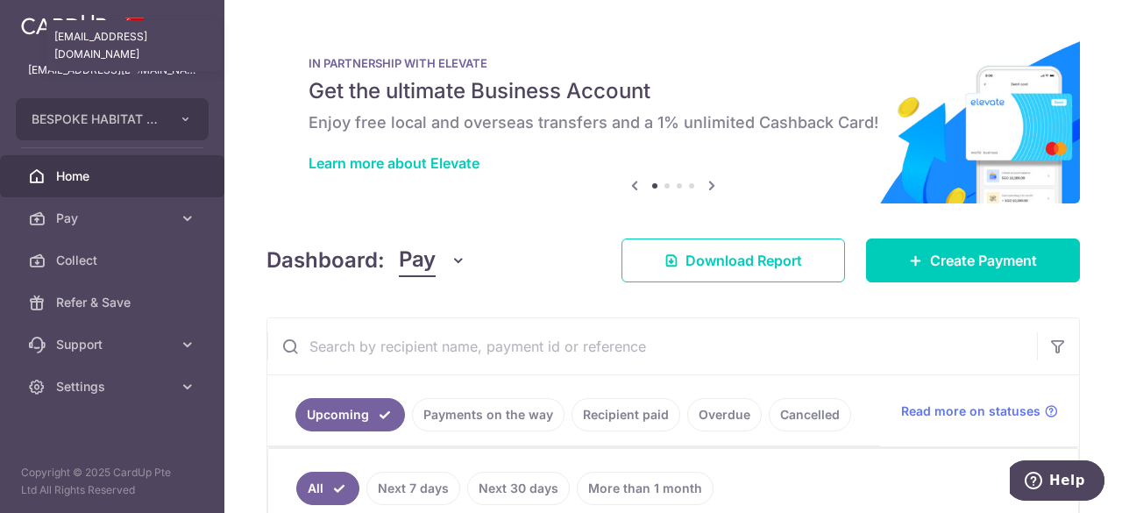
click at [142, 68] on p "[EMAIL_ADDRESS][DOMAIN_NAME]" at bounding box center [112, 70] width 168 height 18
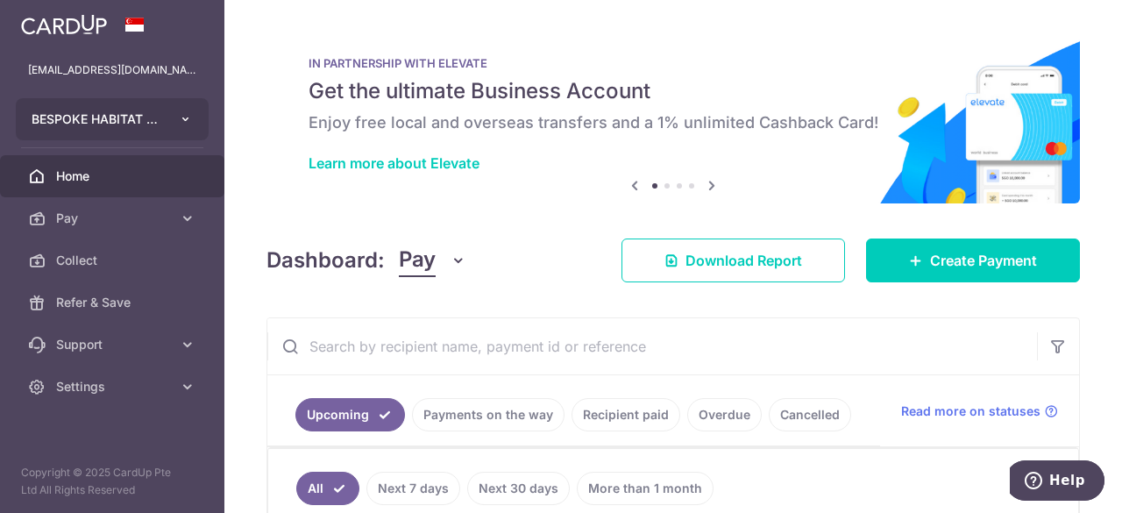
click at [187, 118] on icon "button" at bounding box center [186, 119] width 14 height 14
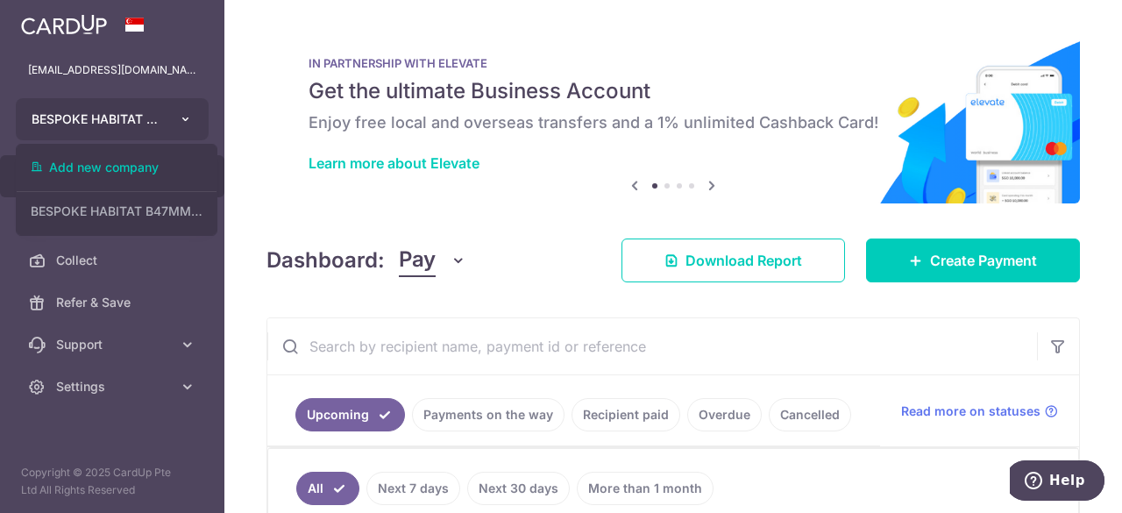
click at [187, 118] on icon "button" at bounding box center [186, 119] width 14 height 14
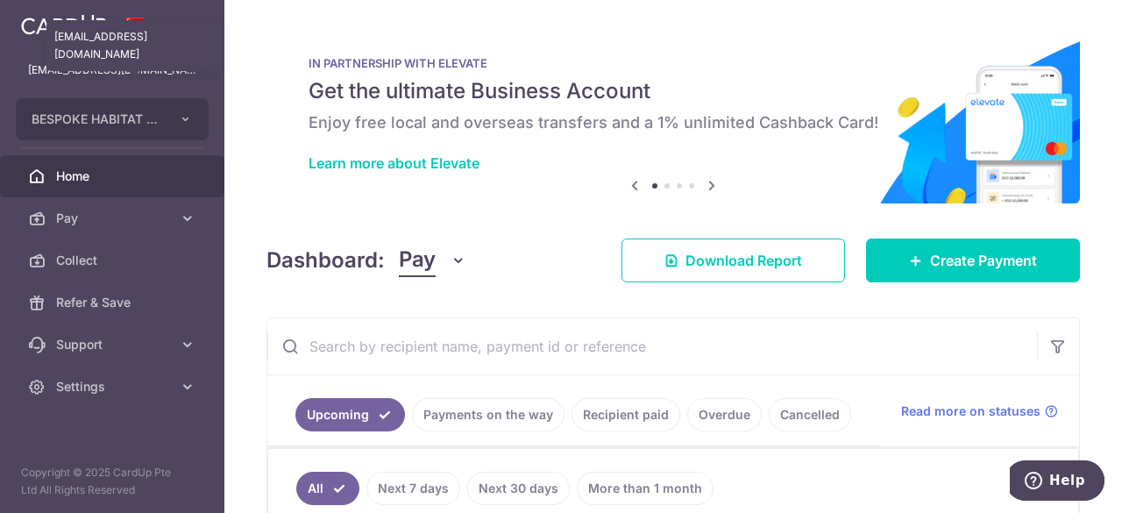
click at [133, 71] on p "[EMAIL_ADDRESS][DOMAIN_NAME]" at bounding box center [112, 70] width 168 height 18
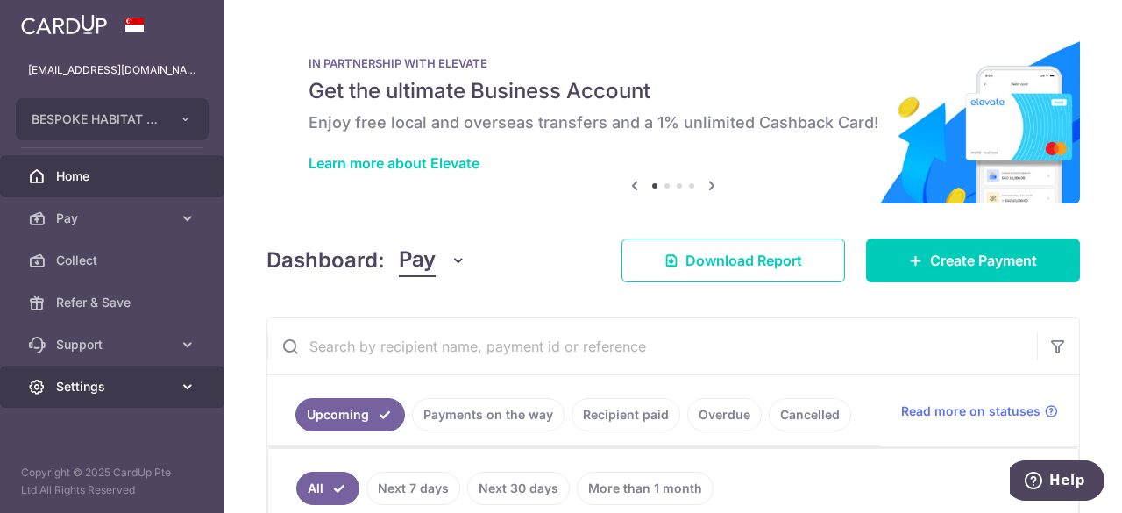
click at [181, 392] on icon at bounding box center [188, 387] width 18 height 18
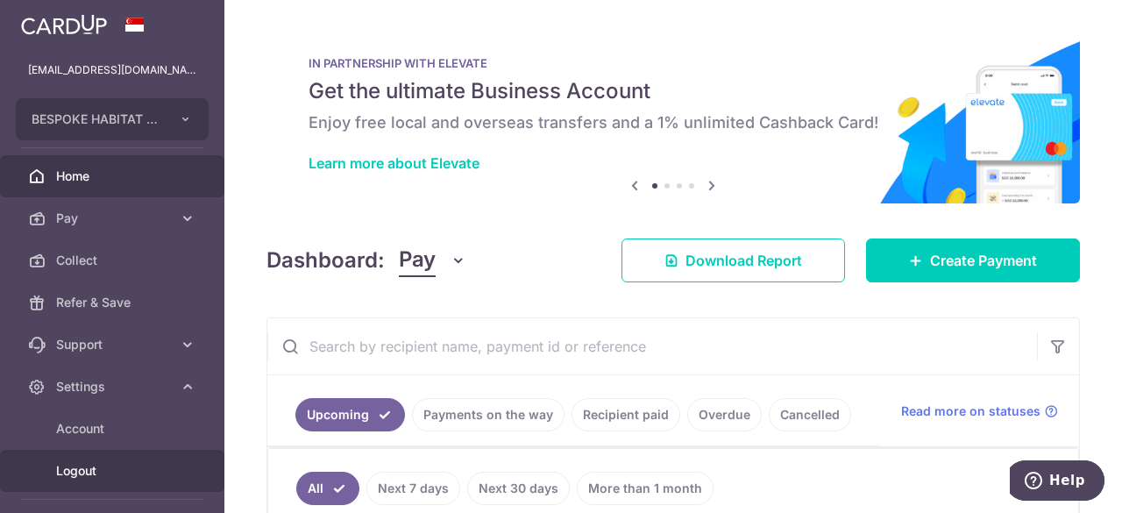
click at [75, 471] on span "Logout" at bounding box center [114, 471] width 116 height 18
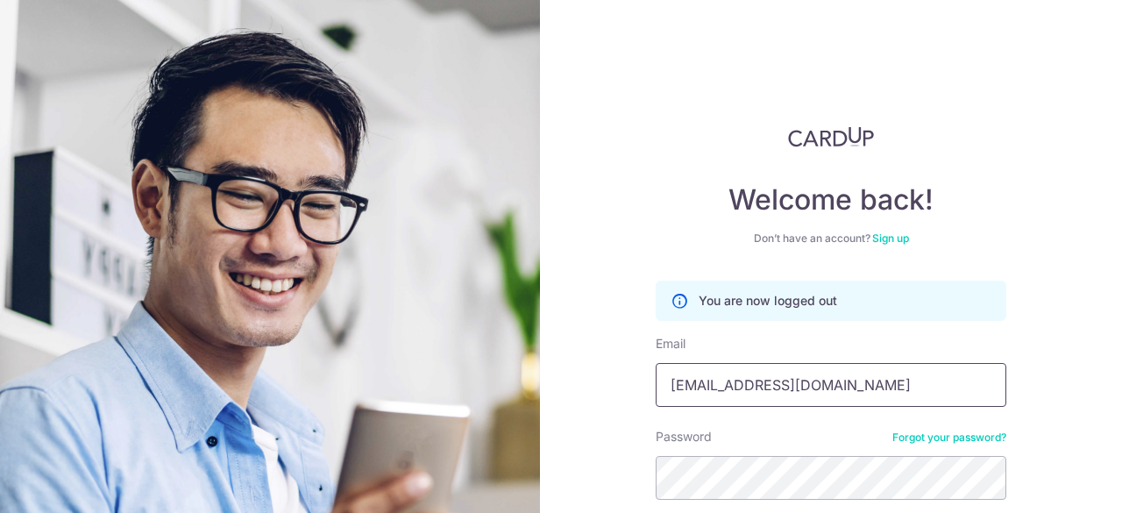
drag, startPoint x: 766, startPoint y: 387, endPoint x: 573, endPoint y: 380, distance: 193.0
click at [587, 381] on div "Welcome back! Don’t have an account? Sign up You are now logged out Email [EMAI…" at bounding box center [831, 256] width 582 height 513
type input "[EMAIL_ADDRESS][DOMAIN_NAME]"
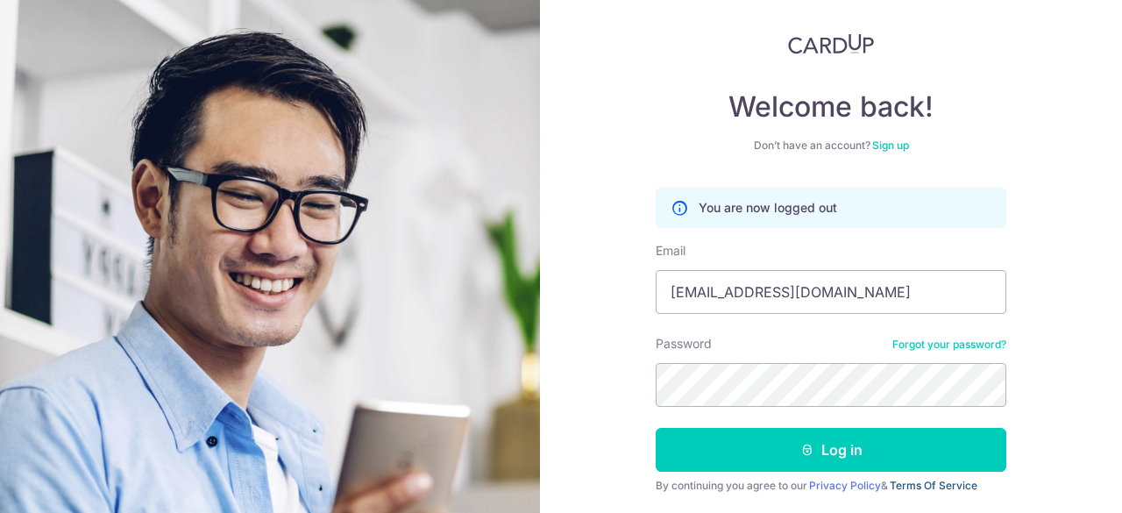
scroll to position [148, 0]
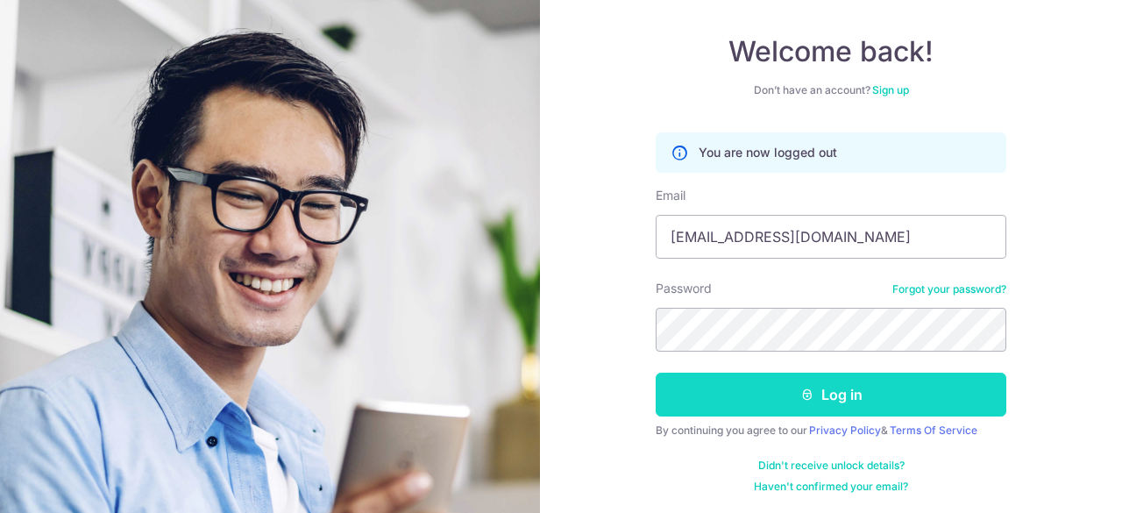
click at [926, 387] on button "Log in" at bounding box center [831, 395] width 351 height 44
